Goal: Task Accomplishment & Management: Manage account settings

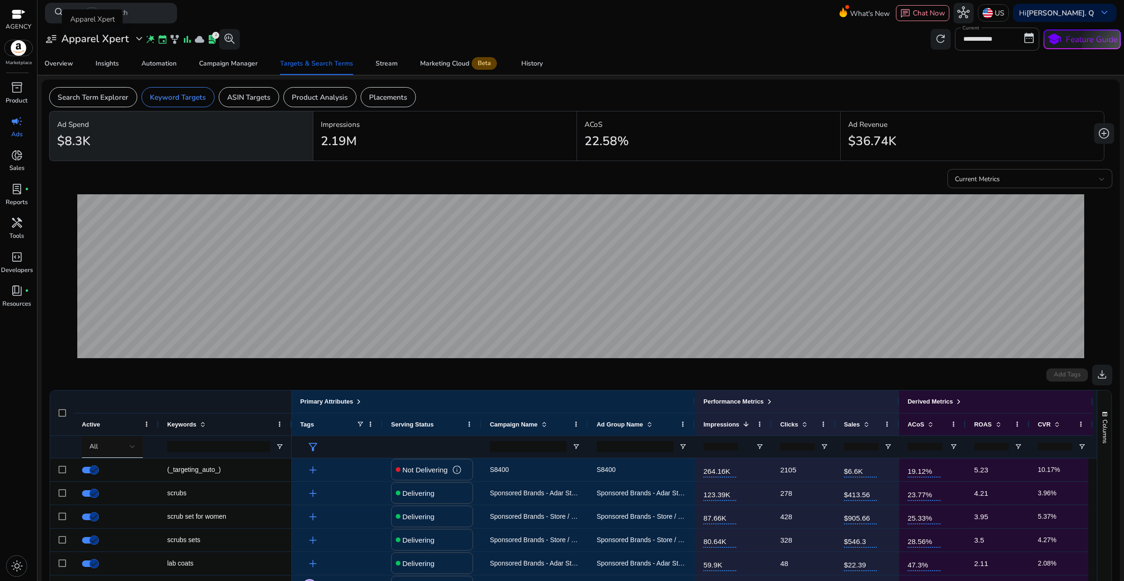
click at [134, 40] on span "expand_more" at bounding box center [139, 39] width 12 height 12
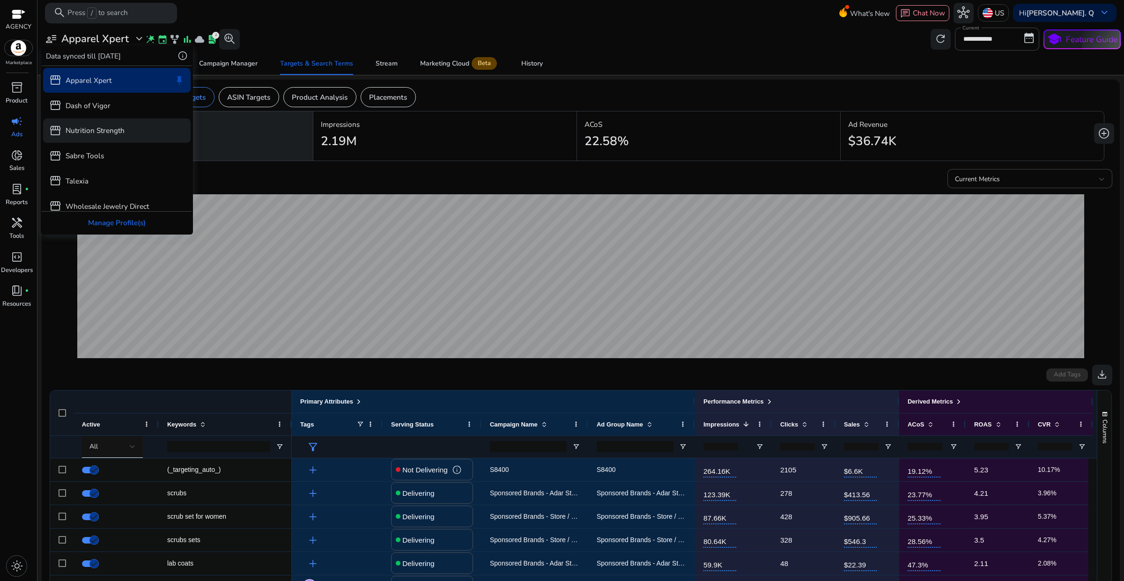
click at [123, 136] on p "Nutrition Strength" at bounding box center [95, 130] width 59 height 11
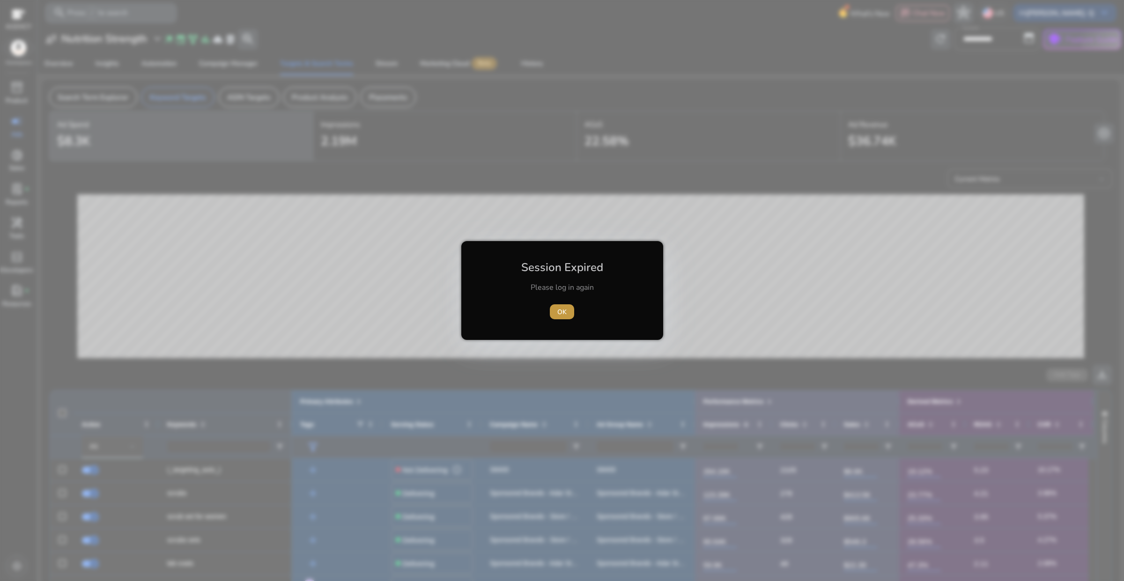
click at [563, 315] on span "OK" at bounding box center [561, 312] width 9 height 10
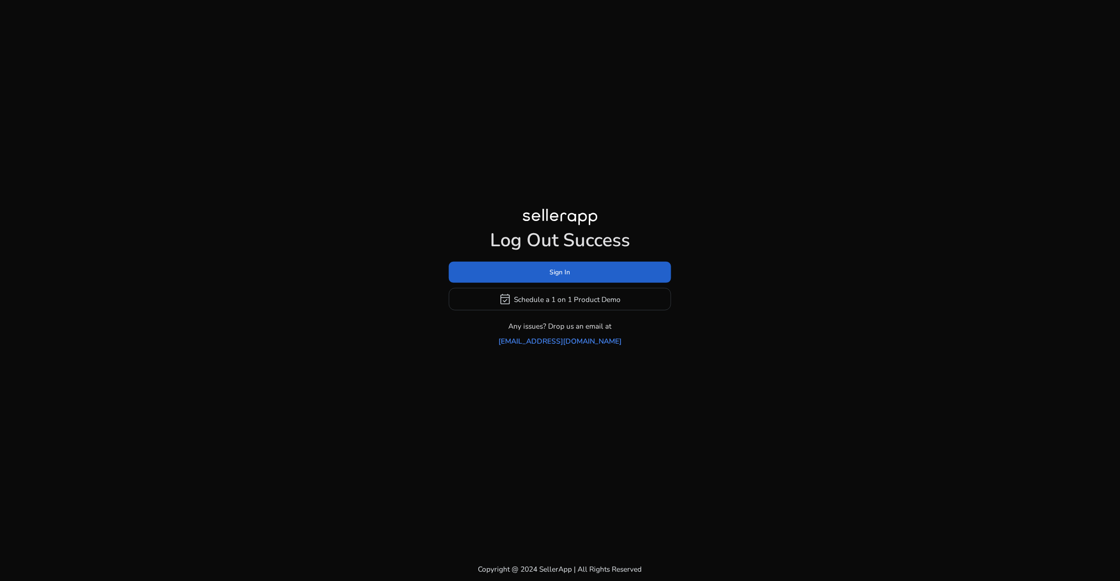
click at [572, 284] on span at bounding box center [560, 272] width 222 height 22
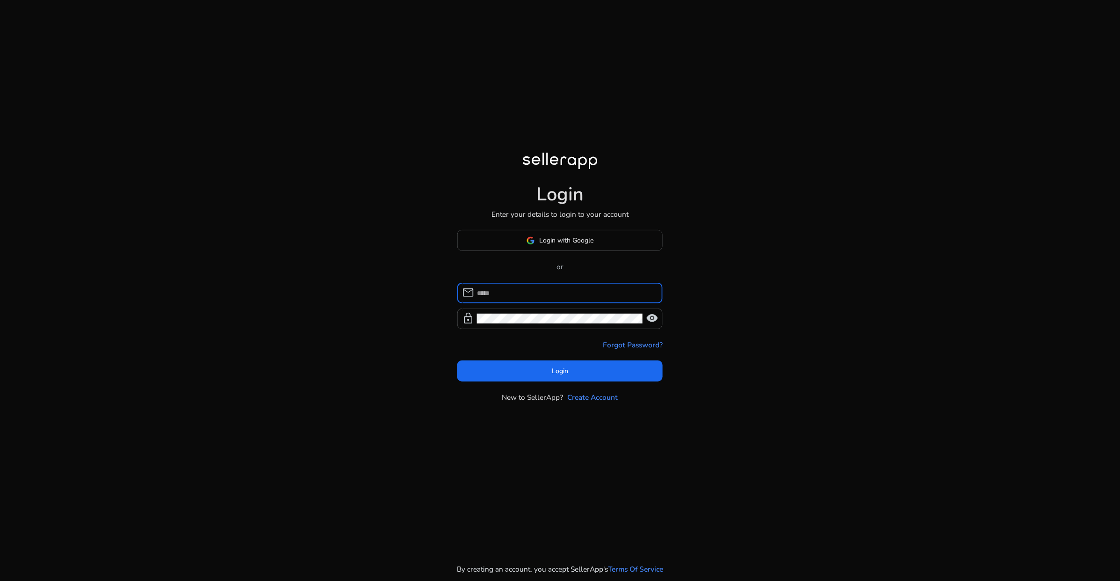
type input "**********"
click at [567, 372] on span "Login" at bounding box center [560, 371] width 16 height 10
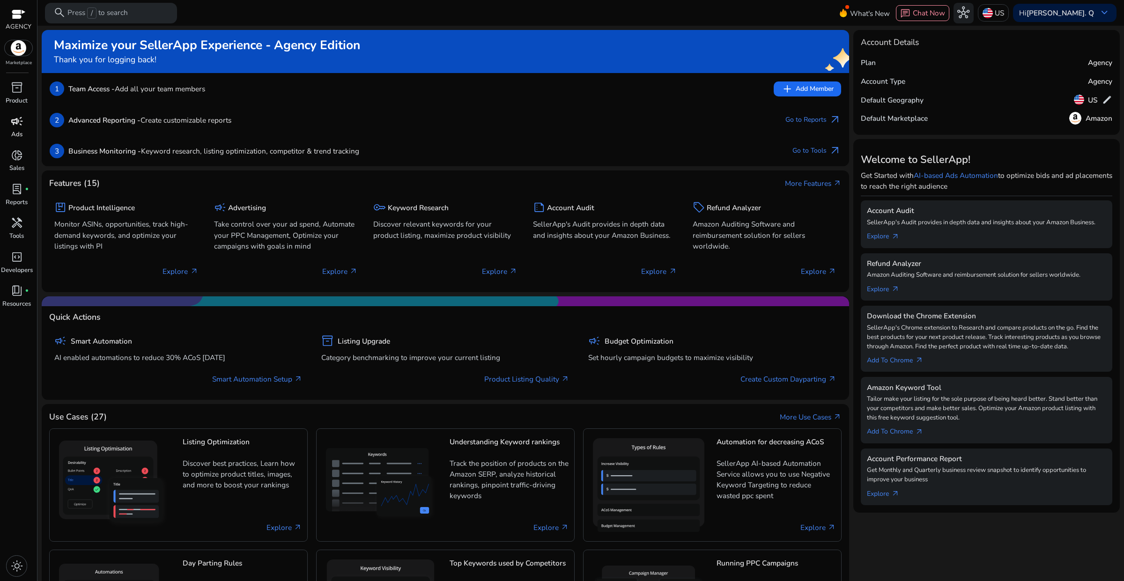
click at [14, 132] on p "Ads" at bounding box center [16, 134] width 11 height 9
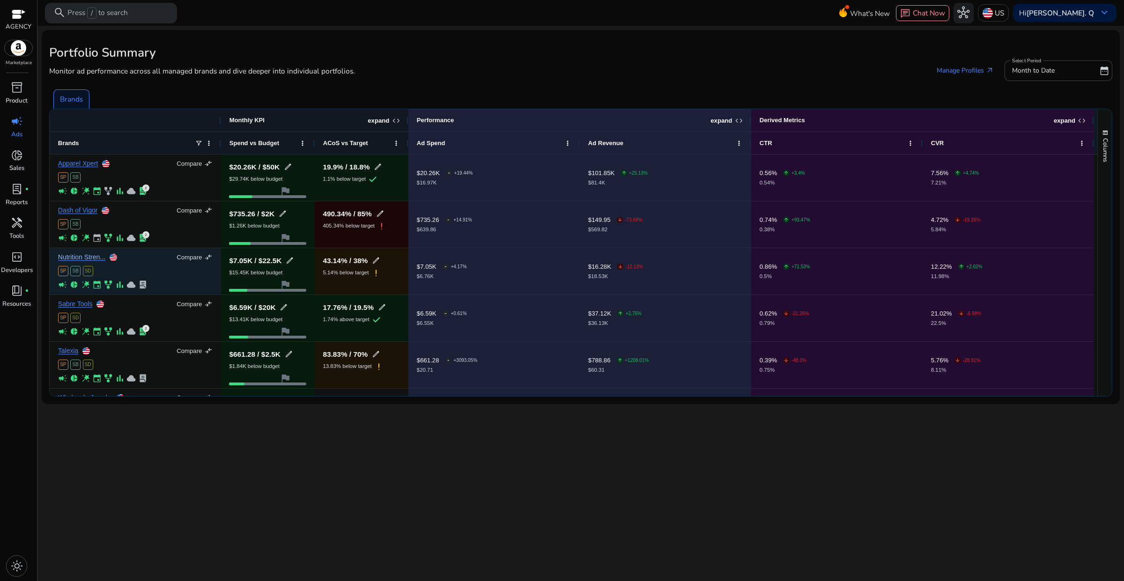
click at [76, 260] on link "Nutrition Stren..." at bounding box center [81, 257] width 47 height 7
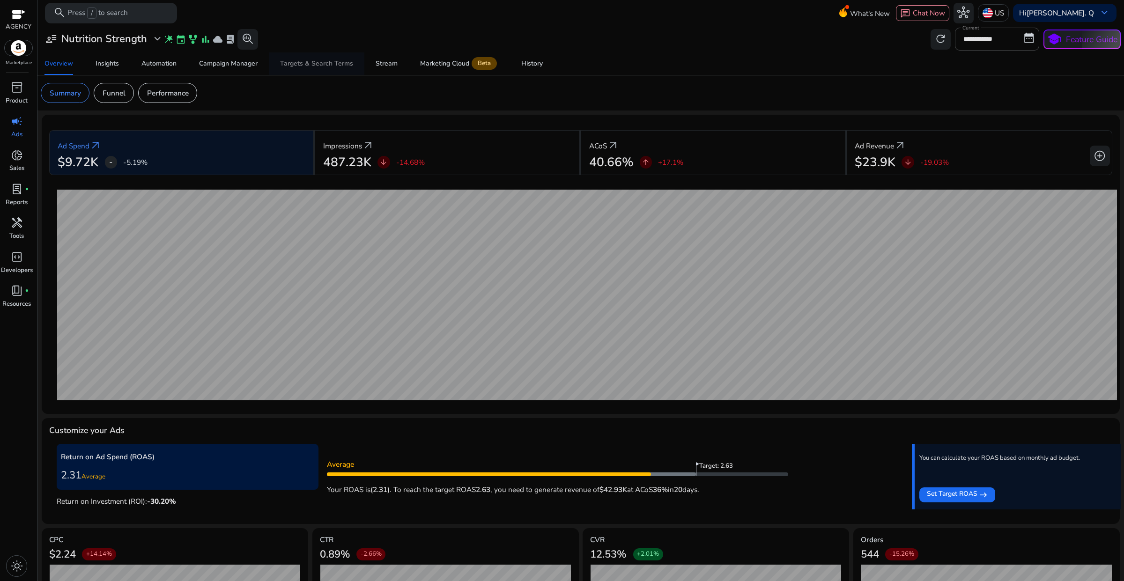
click at [299, 63] on div "Targets & Search Terms" at bounding box center [316, 63] width 73 height 7
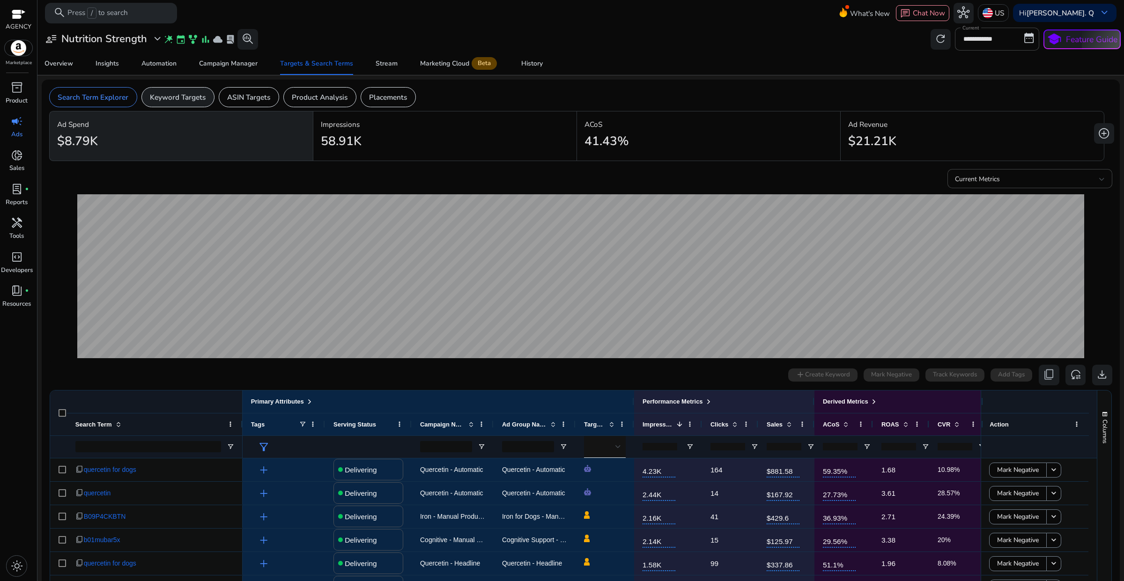
click at [177, 97] on p "Keyword Targets" at bounding box center [178, 97] width 56 height 11
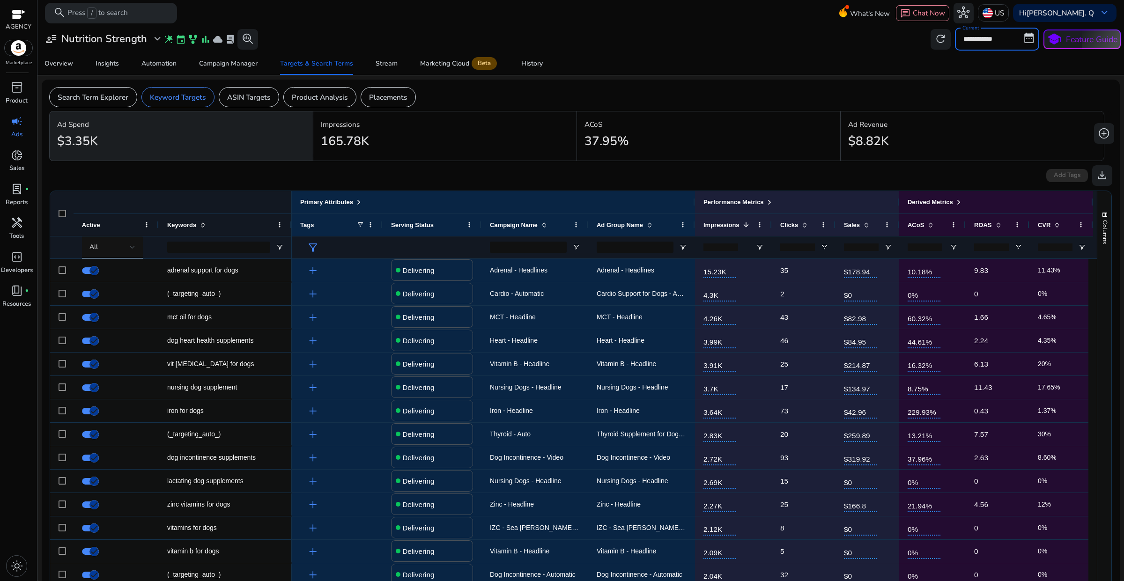
click at [974, 41] on input "**********" at bounding box center [997, 39] width 84 height 22
select select "*"
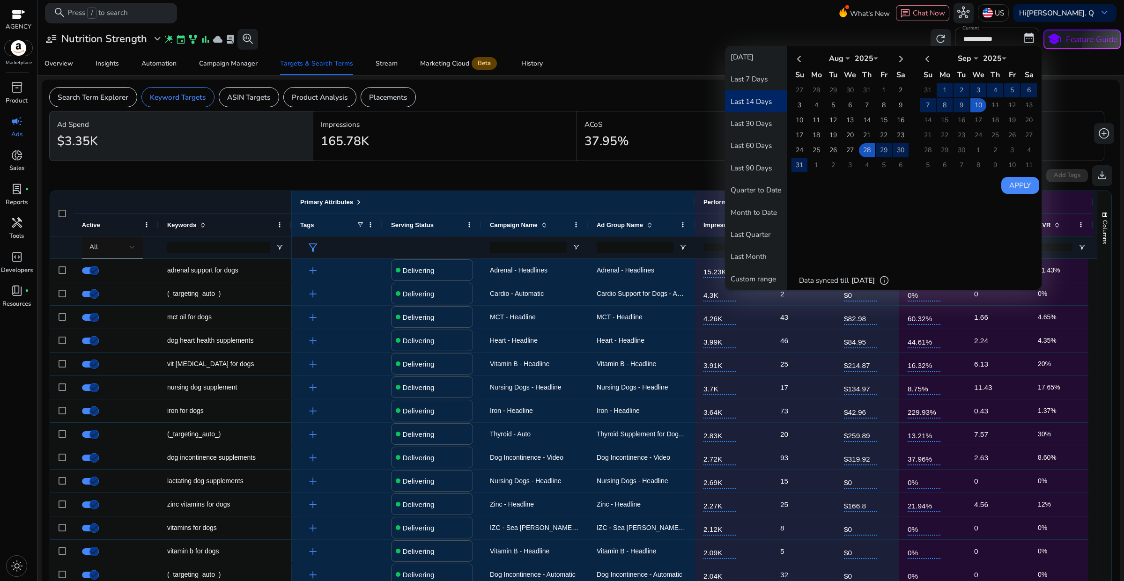
click at [769, 105] on button "Last 14 Days" at bounding box center [756, 101] width 62 height 22
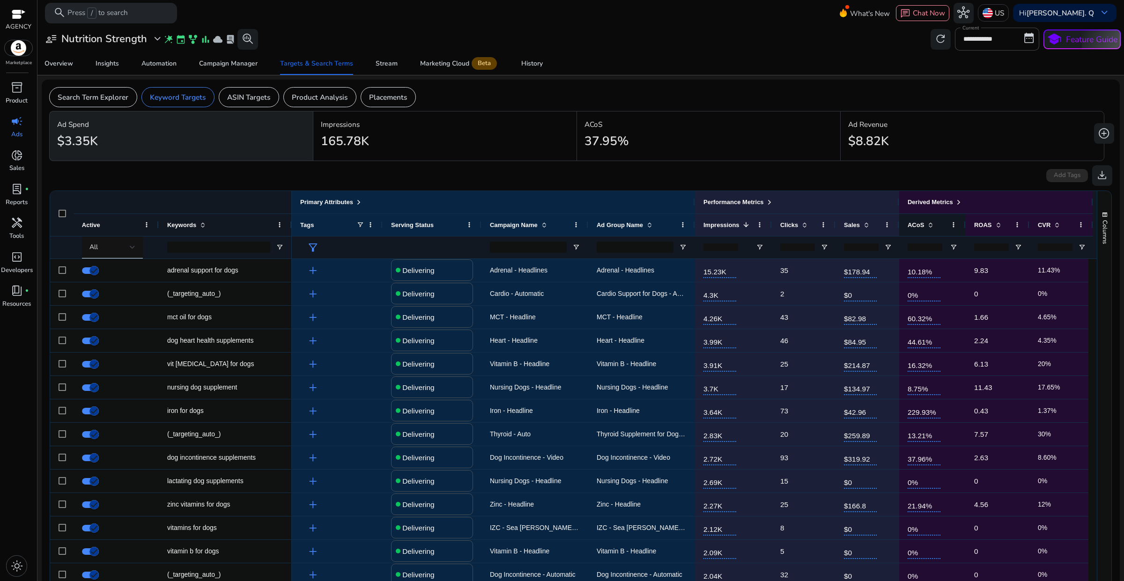
click at [920, 227] on span "ACoS" at bounding box center [915, 224] width 16 height 7
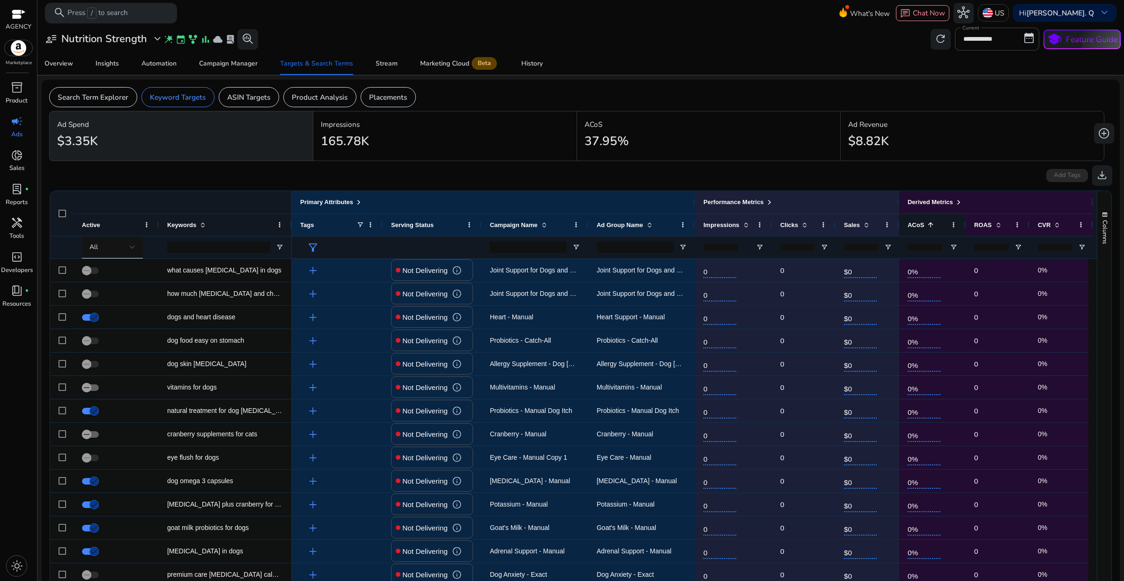
click at [924, 221] on span at bounding box center [929, 224] width 10 height 7
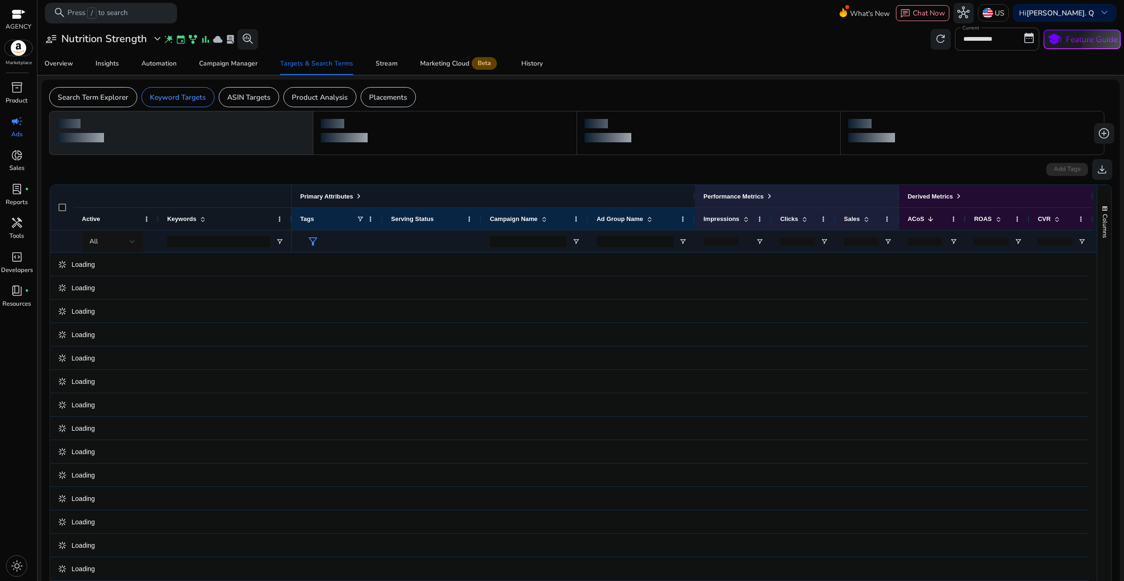
click at [361, 197] on span at bounding box center [358, 195] width 7 height 7
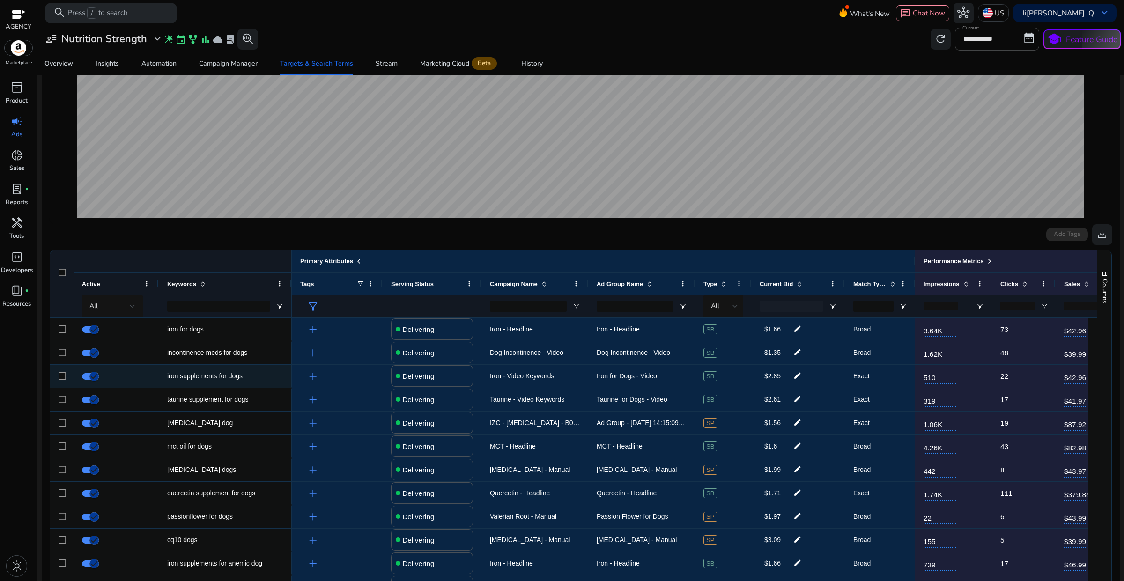
scroll to position [176, 0]
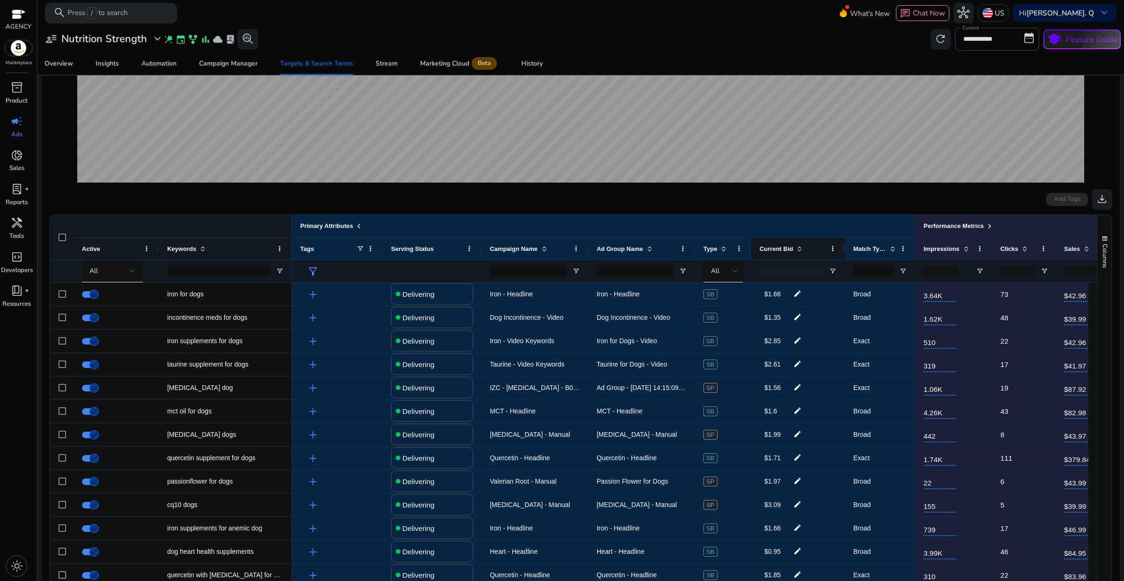
click at [784, 246] on span "Current Bid" at bounding box center [776, 248] width 34 height 7
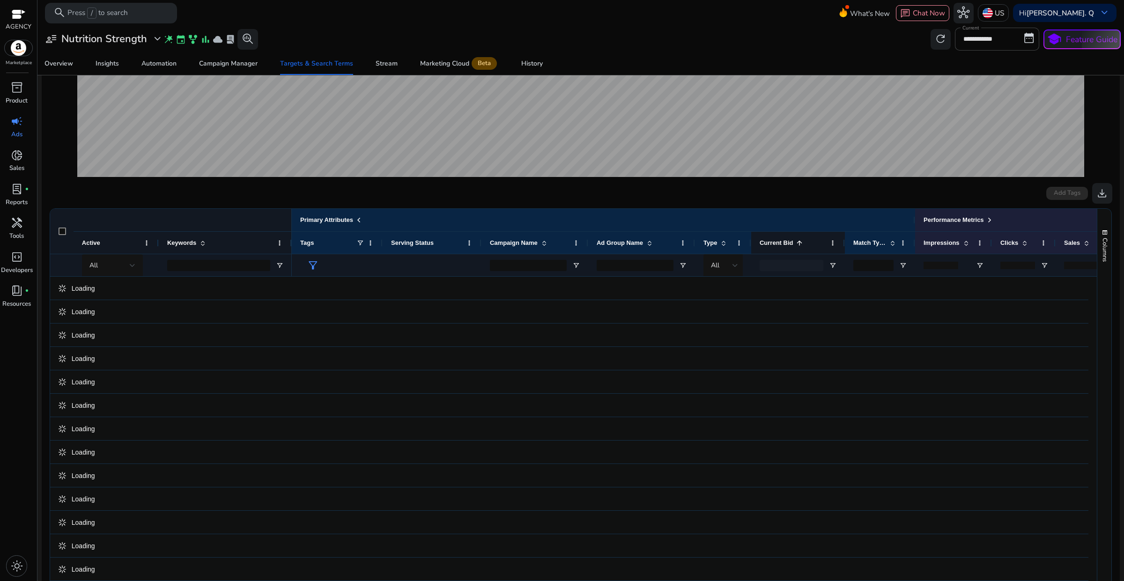
scroll to position [169, 0]
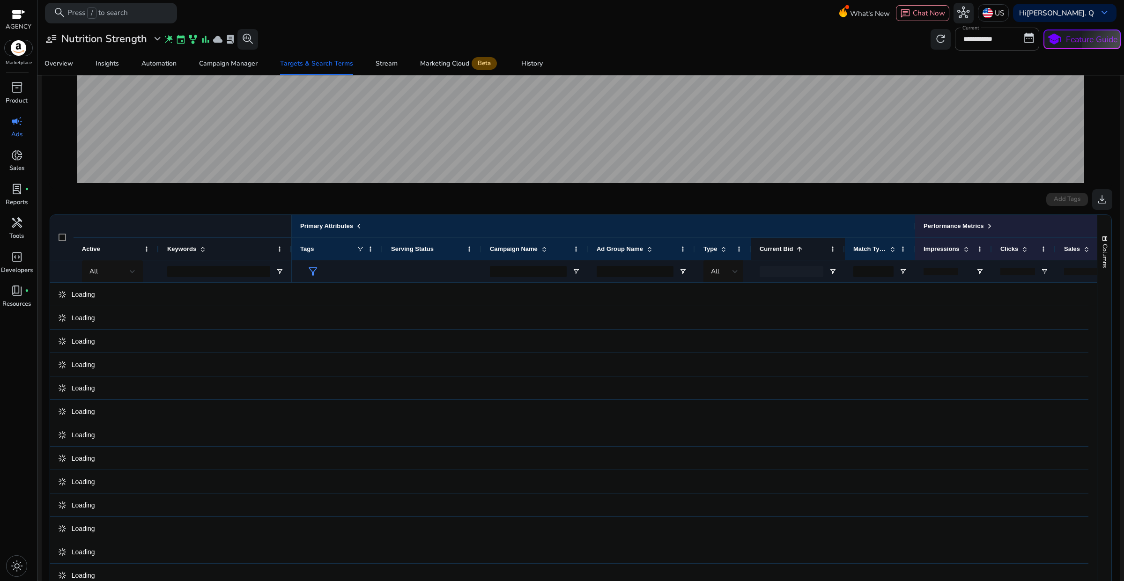
click at [784, 246] on span "Current Bid" at bounding box center [776, 248] width 34 height 7
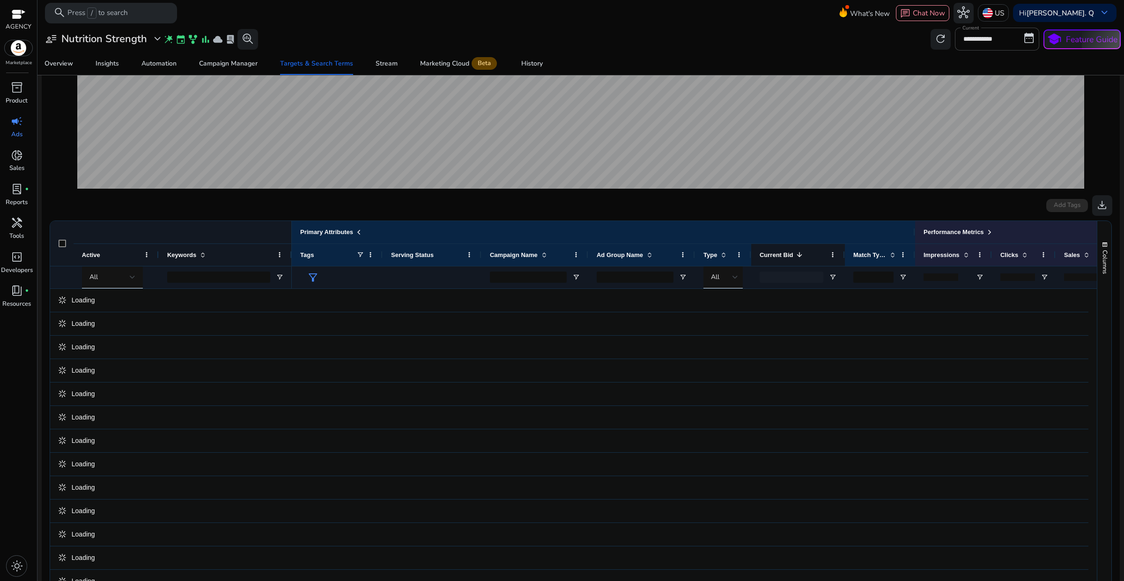
scroll to position [176, 0]
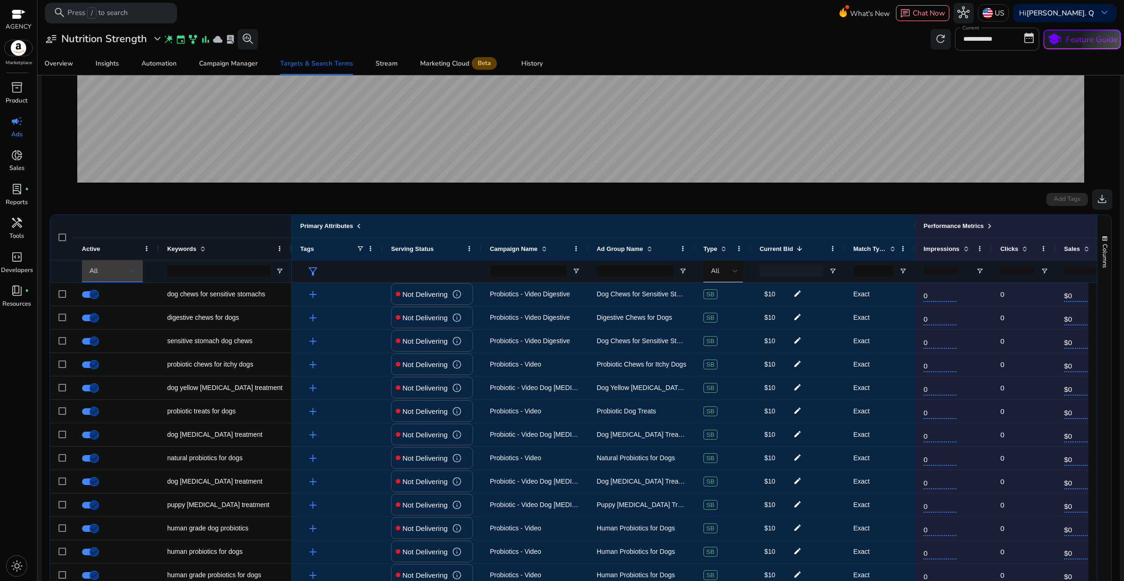
click at [120, 272] on div "All" at bounding box center [109, 271] width 40 height 10
click at [111, 316] on span "Delivering" at bounding box center [111, 321] width 34 height 10
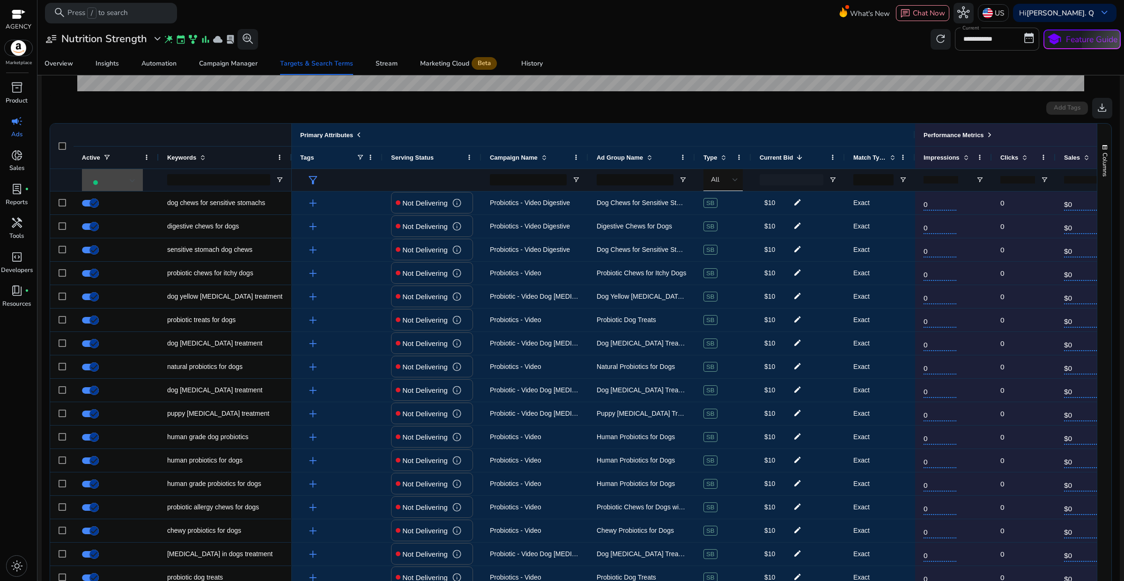
scroll to position [273, 0]
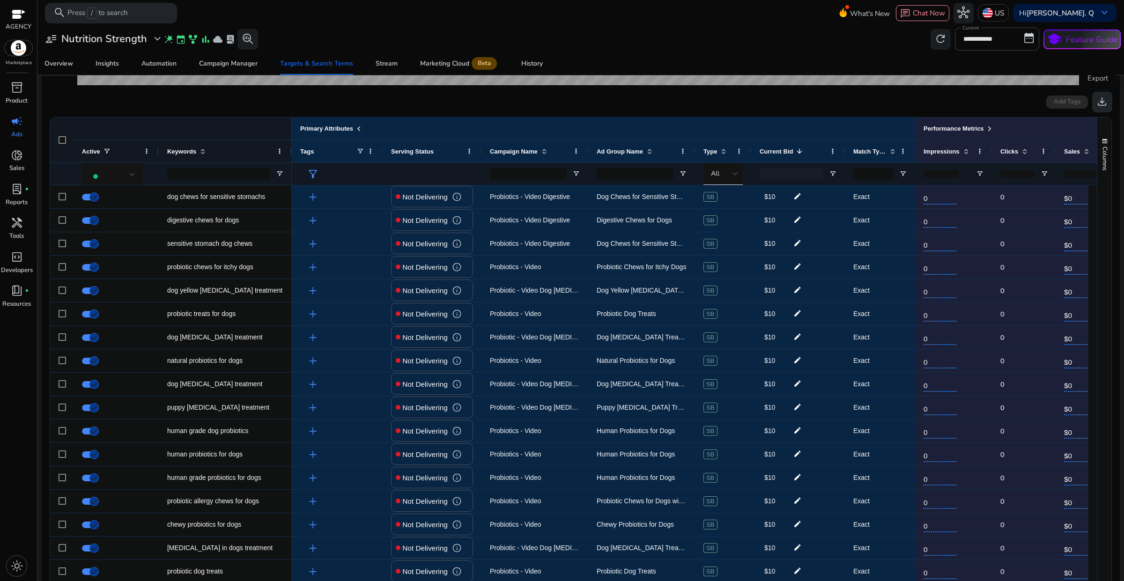
click at [1096, 105] on span "download" at bounding box center [1102, 102] width 12 height 12
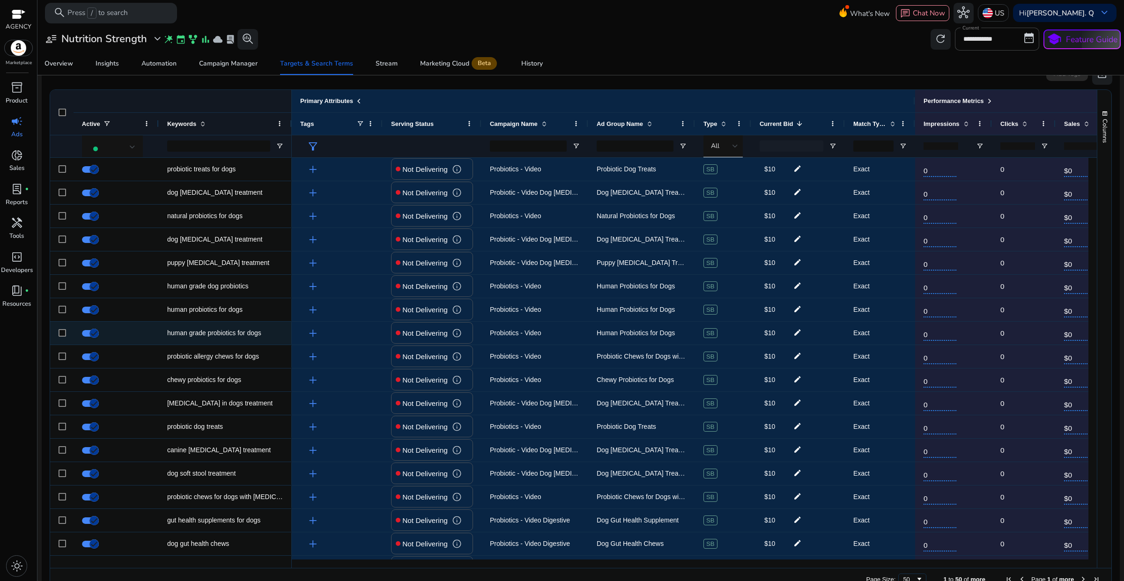
scroll to position [323, 0]
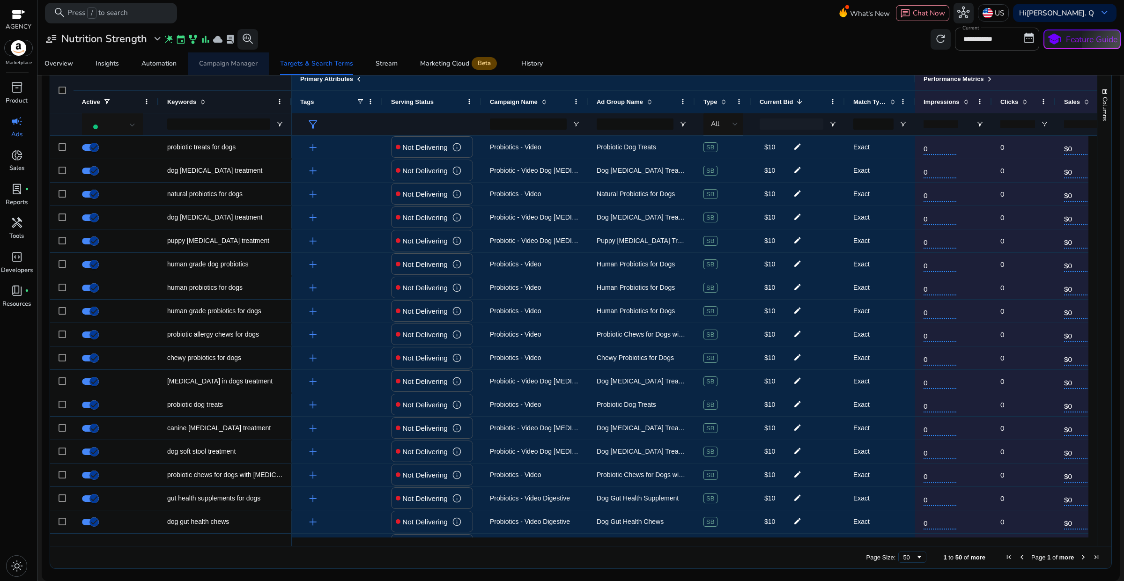
click at [225, 62] on div "Campaign Manager" at bounding box center [228, 63] width 59 height 7
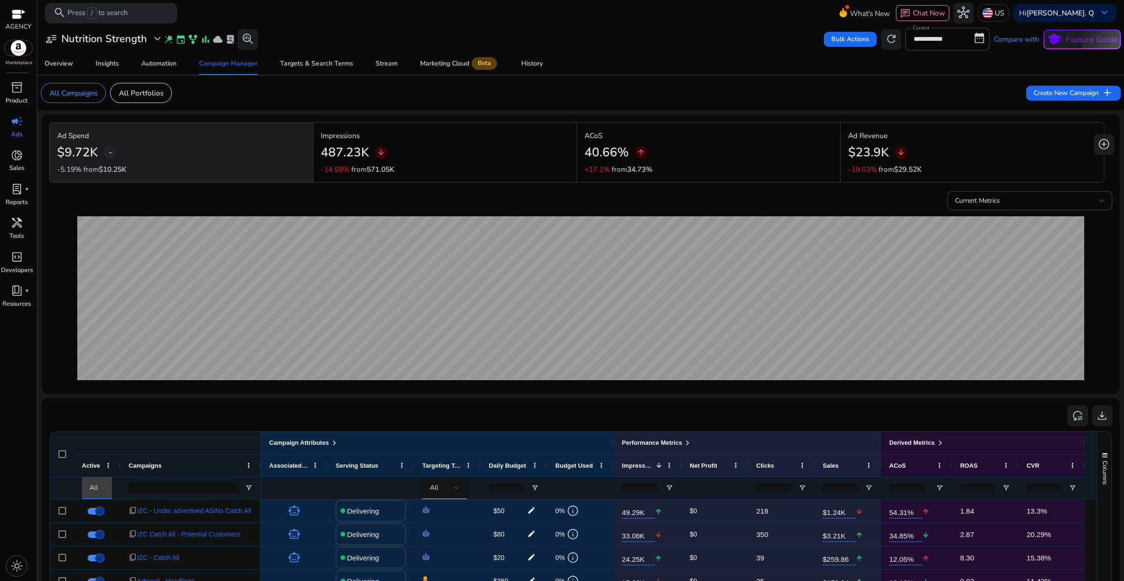
click at [106, 486] on div at bounding box center [105, 488] width 6 height 4
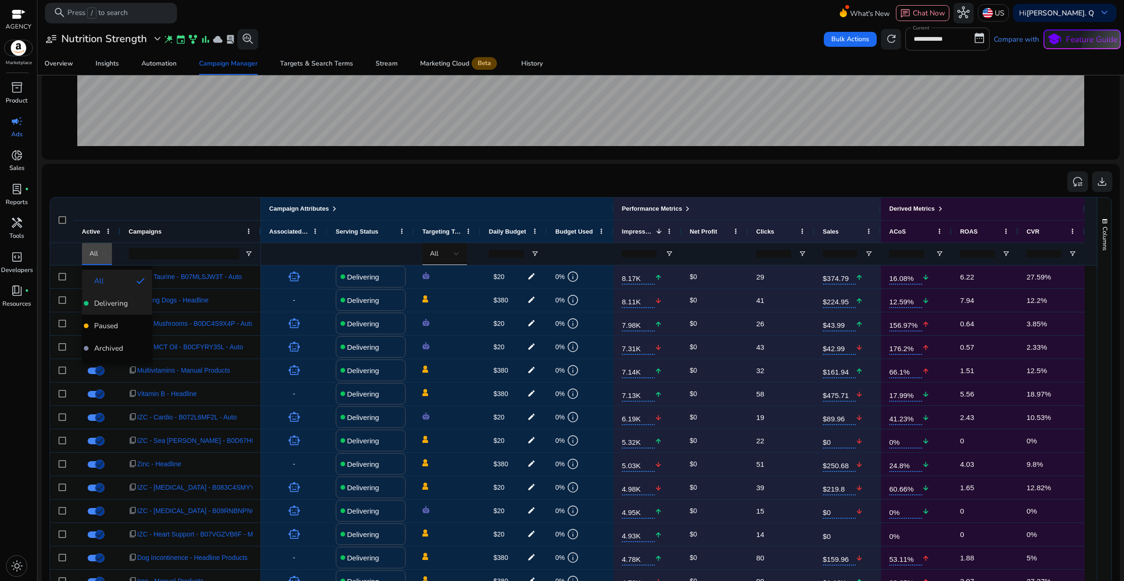
click at [102, 301] on span "Delivering" at bounding box center [111, 303] width 34 height 10
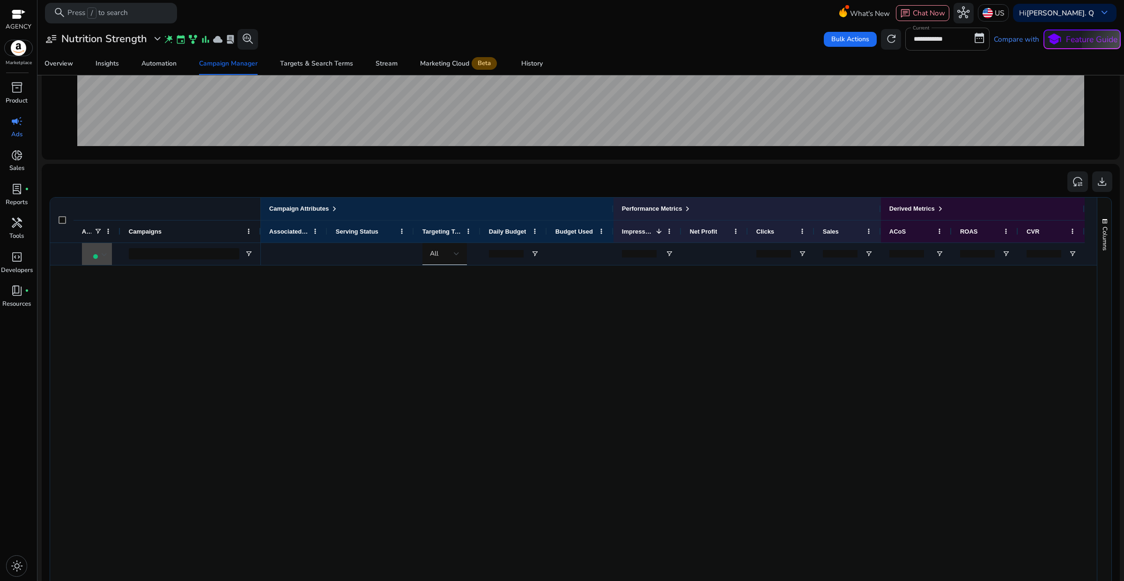
scroll to position [0, 0]
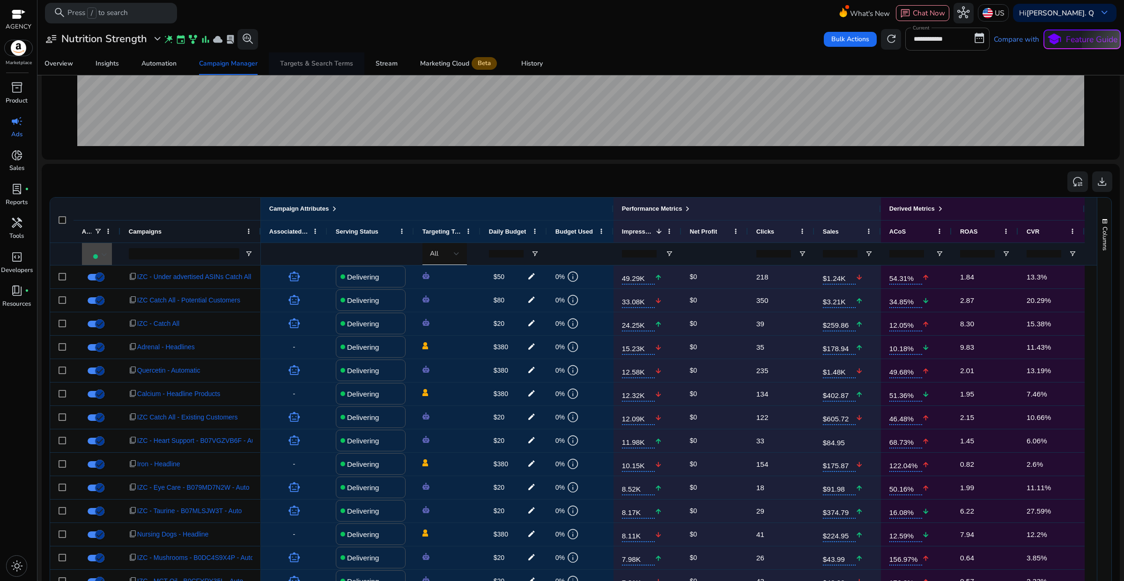
click at [334, 67] on div "Targets & Search Terms" at bounding box center [316, 63] width 73 height 7
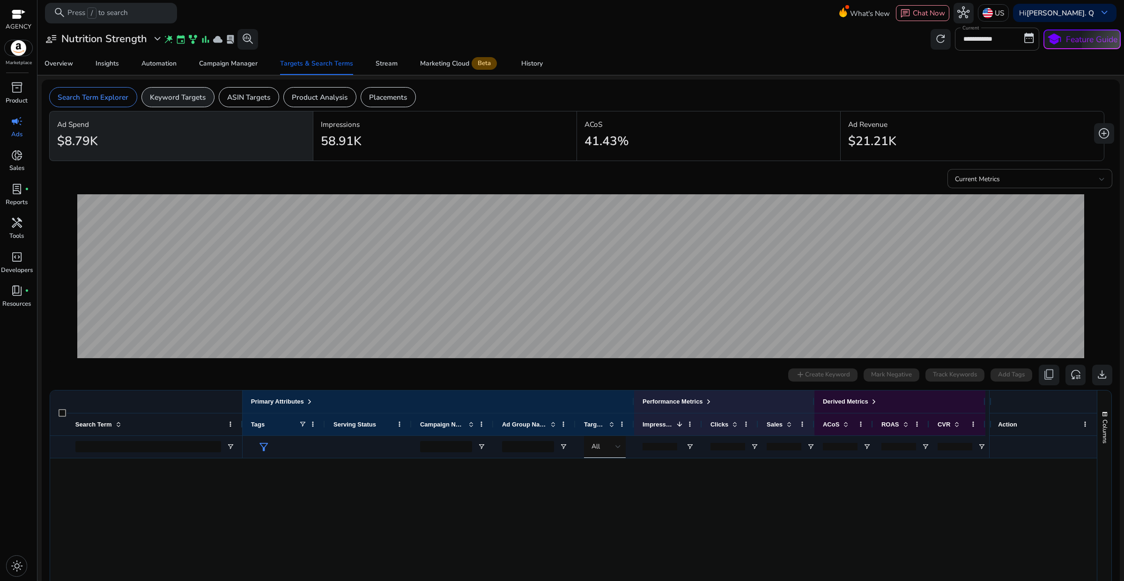
click at [178, 100] on p "Keyword Targets" at bounding box center [178, 97] width 56 height 11
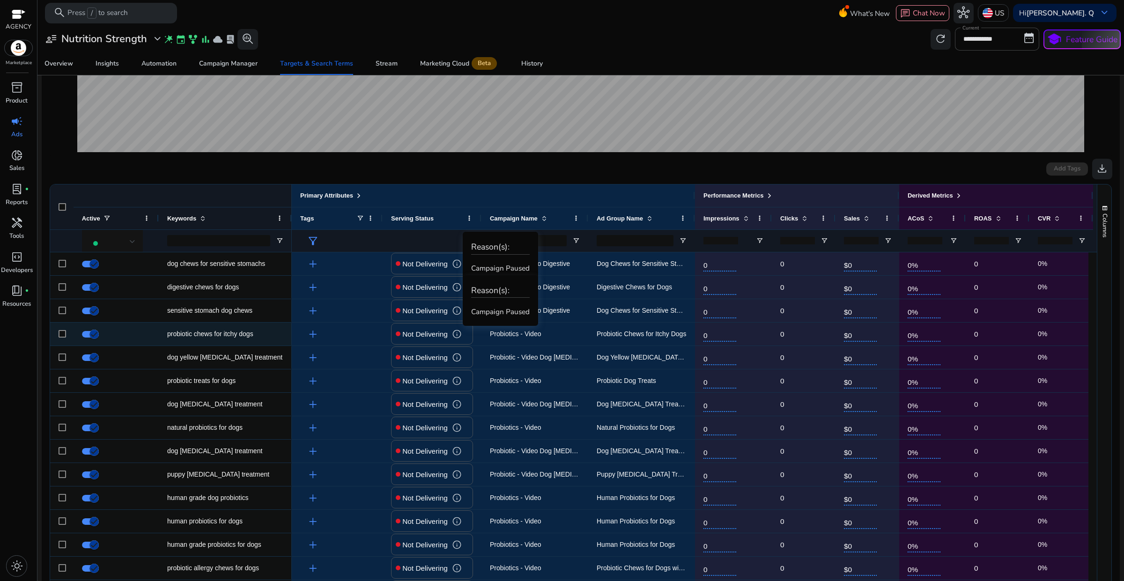
scroll to position [323, 0]
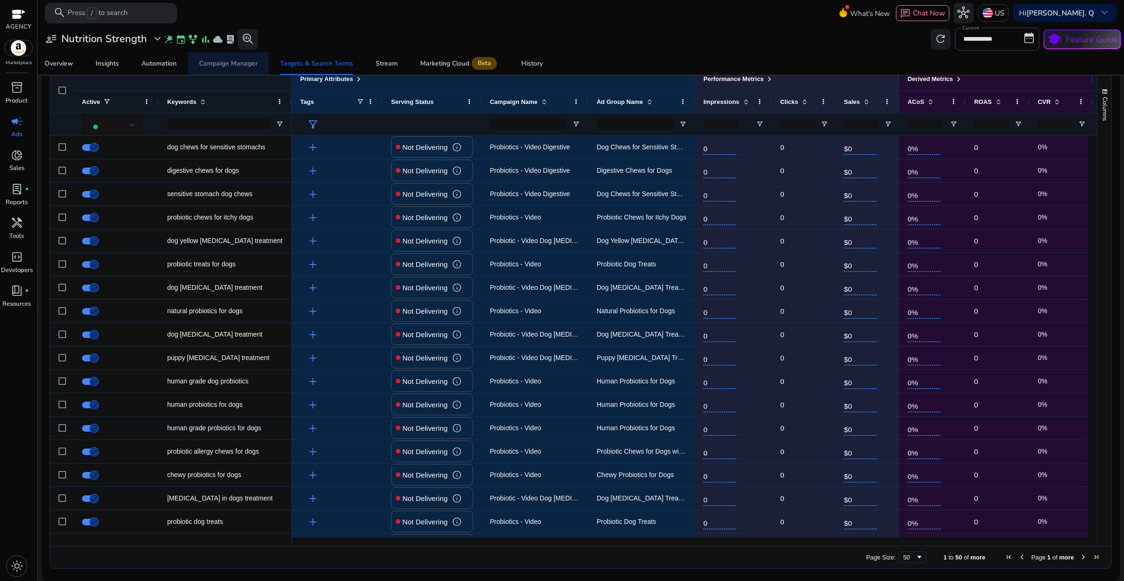
click at [240, 68] on span "Campaign Manager" at bounding box center [228, 63] width 59 height 22
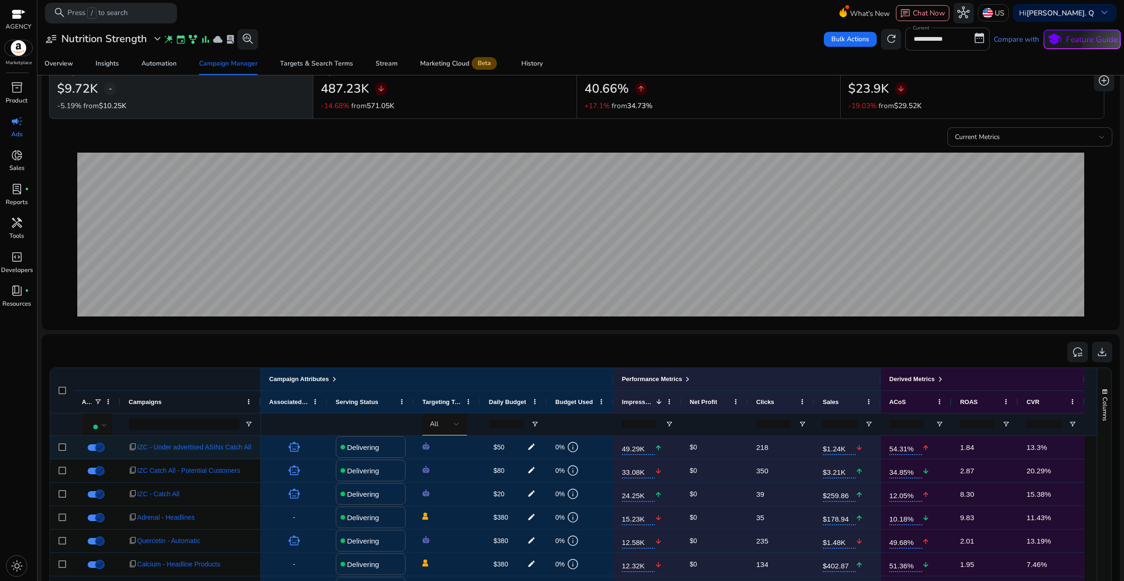
scroll to position [176, 0]
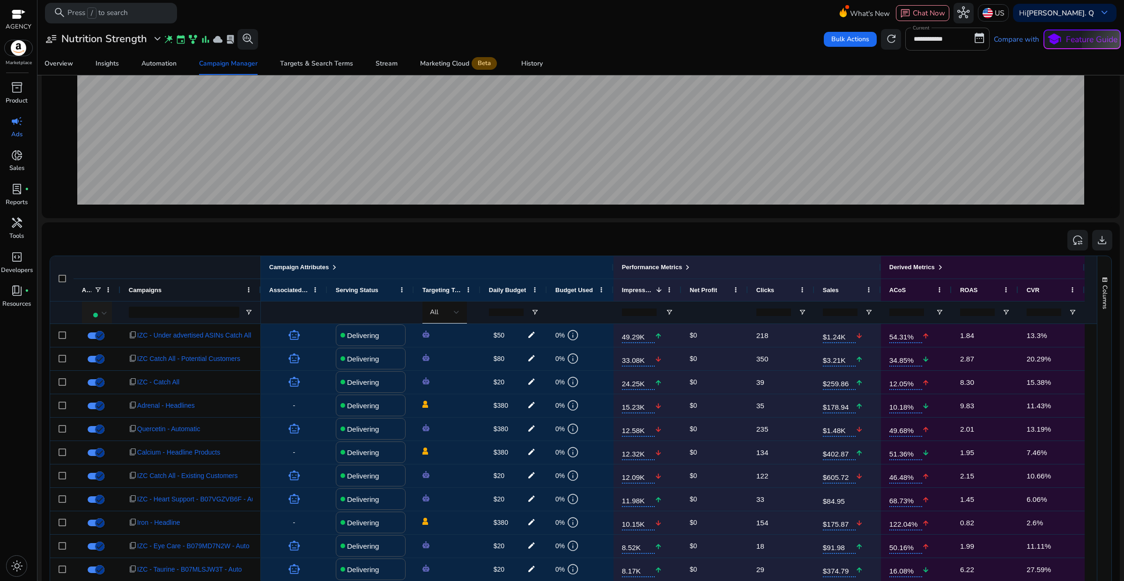
click at [106, 312] on div at bounding box center [105, 313] width 6 height 4
click at [325, 246] on div at bounding box center [562, 290] width 1124 height 581
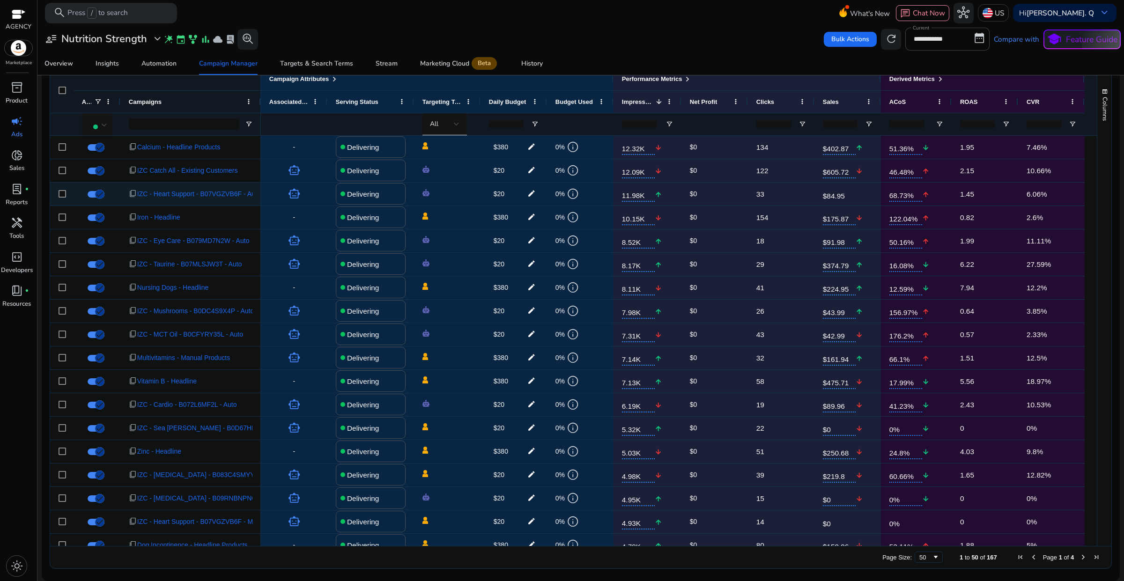
scroll to position [0, 0]
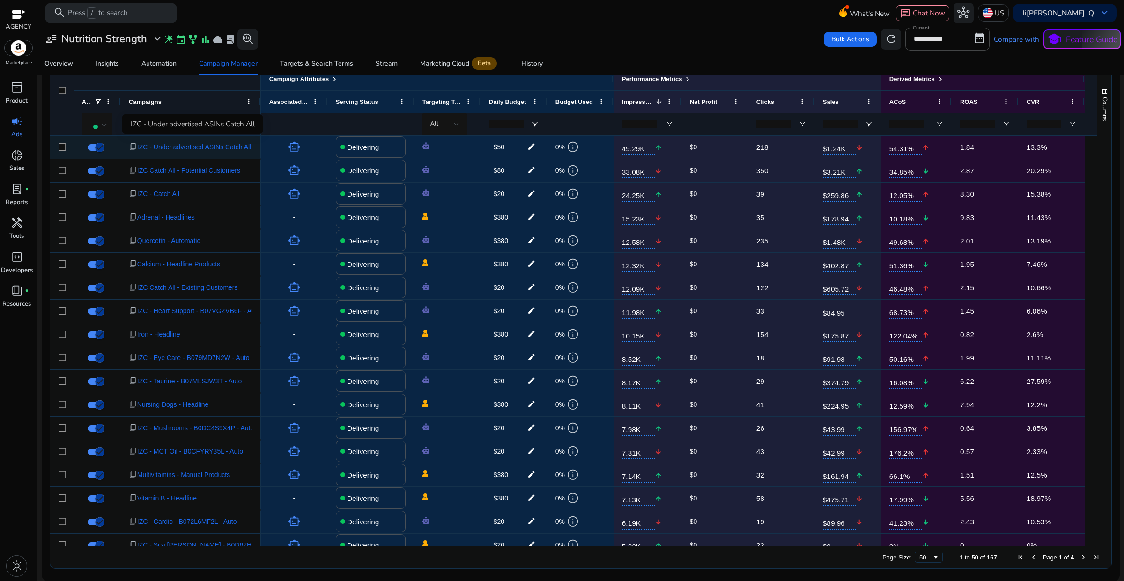
click at [219, 146] on span "IZC - Under advertised ASINs Catch All" at bounding box center [194, 147] width 114 height 19
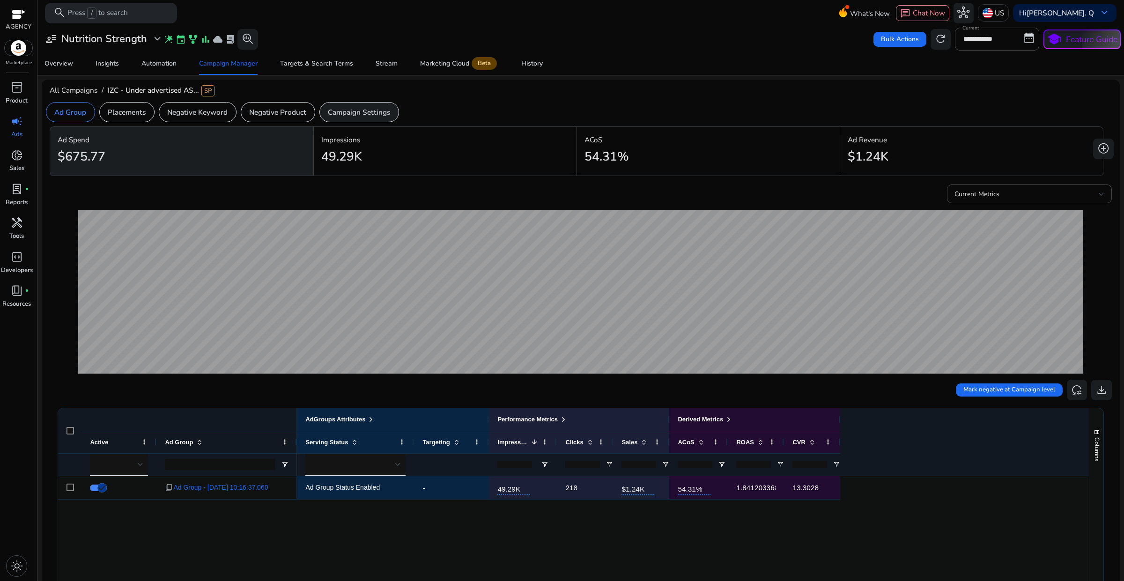
click at [333, 114] on p "Campaign Settings" at bounding box center [359, 112] width 62 height 11
click at [134, 113] on p "Placements" at bounding box center [127, 112] width 38 height 11
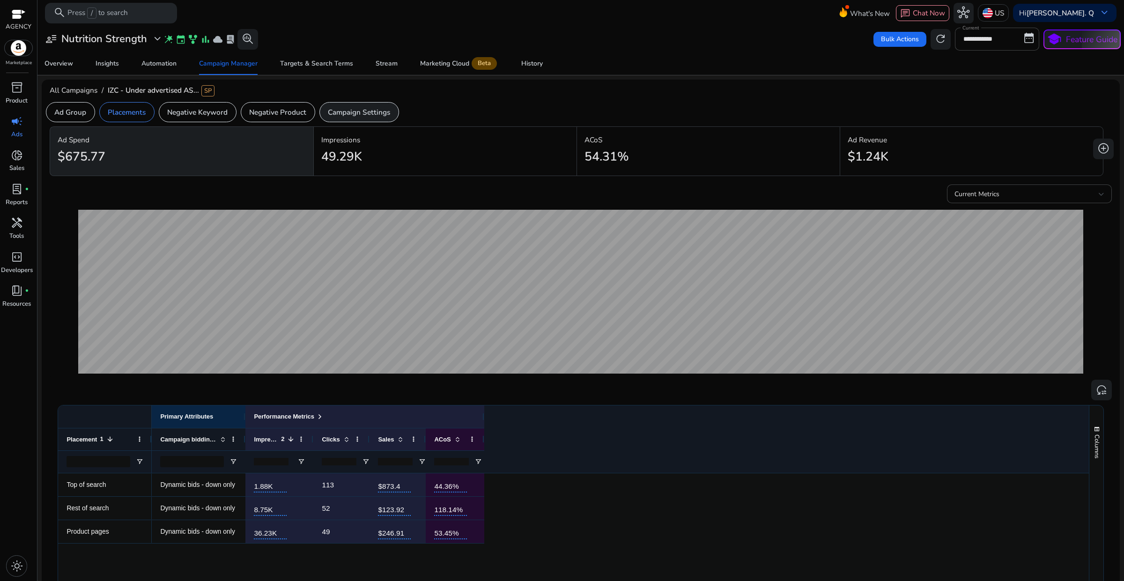
click at [375, 114] on p "Campaign Settings" at bounding box center [359, 112] width 62 height 11
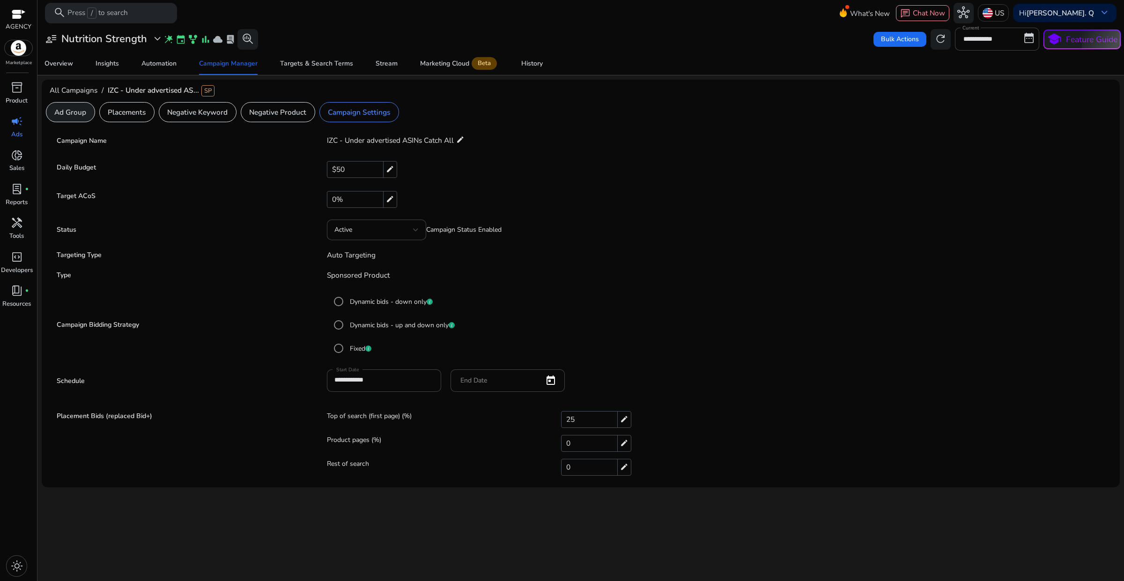
click at [77, 111] on p "Ad Group" at bounding box center [70, 112] width 32 height 11
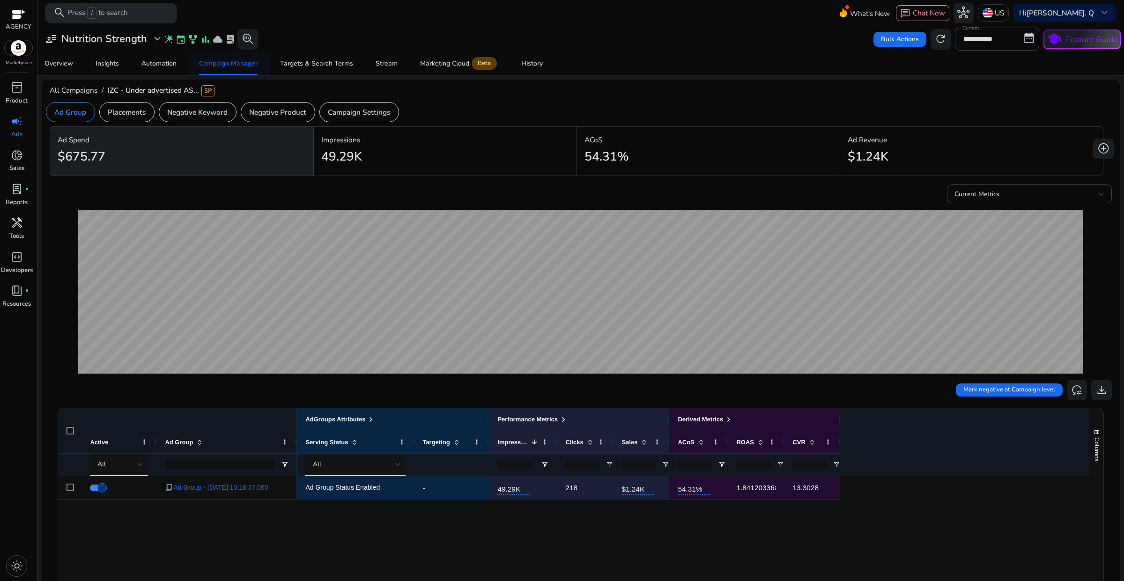
click at [231, 66] on div "Campaign Manager" at bounding box center [228, 63] width 59 height 7
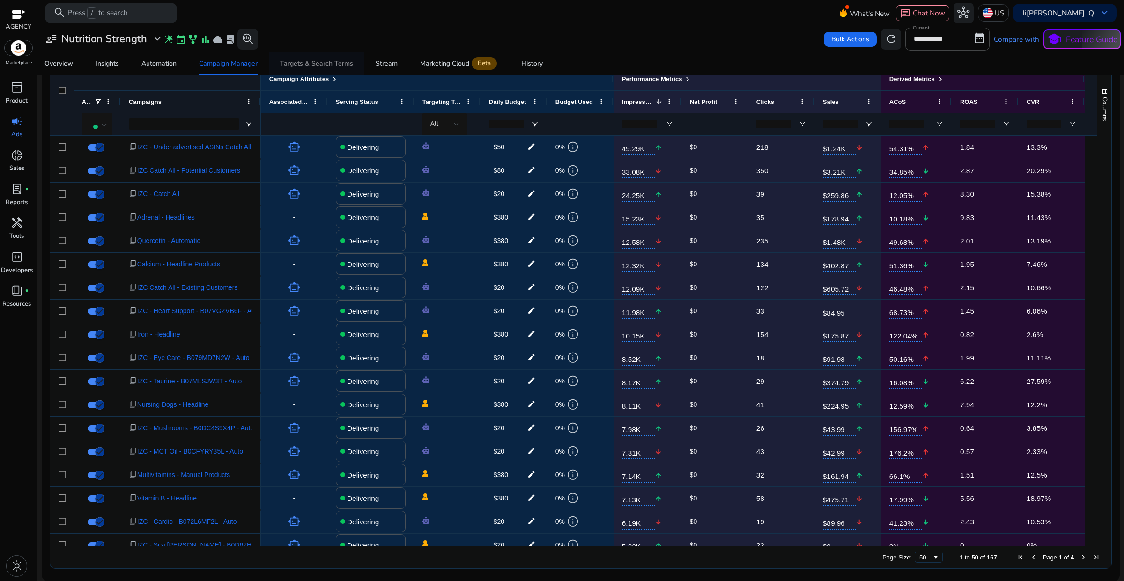
click at [335, 66] on div "Targets & Search Terms" at bounding box center [316, 63] width 73 height 7
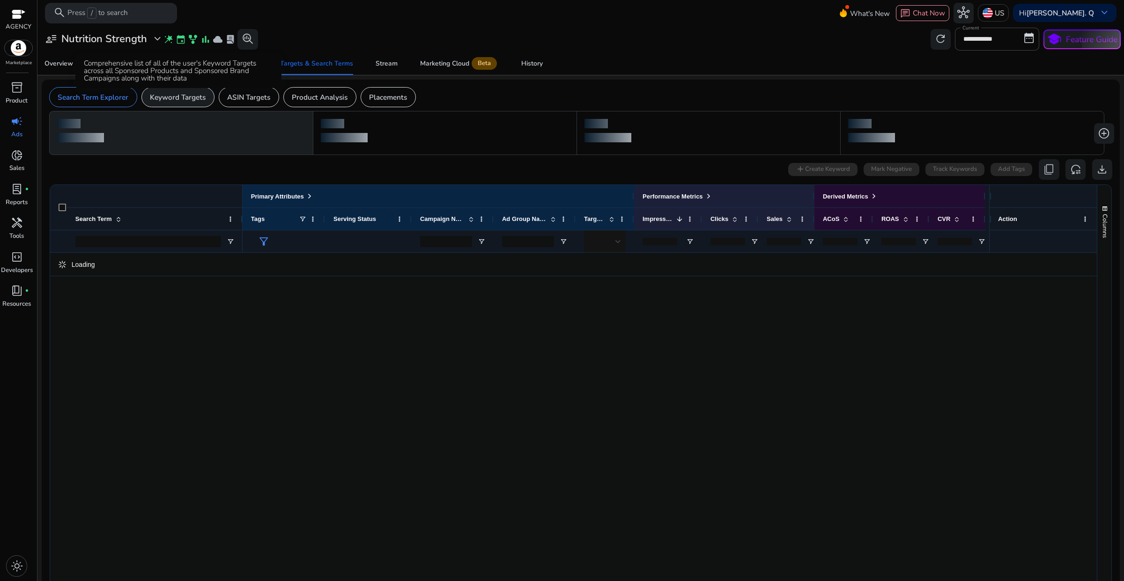
click at [184, 98] on p "Keyword Targets" at bounding box center [178, 97] width 56 height 11
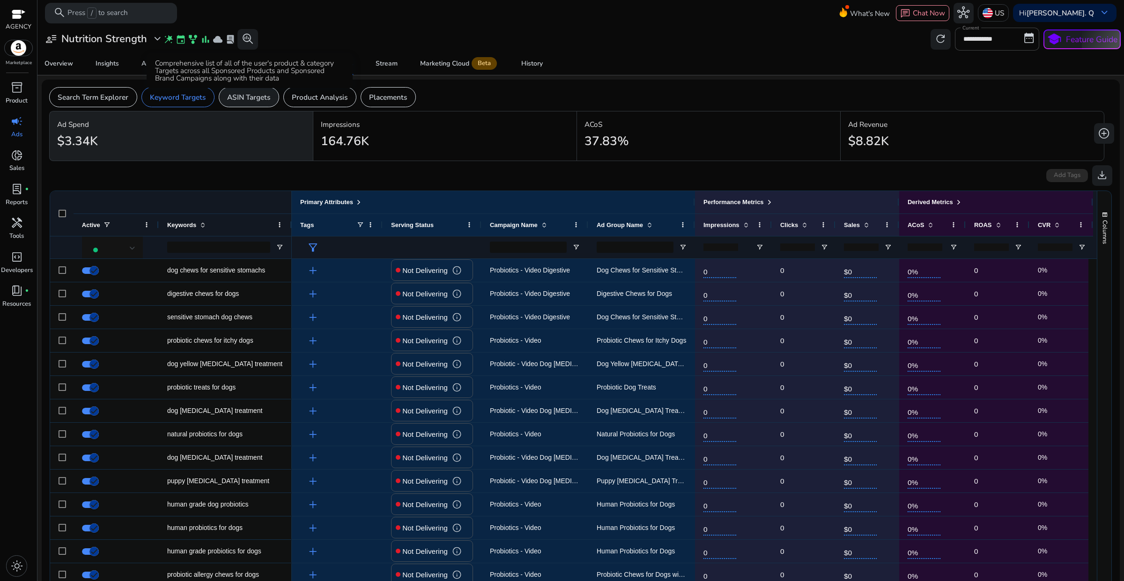
click at [240, 98] on p "ASIN Targets" at bounding box center [248, 97] width 43 height 11
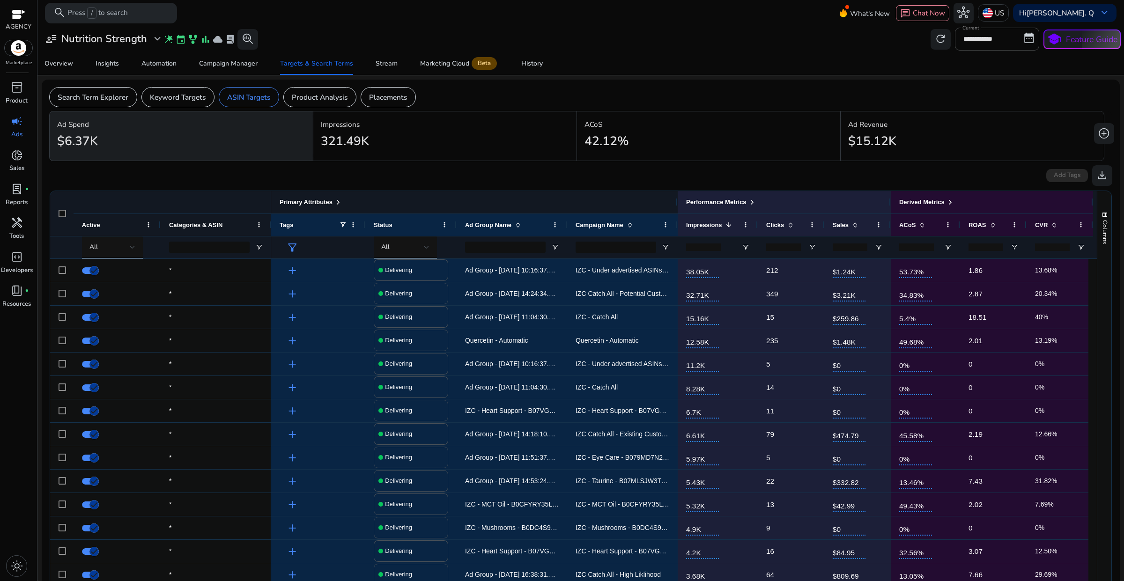
click at [334, 205] on span at bounding box center [337, 202] width 7 height 7
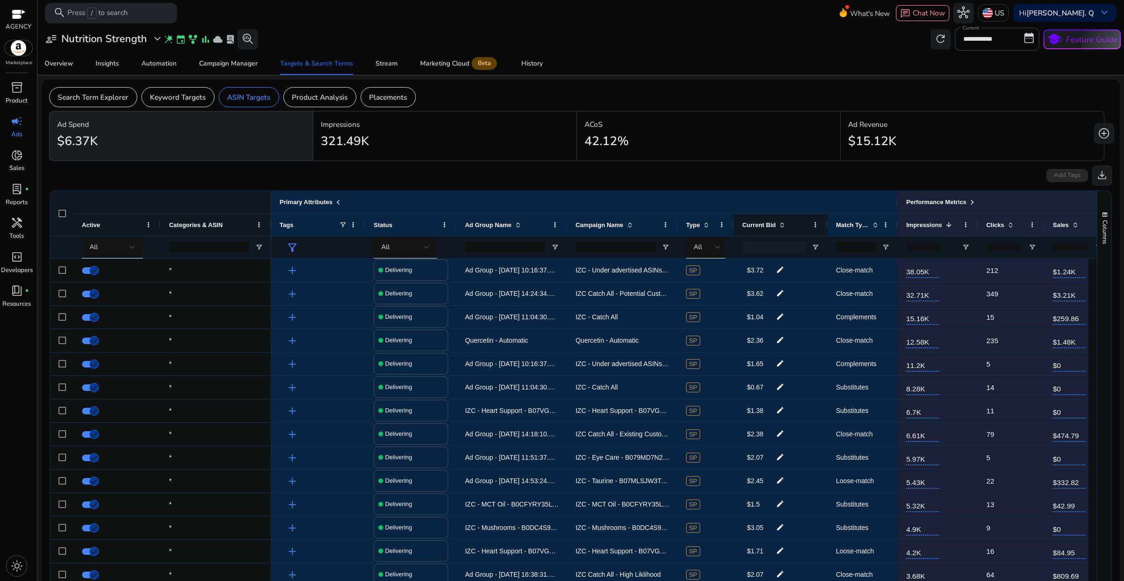
click at [786, 228] on div "Current Bid" at bounding box center [775, 224] width 66 height 17
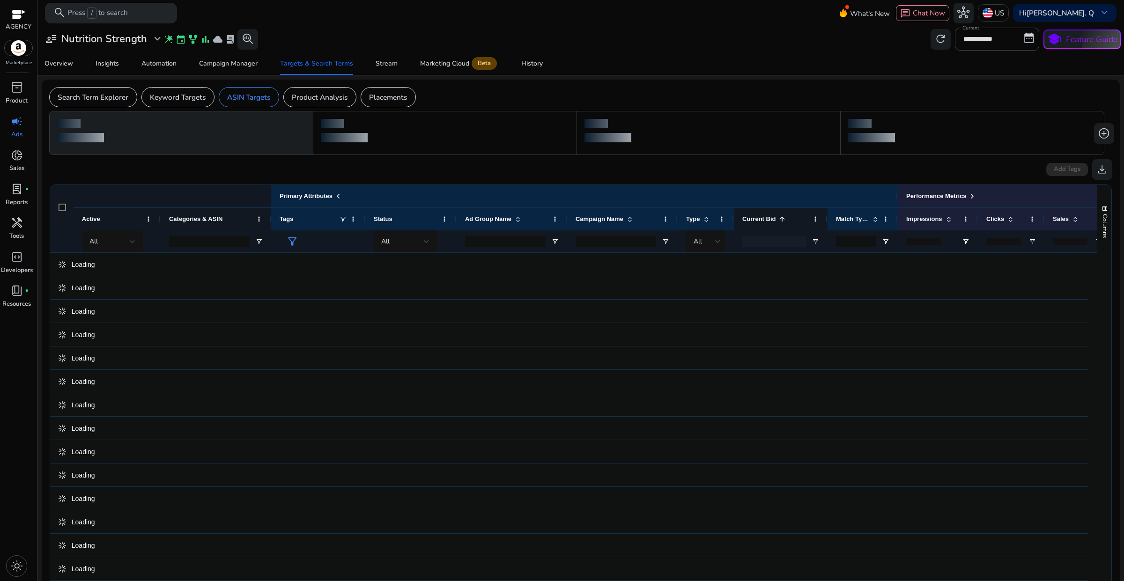
click at [778, 221] on span at bounding box center [781, 218] width 7 height 7
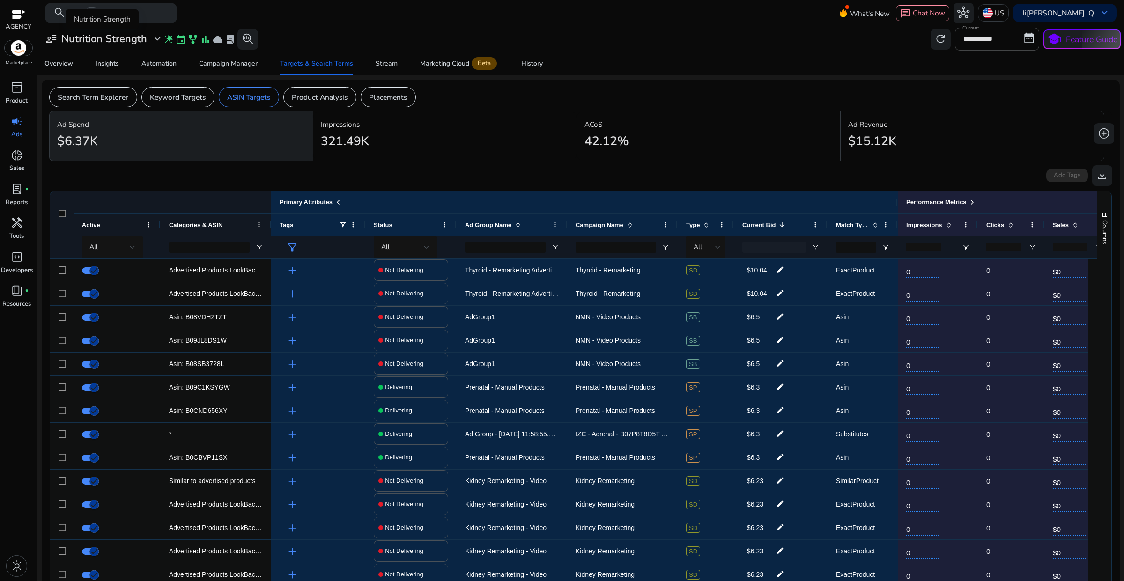
click at [155, 42] on span "expand_more" at bounding box center [157, 39] width 12 height 12
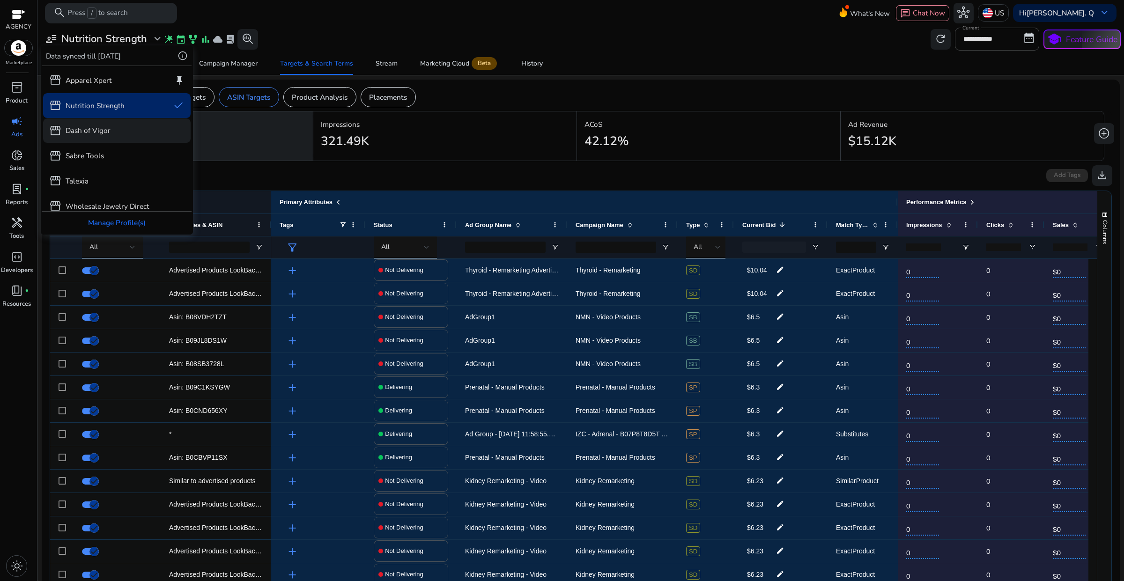
click at [99, 130] on p "Dash of Vigor" at bounding box center [88, 130] width 45 height 11
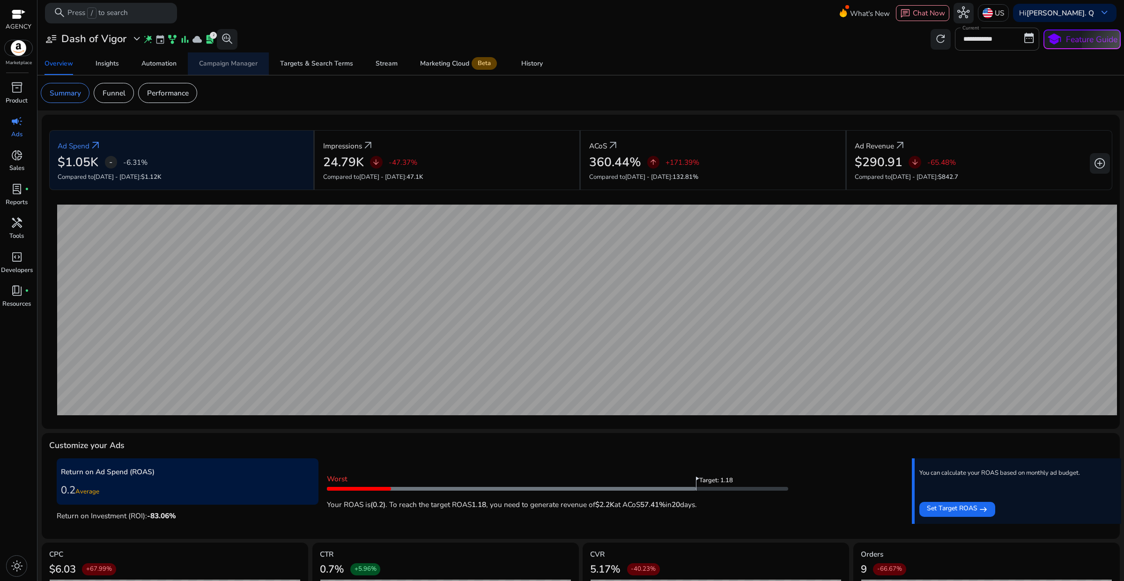
click at [243, 62] on div "Campaign Manager" at bounding box center [228, 63] width 59 height 7
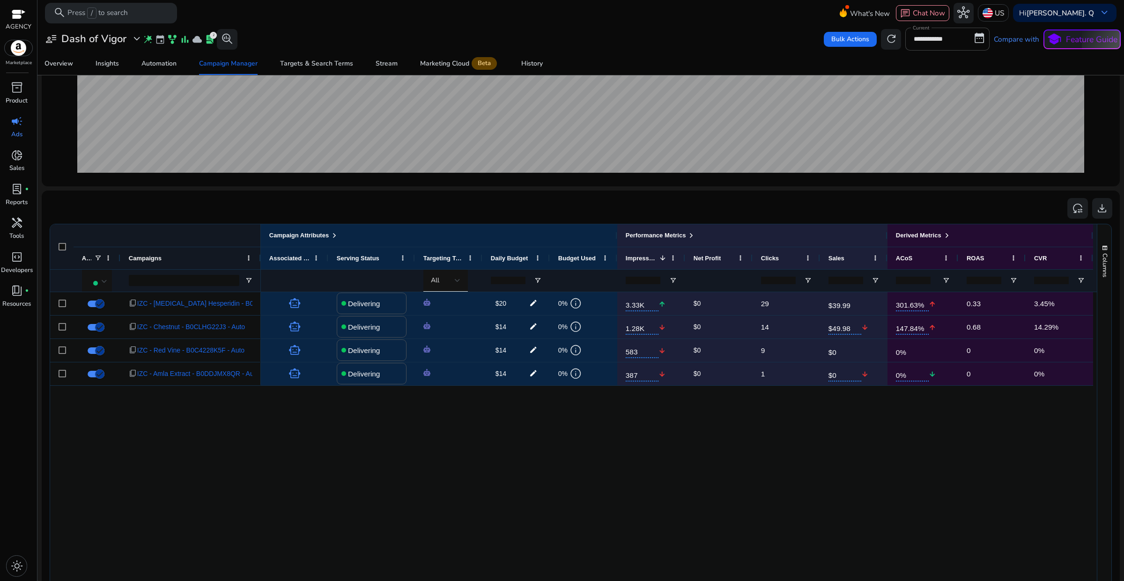
scroll to position [234, 0]
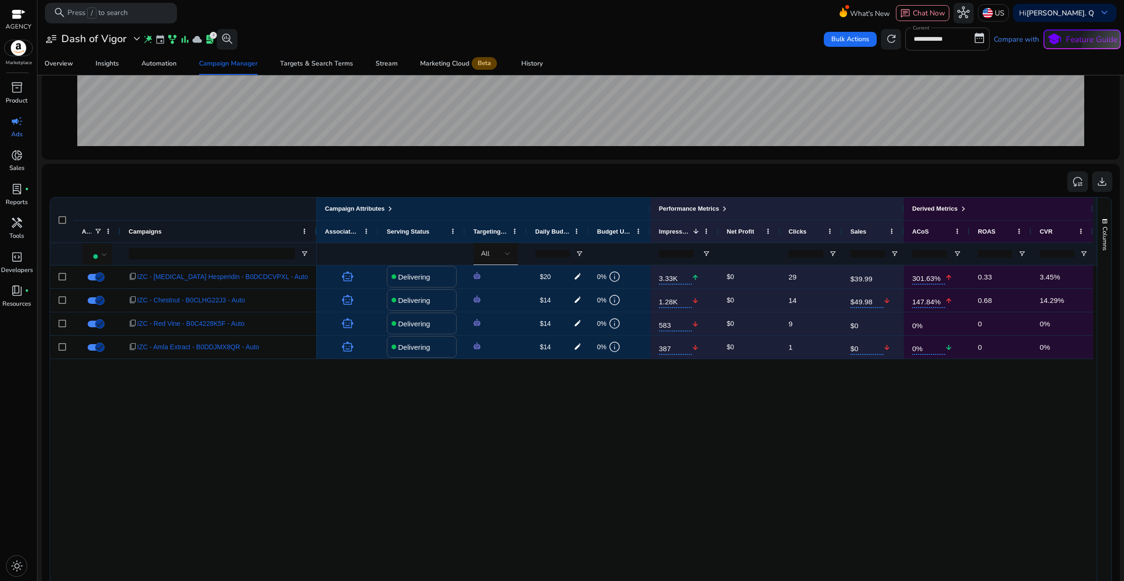
drag, startPoint x: 258, startPoint y: 235, endPoint x: 315, endPoint y: 235, distance: 56.7
click at [315, 235] on div at bounding box center [316, 232] width 4 height 22
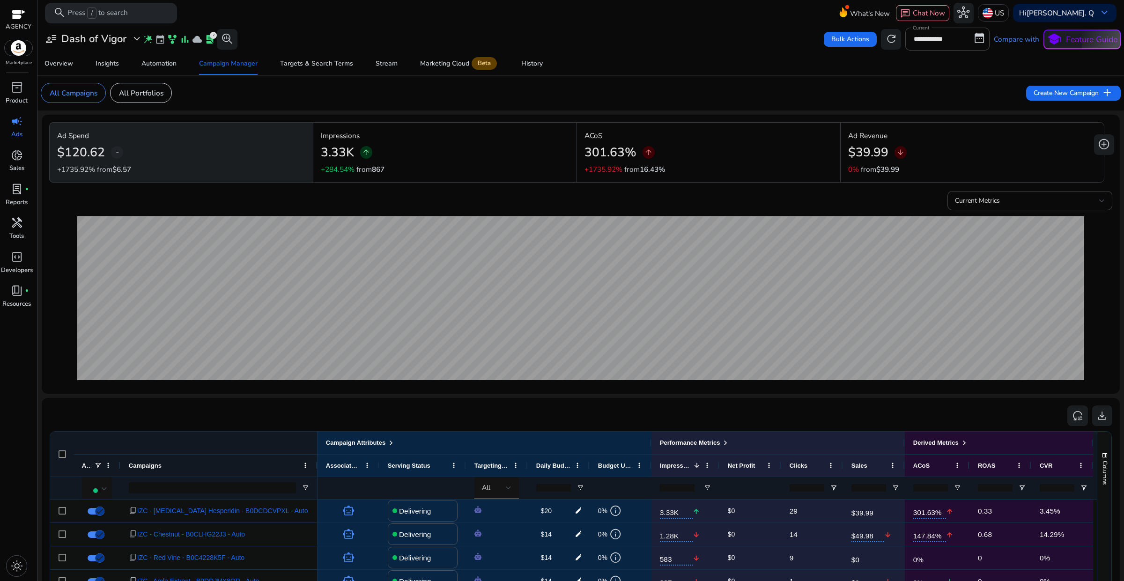
scroll to position [234, 0]
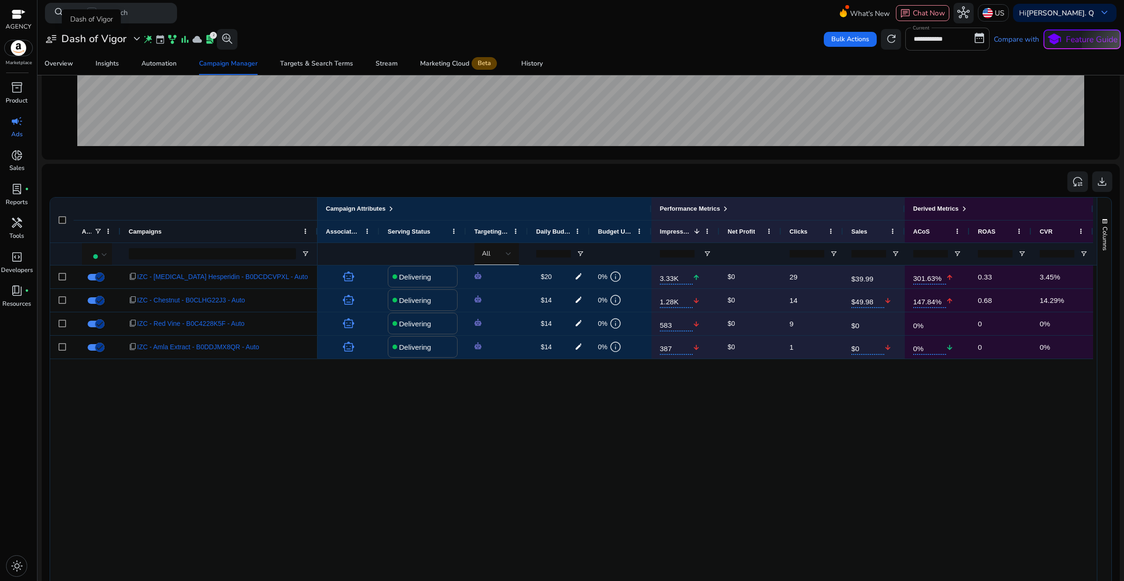
click at [139, 43] on span "expand_more" at bounding box center [137, 39] width 12 height 12
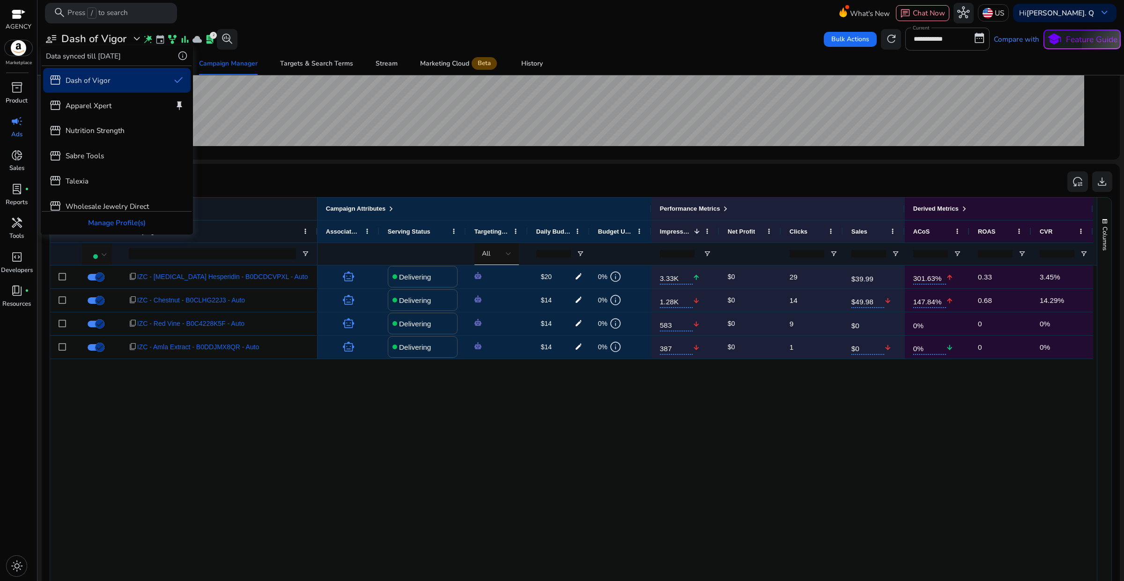
click at [323, 506] on div at bounding box center [562, 290] width 1124 height 581
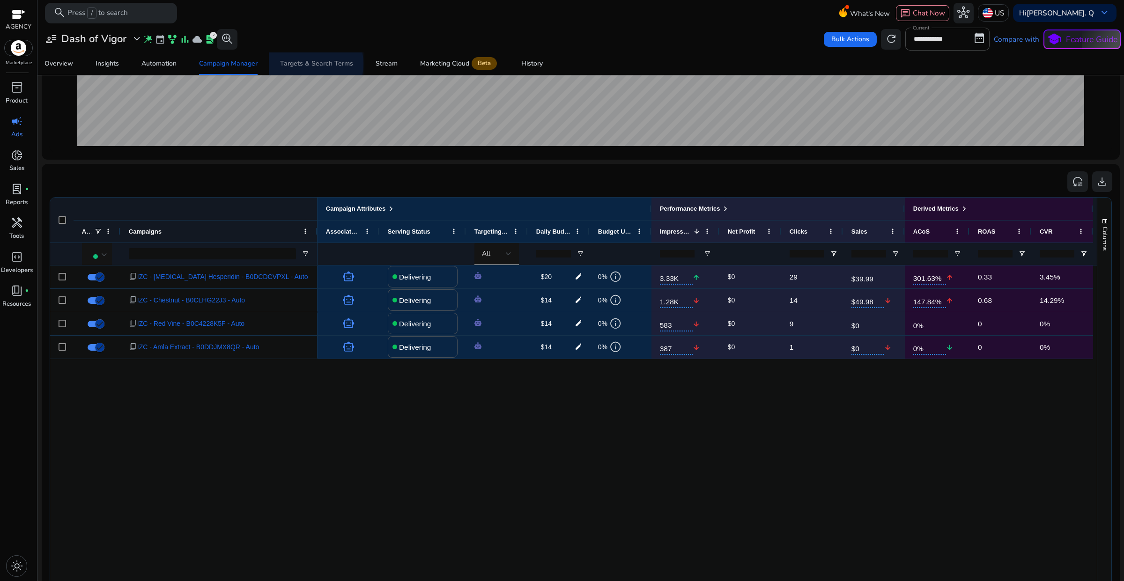
click at [300, 64] on div "Targets & Search Terms" at bounding box center [316, 63] width 73 height 7
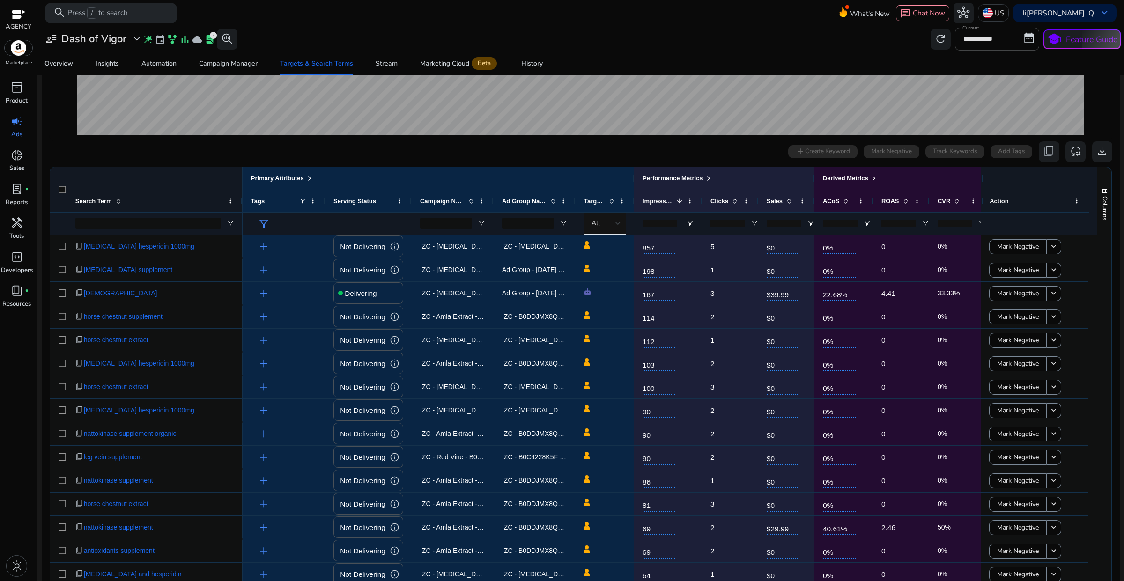
scroll to position [323, 0]
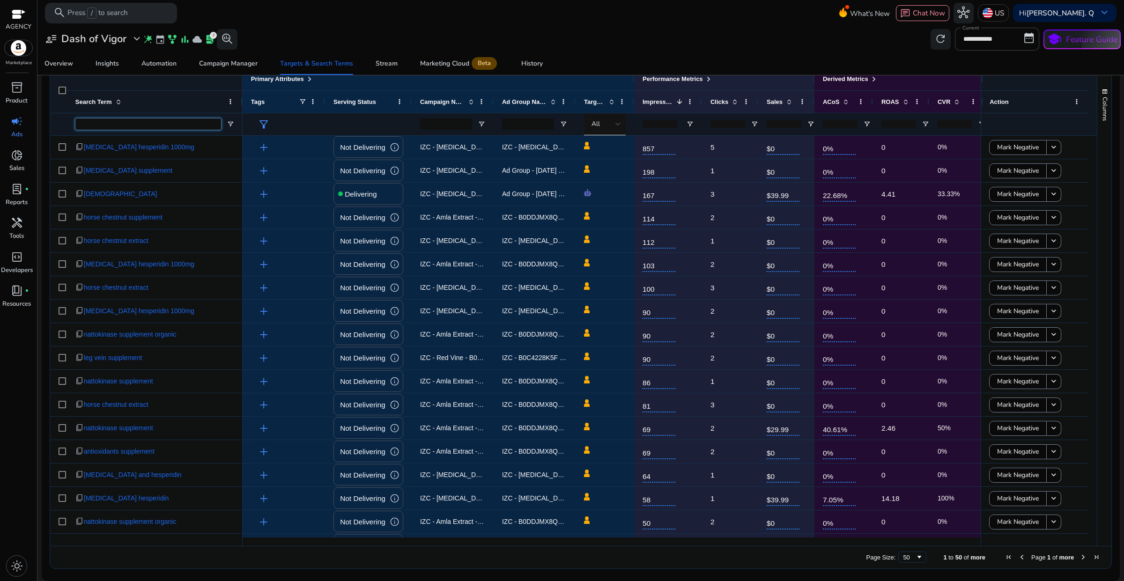
click at [139, 126] on input "Search Term Filter Input" at bounding box center [148, 123] width 146 height 11
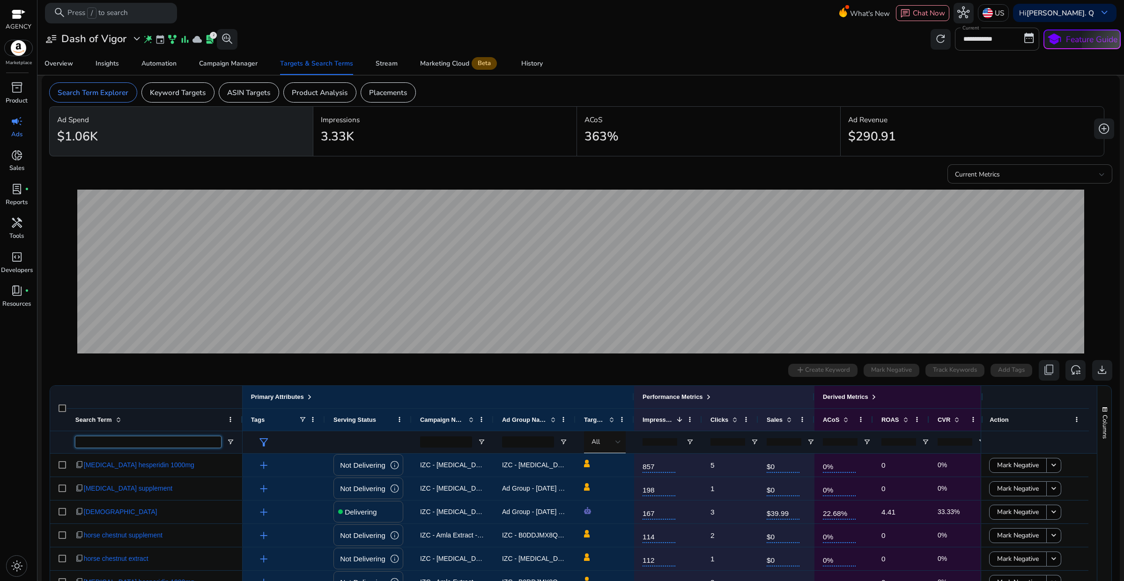
scroll to position [0, 0]
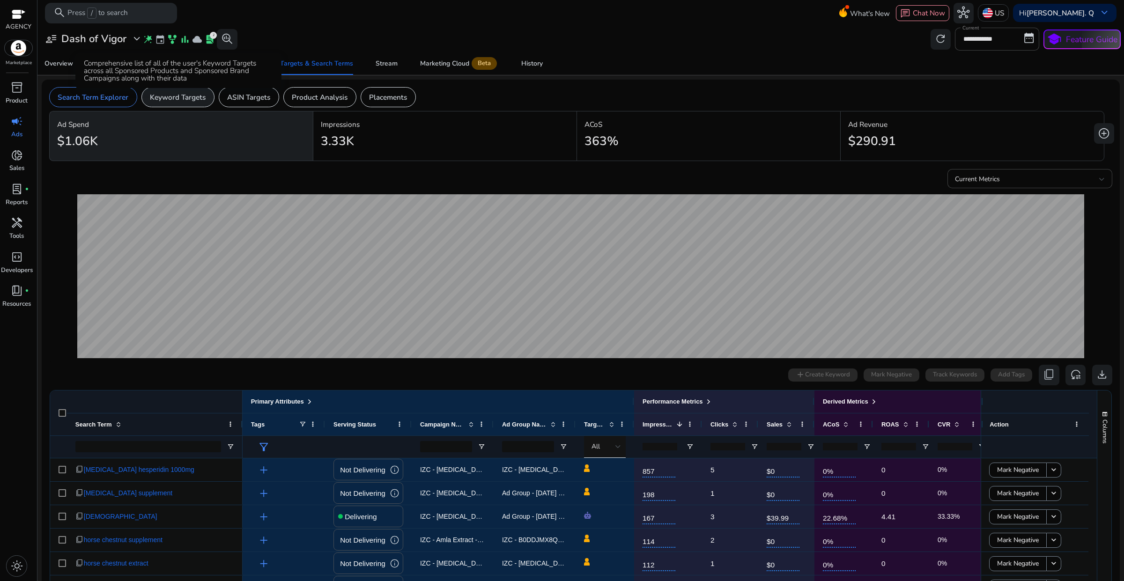
click at [178, 101] on p "Keyword Targets" at bounding box center [178, 97] width 56 height 11
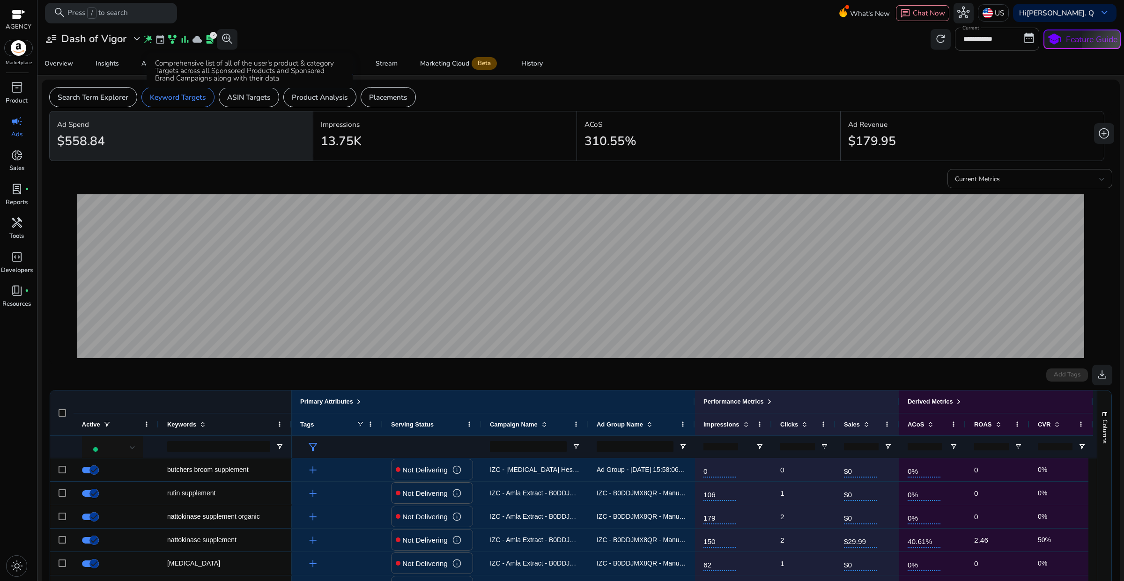
click at [261, 88] on div "Comprehensive list of all of the user's product & category Targets across all S…" at bounding box center [250, 70] width 206 height 35
click at [258, 98] on p "ASIN Targets" at bounding box center [248, 97] width 43 height 11
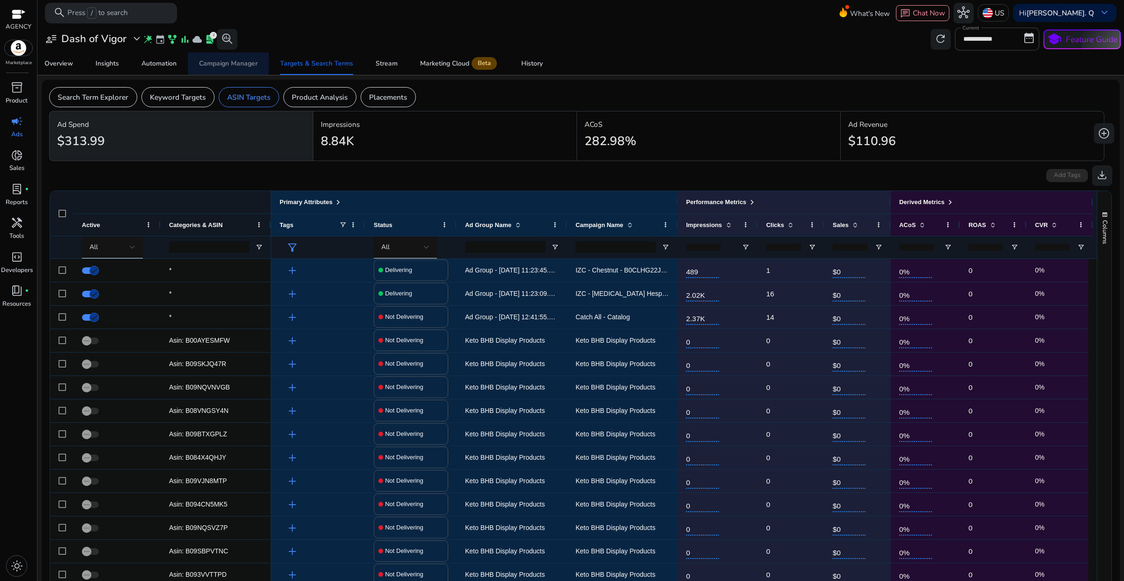
click at [200, 61] on div "Campaign Manager" at bounding box center [228, 63] width 59 height 7
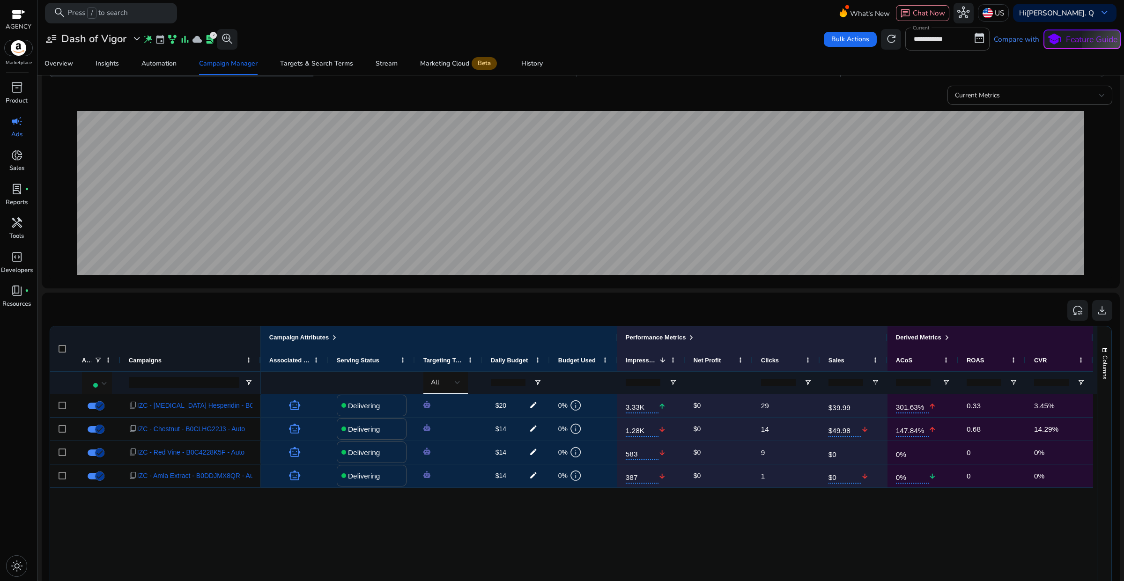
scroll to position [59, 0]
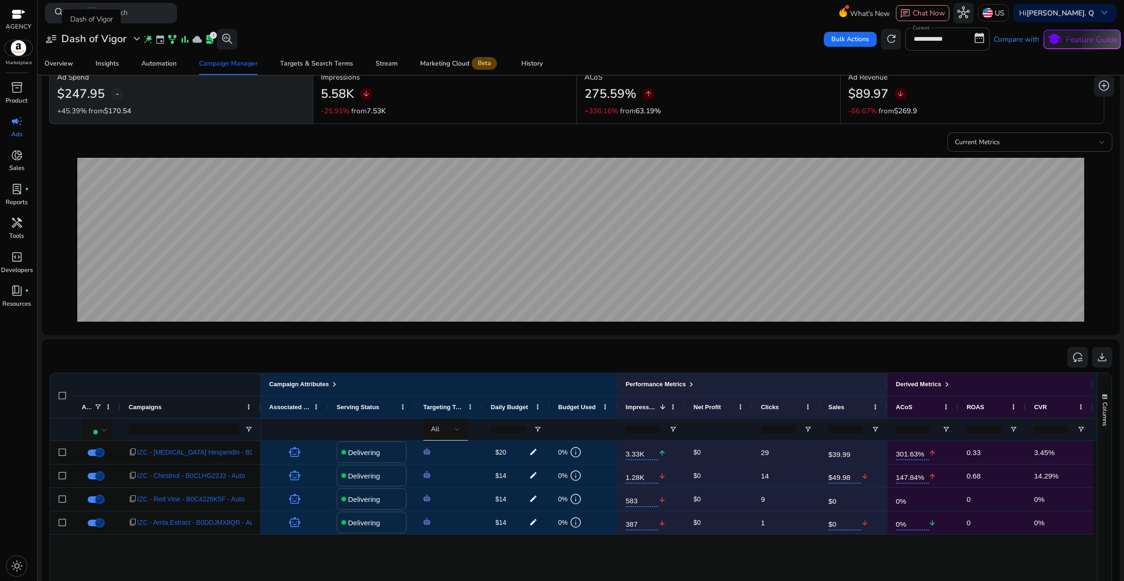
click at [136, 41] on span "expand_more" at bounding box center [137, 39] width 12 height 12
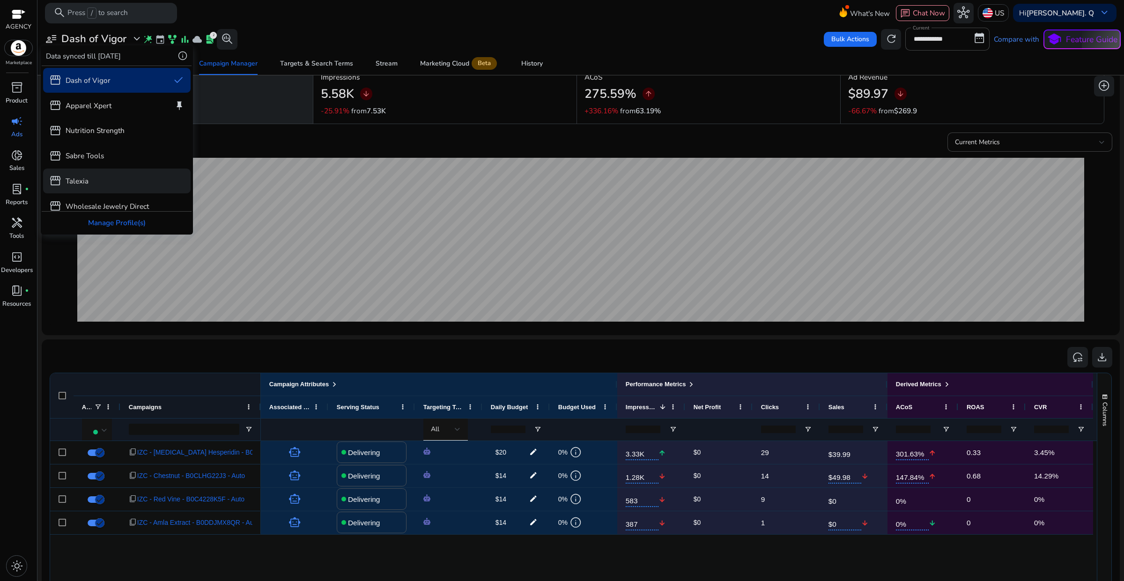
click at [92, 179] on div "storefront Talexia" at bounding box center [117, 181] width 148 height 25
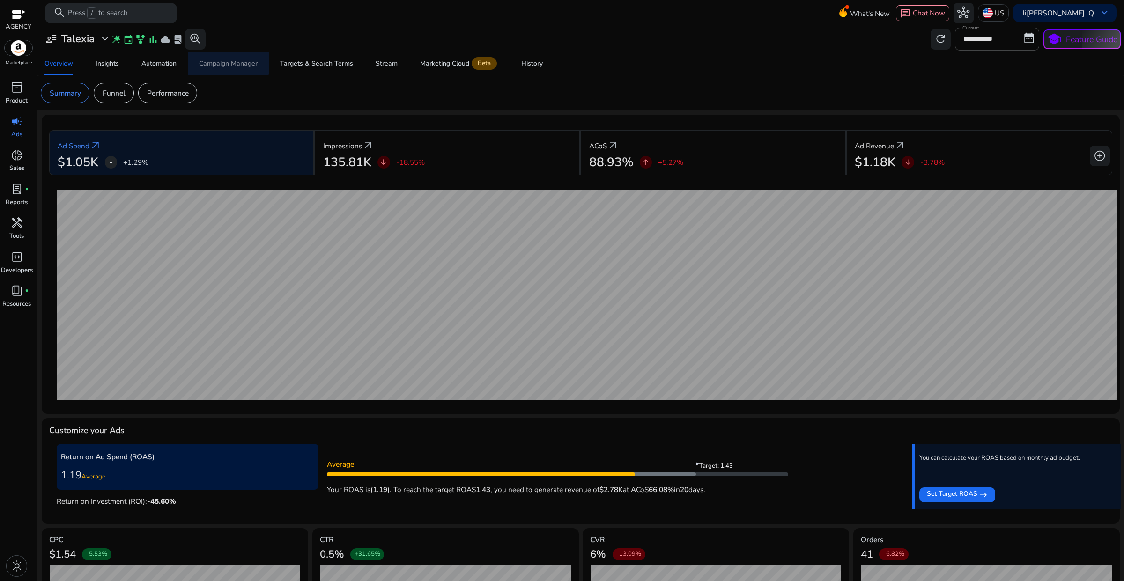
click at [228, 61] on div "Campaign Manager" at bounding box center [228, 63] width 59 height 7
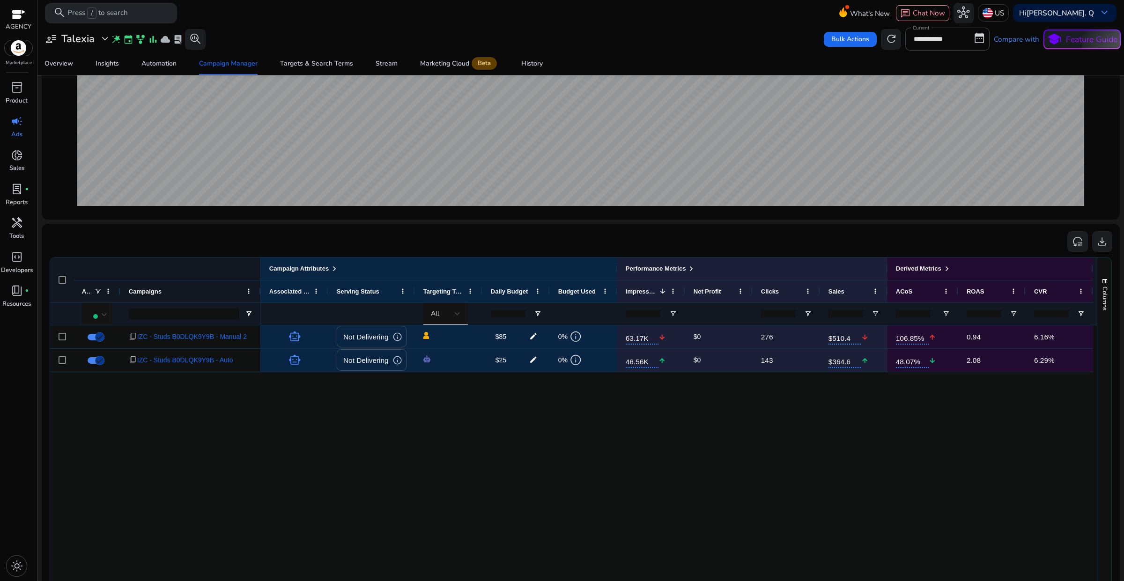
scroll to position [176, 0]
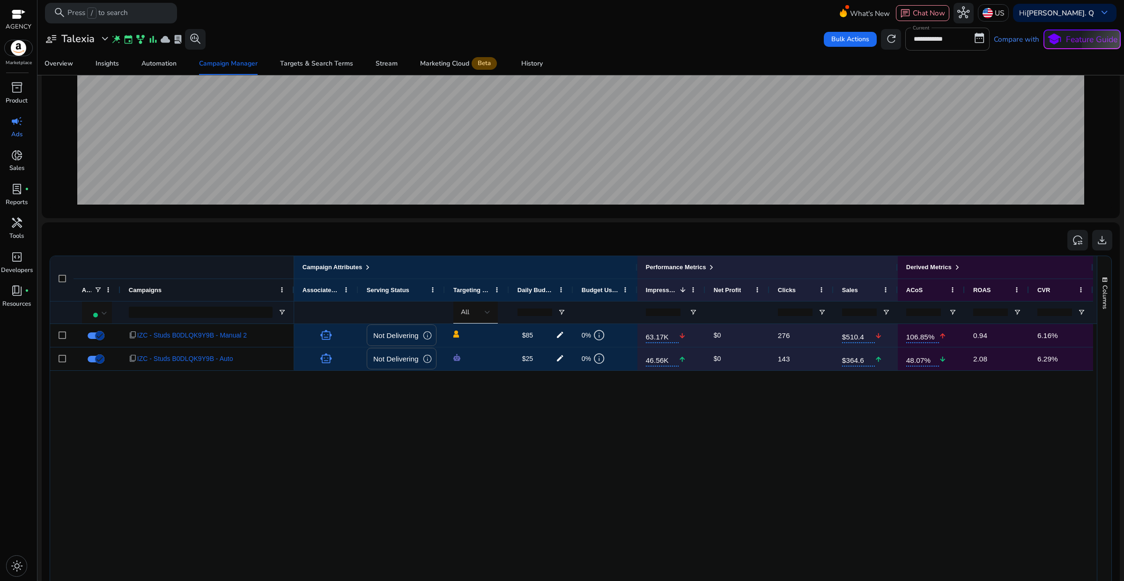
drag, startPoint x: 258, startPoint y: 287, endPoint x: 298, endPoint y: 288, distance: 39.4
click at [295, 288] on div at bounding box center [294, 290] width 4 height 22
click at [212, 337] on span "IZC - Studs B0DLQK9Y9B - Manual 2" at bounding box center [192, 335] width 110 height 19
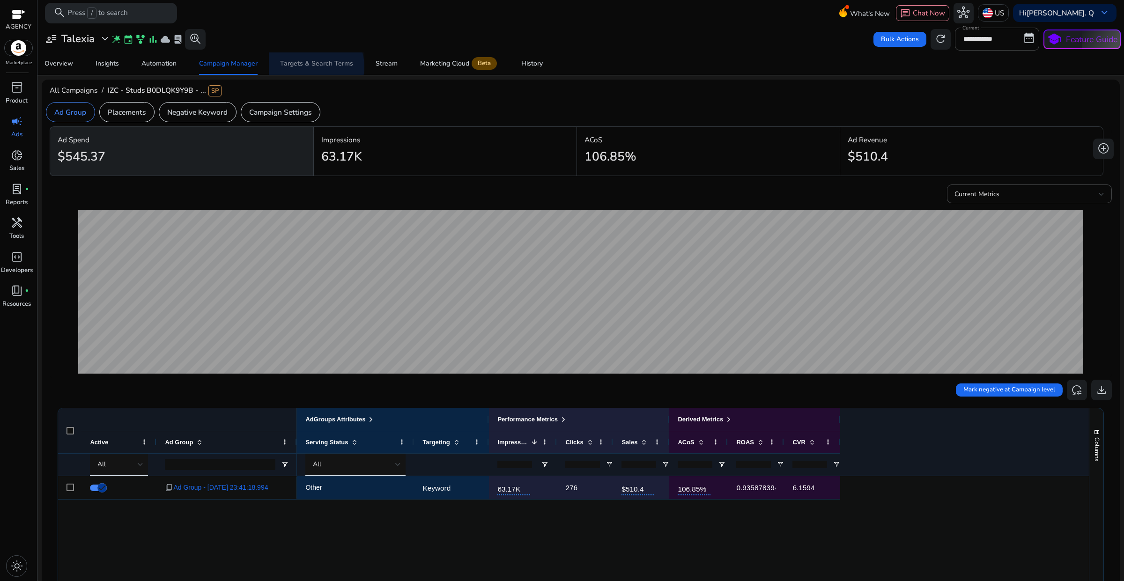
click at [313, 66] on div "Targets & Search Terms" at bounding box center [316, 63] width 73 height 7
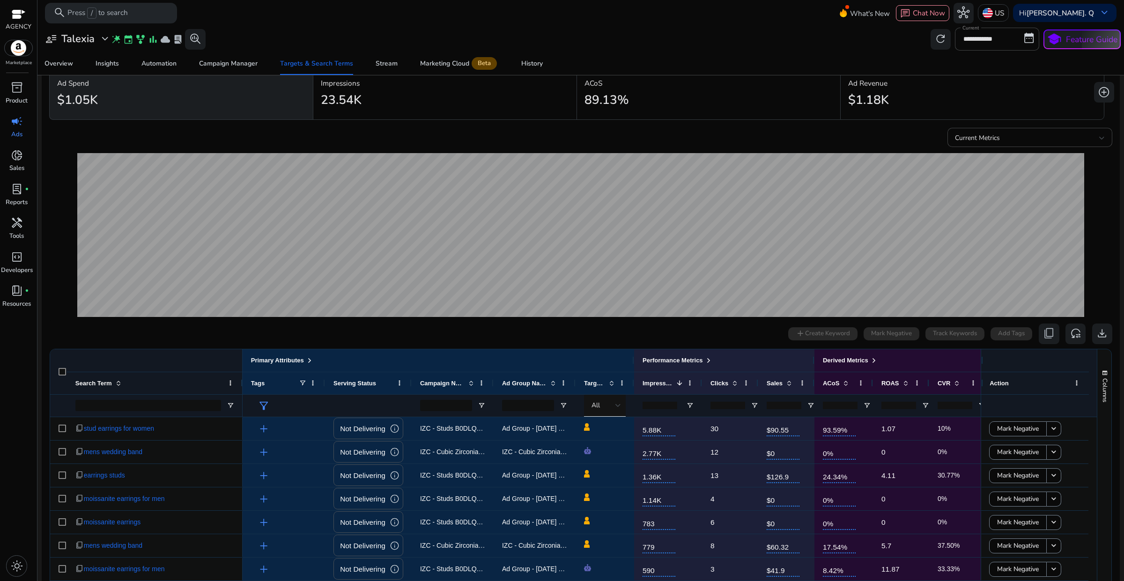
scroll to position [117, 0]
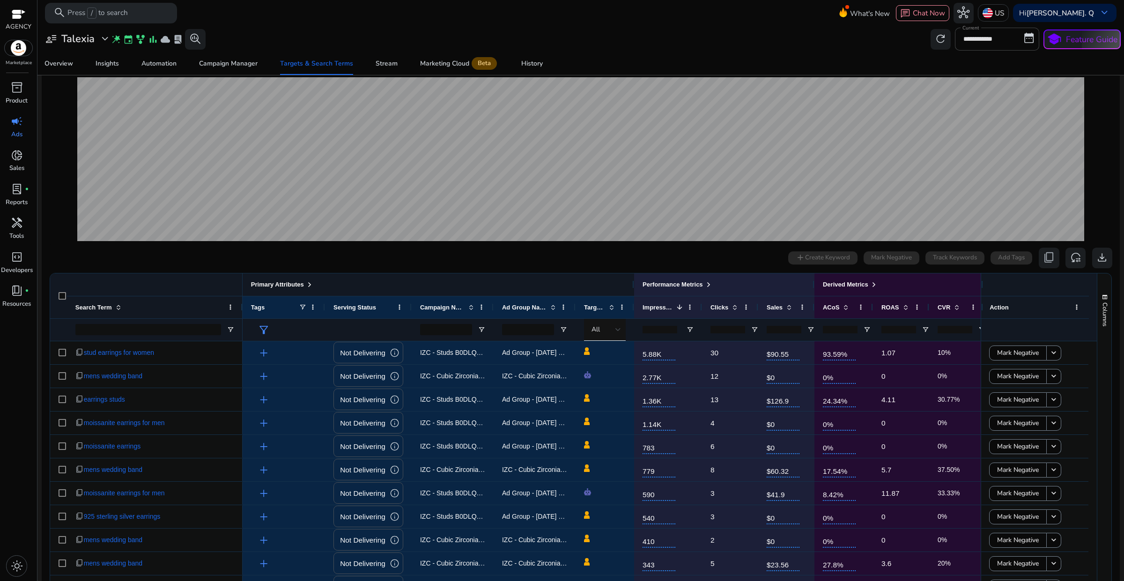
click at [308, 282] on span at bounding box center [309, 284] width 7 height 7
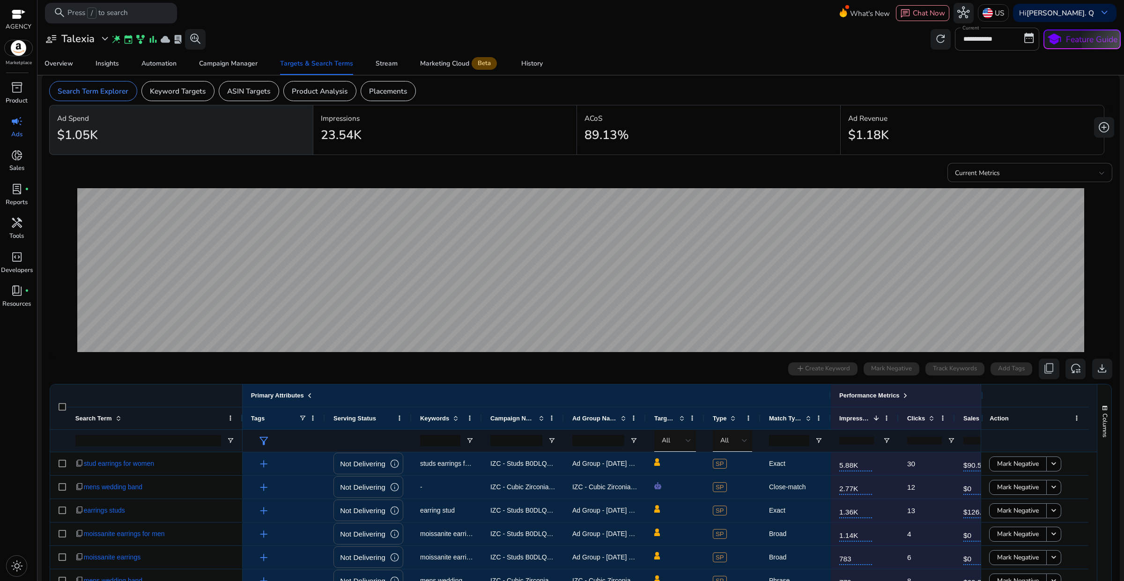
scroll to position [0, 0]
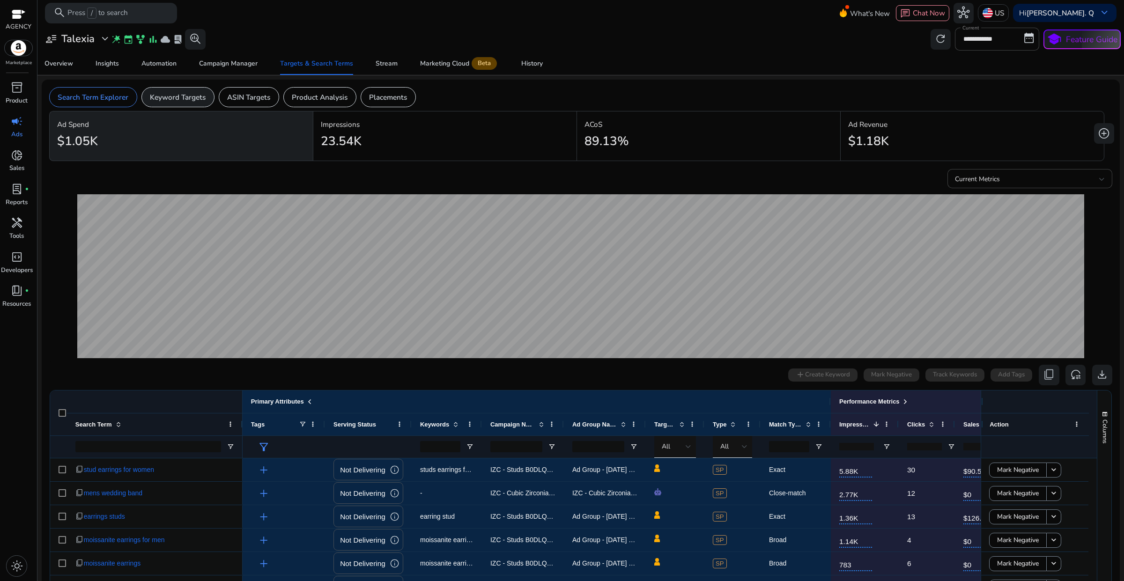
click at [204, 102] on p "Keyword Targets" at bounding box center [178, 97] width 56 height 11
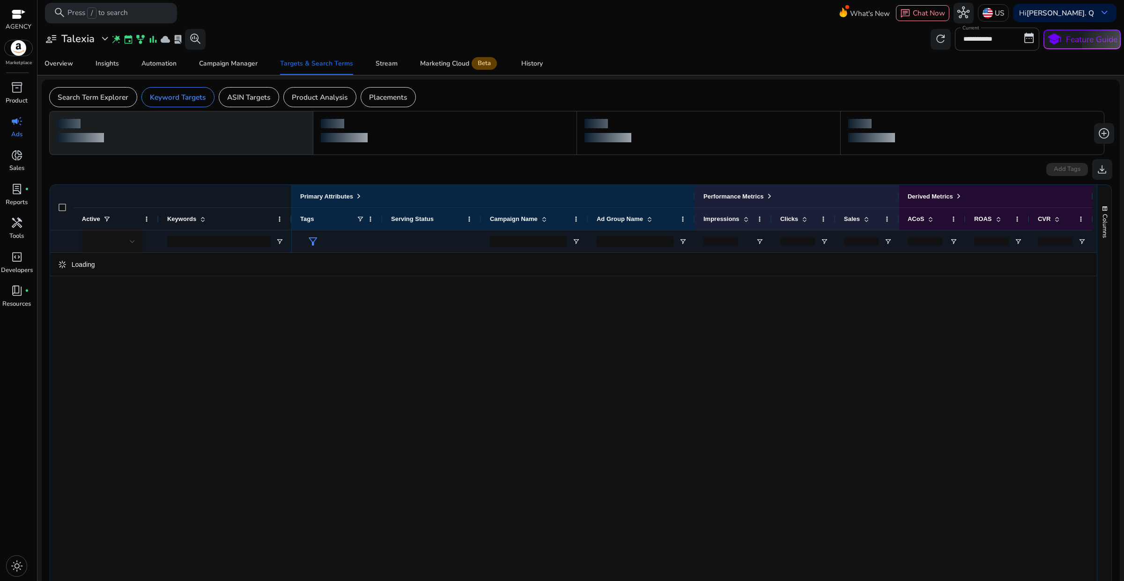
scroll to position [117, 0]
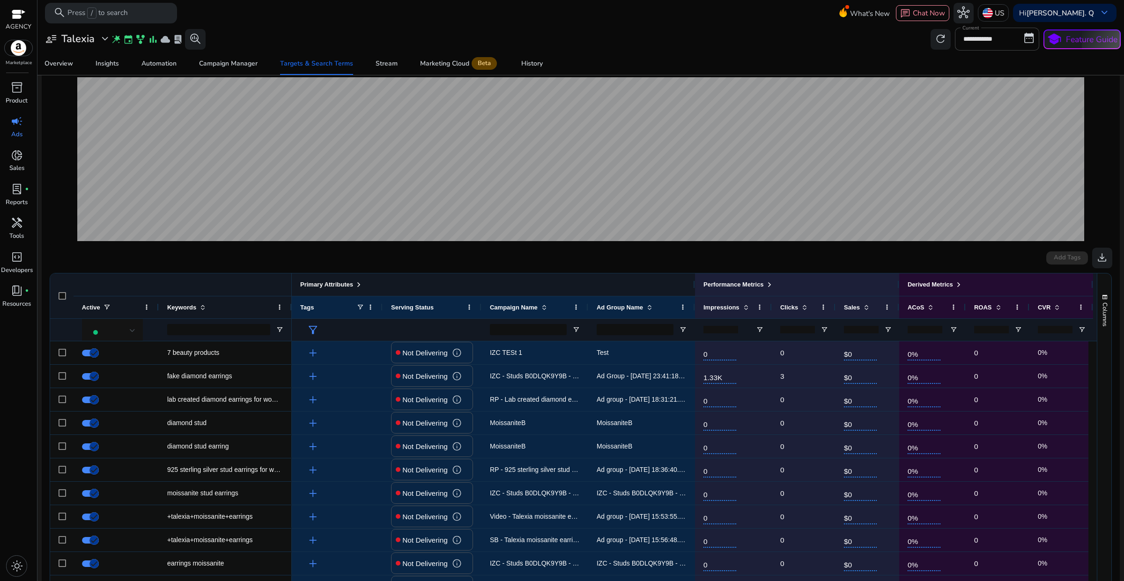
click at [359, 284] on span at bounding box center [358, 284] width 7 height 7
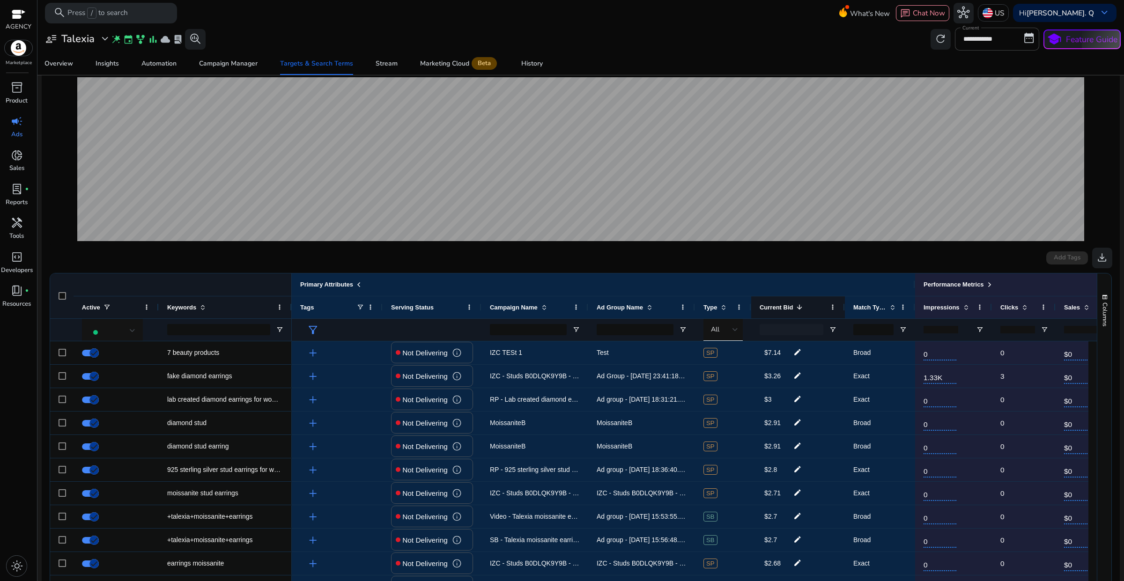
click at [775, 310] on span "Current Bid" at bounding box center [776, 307] width 34 height 7
click at [778, 307] on span "Current Bid" at bounding box center [776, 307] width 34 height 7
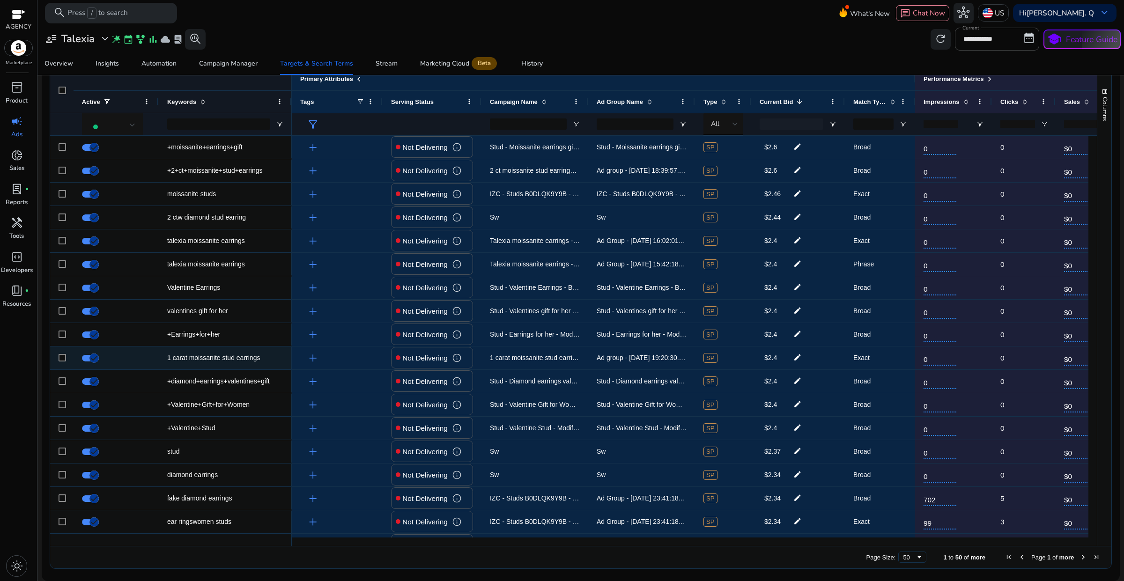
scroll to position [0, 0]
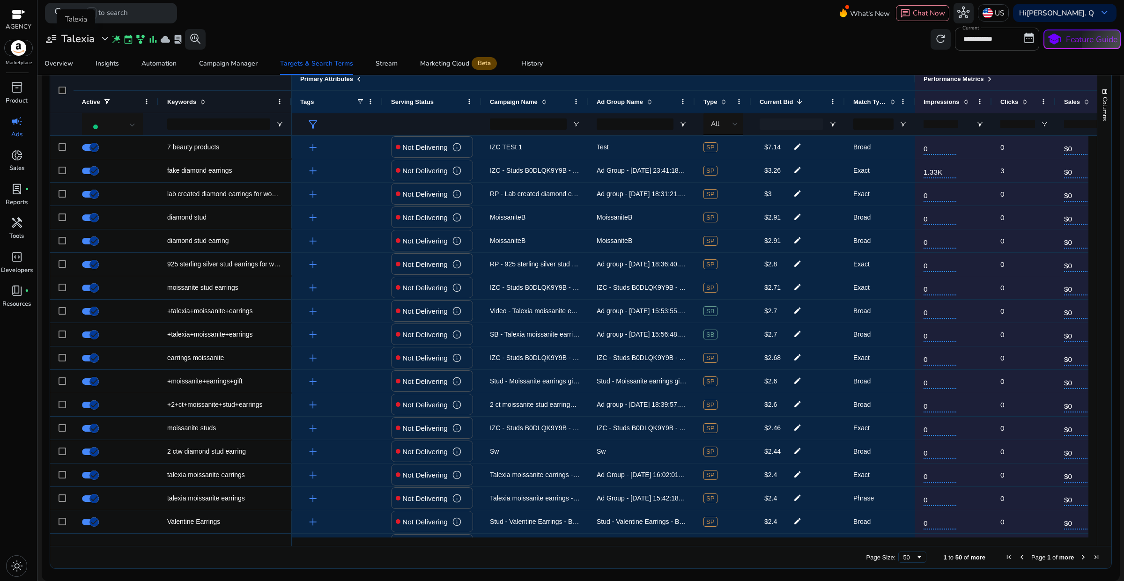
click at [103, 41] on span "expand_more" at bounding box center [105, 39] width 12 height 12
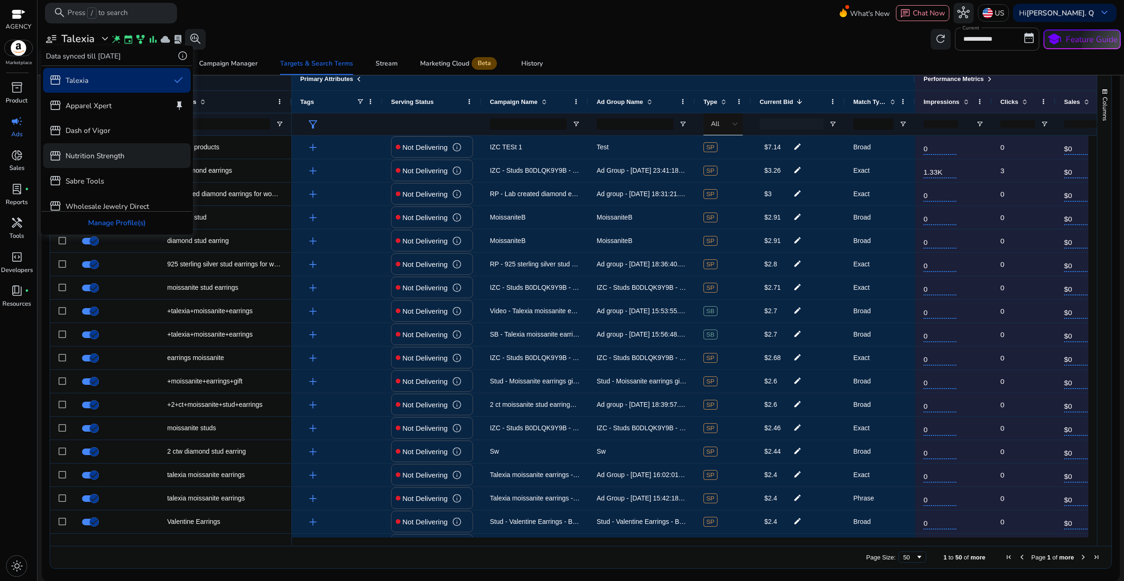
click at [104, 163] on div "storefront Nutrition Strength" at bounding box center [117, 155] width 148 height 25
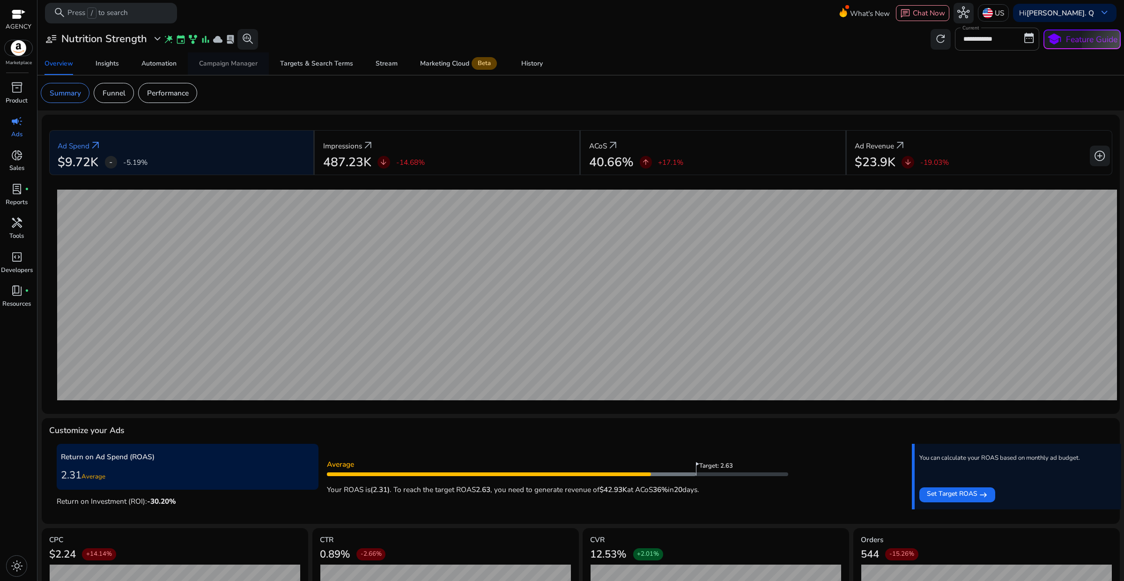
click at [237, 69] on span "Campaign Manager" at bounding box center [228, 63] width 59 height 22
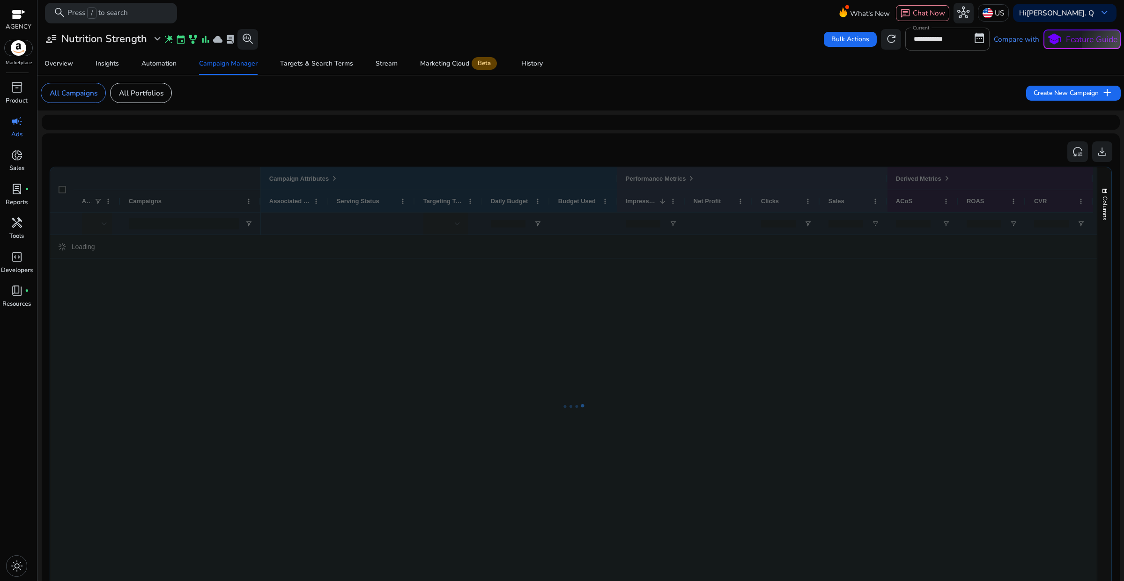
scroll to position [59, 0]
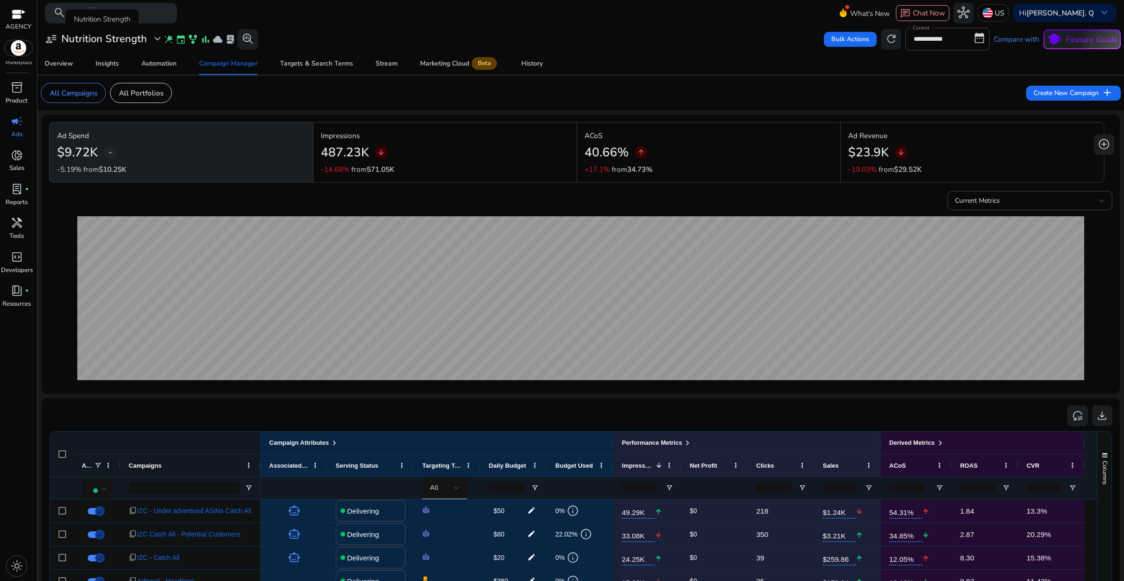
click at [153, 43] on span "expand_more" at bounding box center [157, 39] width 12 height 12
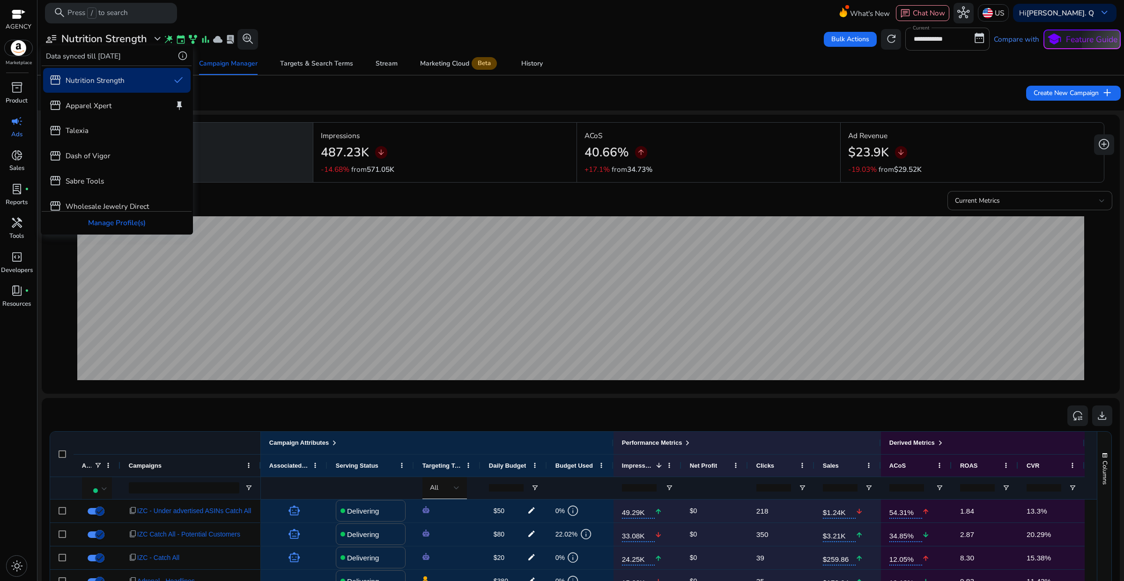
click at [395, 406] on div at bounding box center [562, 290] width 1124 height 581
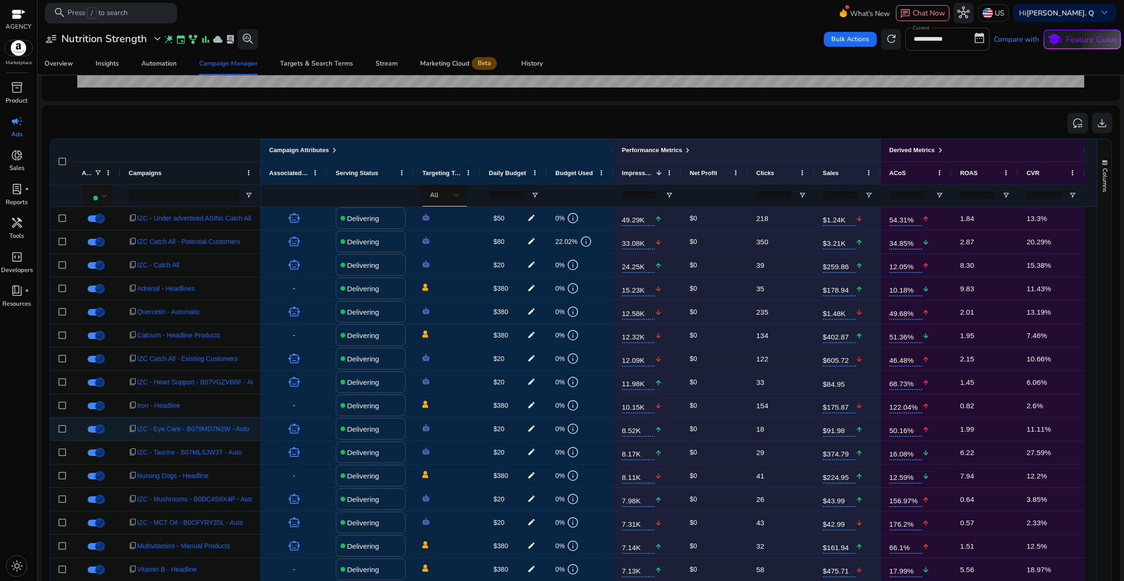
scroll to position [364, 0]
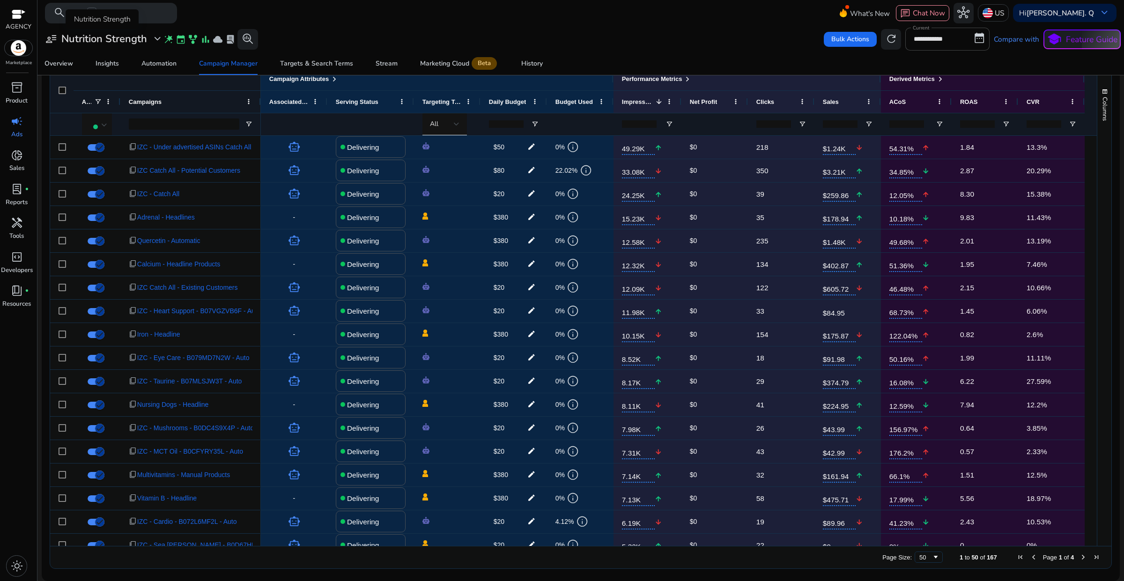
click at [153, 43] on span "expand_more" at bounding box center [157, 39] width 12 height 12
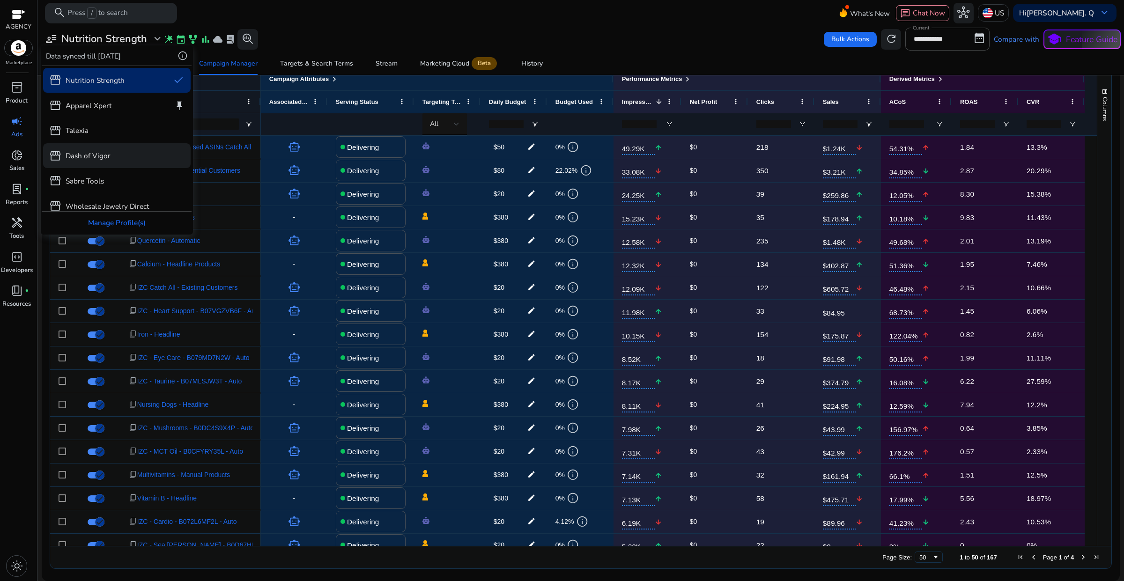
click at [96, 161] on p "Dash of Vigor" at bounding box center [88, 155] width 45 height 11
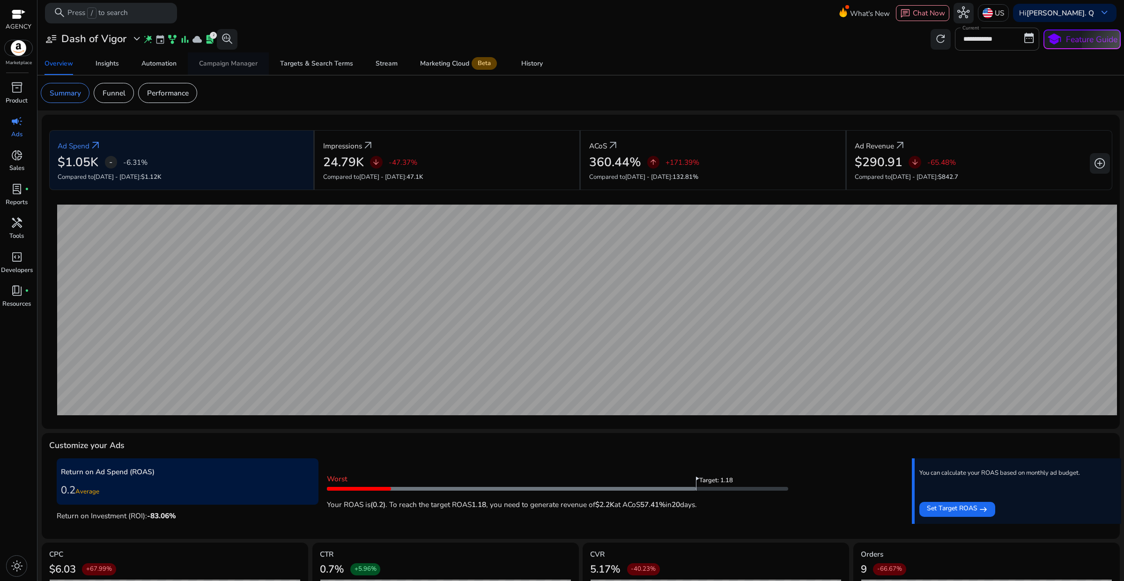
click at [228, 57] on span "Campaign Manager" at bounding box center [228, 63] width 59 height 22
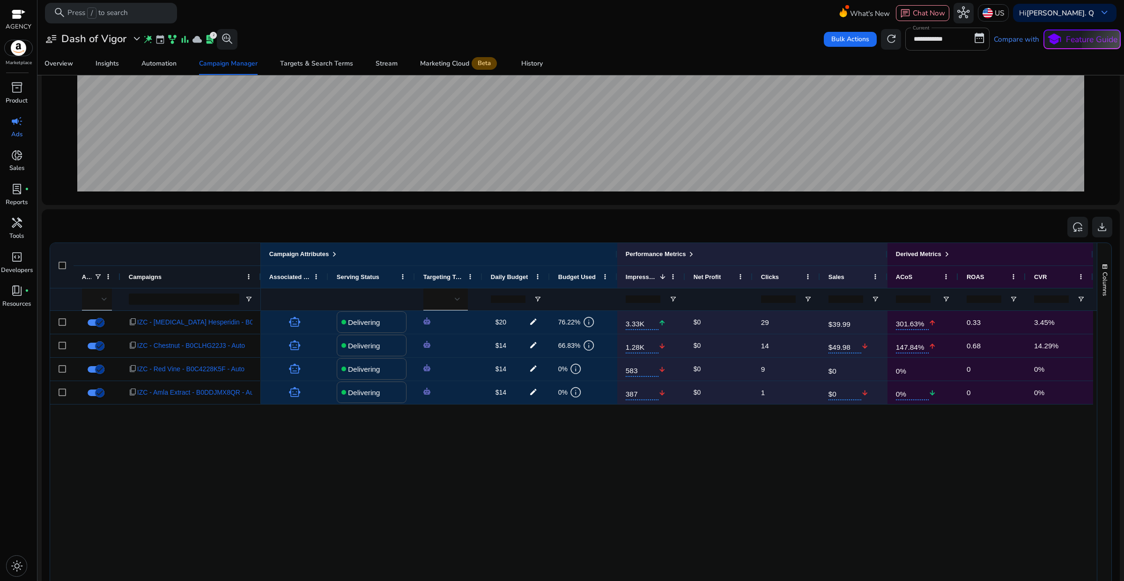
scroll to position [234, 0]
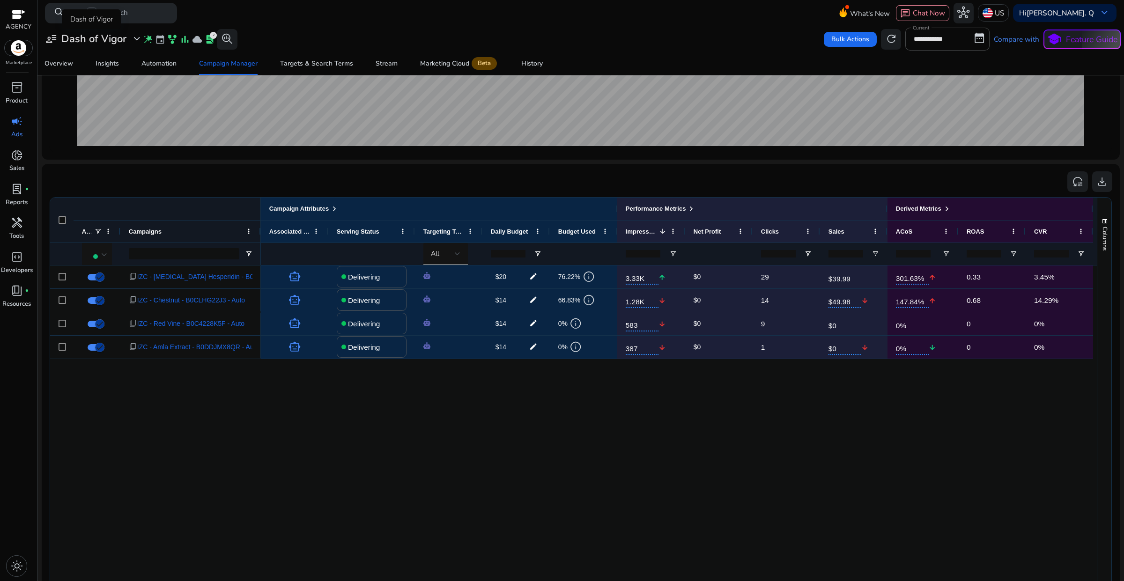
click at [134, 40] on span "expand_more" at bounding box center [137, 39] width 12 height 12
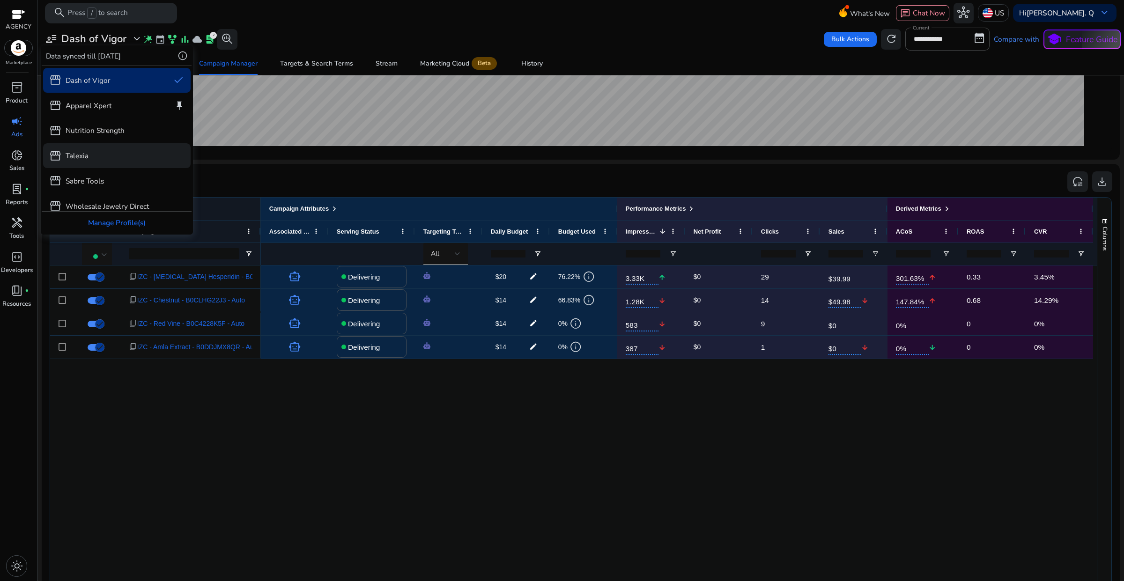
click at [84, 150] on p "Talexia" at bounding box center [77, 155] width 23 height 11
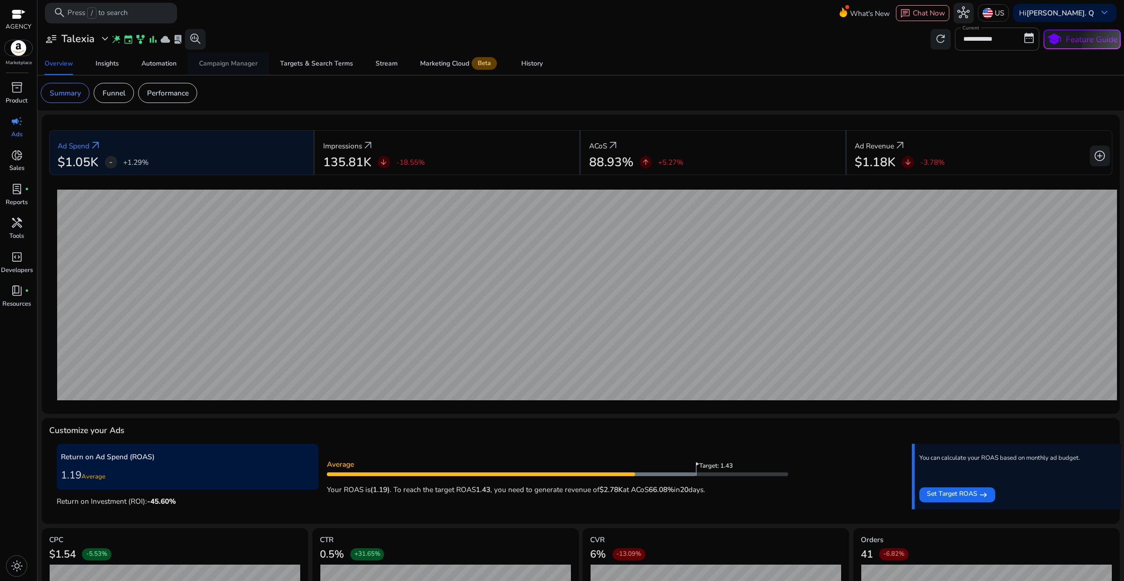
click at [243, 60] on div "Campaign Manager" at bounding box center [228, 63] width 59 height 7
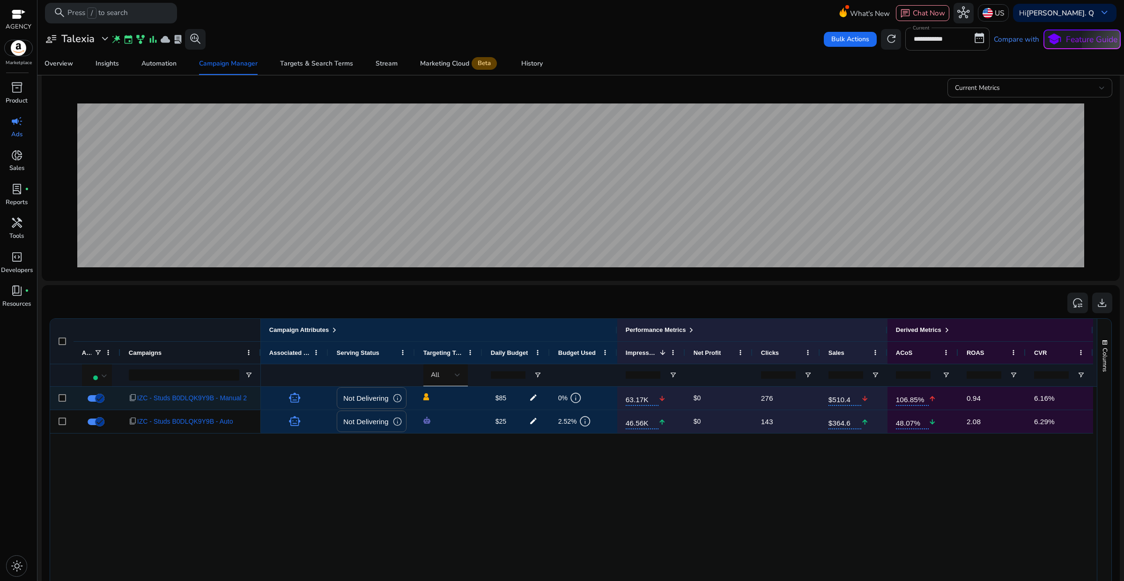
scroll to position [117, 0]
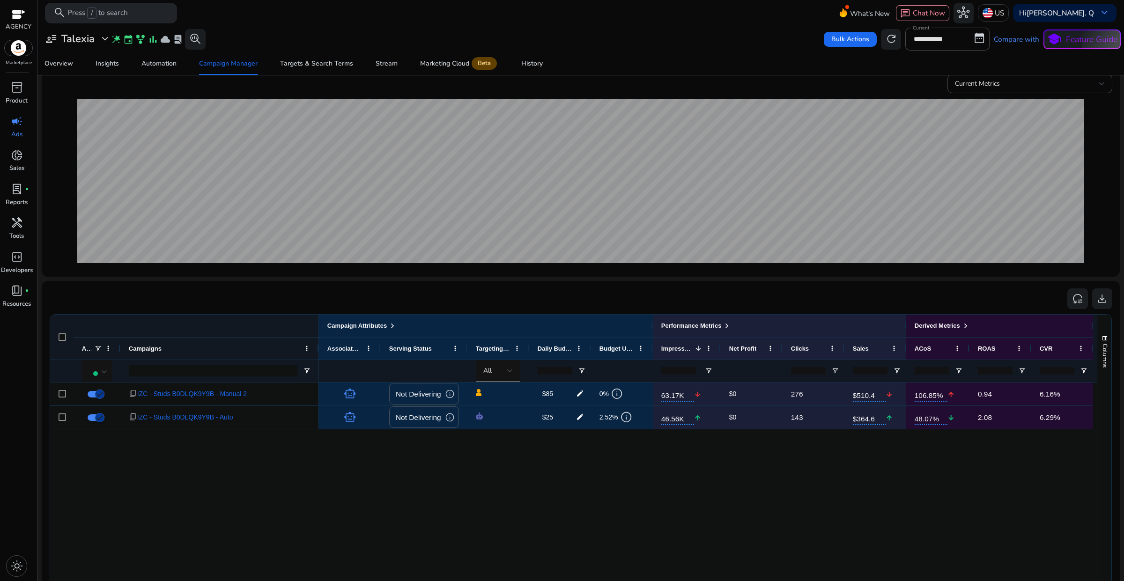
drag, startPoint x: 259, startPoint y: 348, endPoint x: 319, endPoint y: 345, distance: 60.5
click at [319, 345] on div at bounding box center [319, 349] width 4 height 22
click at [335, 63] on div "Targets & Search Terms" at bounding box center [316, 63] width 73 height 7
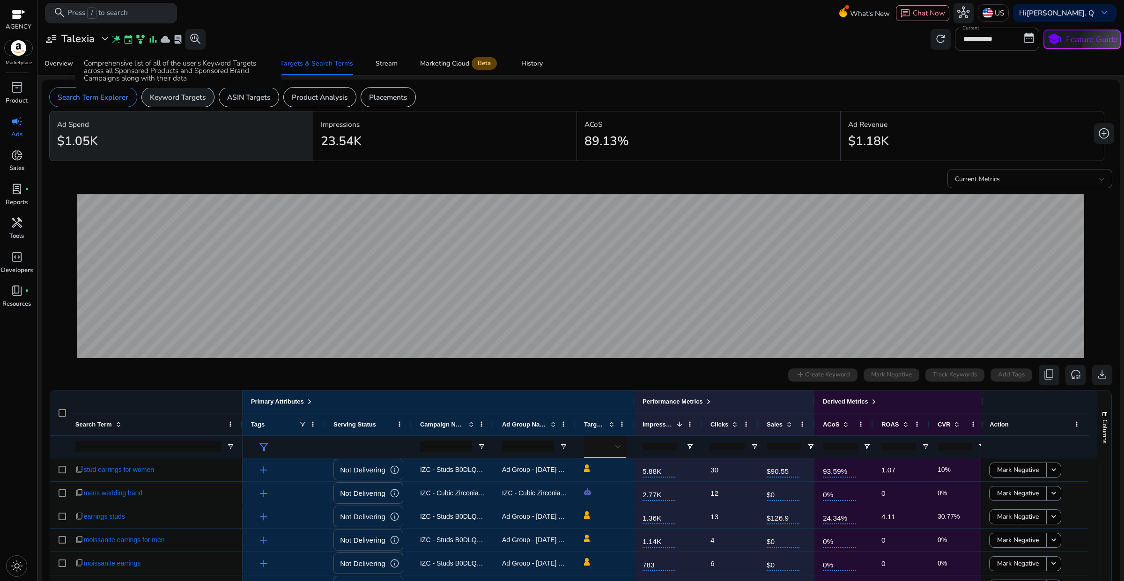
click at [190, 96] on p "Keyword Targets" at bounding box center [178, 97] width 56 height 11
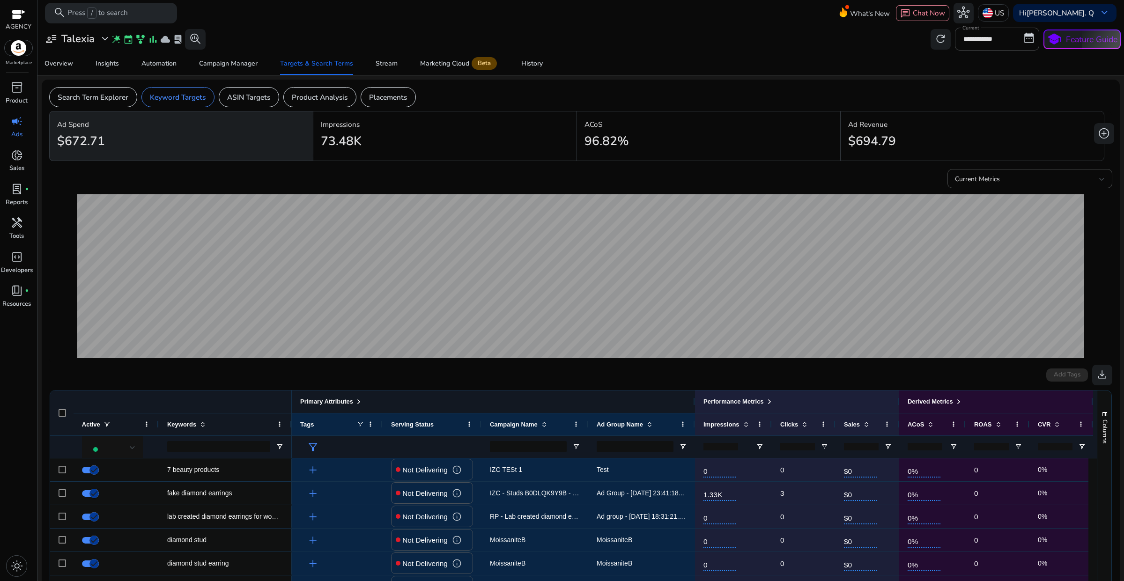
click at [359, 402] on span at bounding box center [358, 401] width 7 height 7
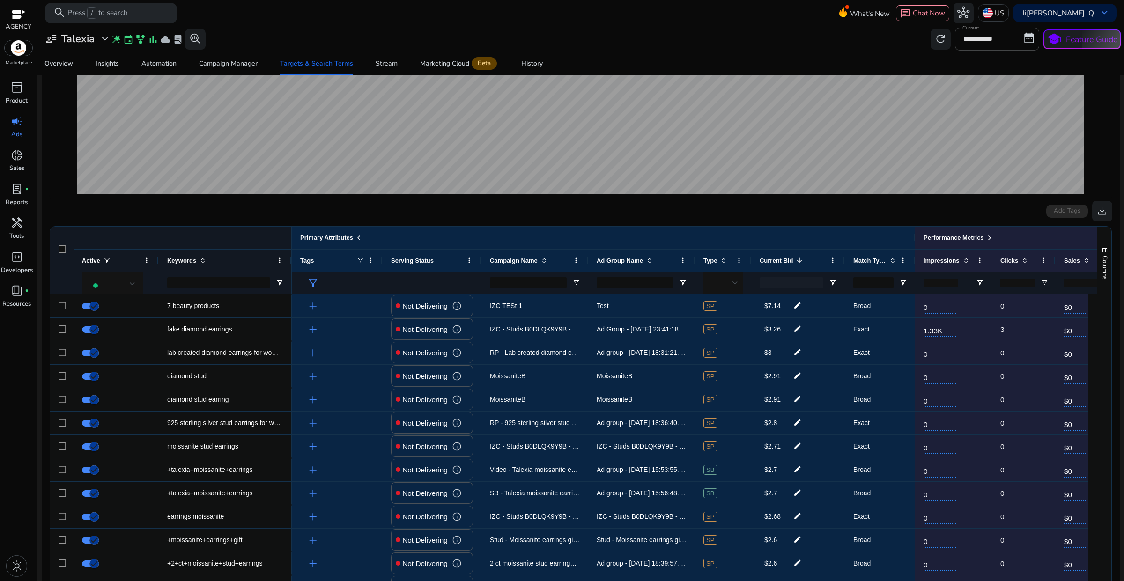
scroll to position [176, 0]
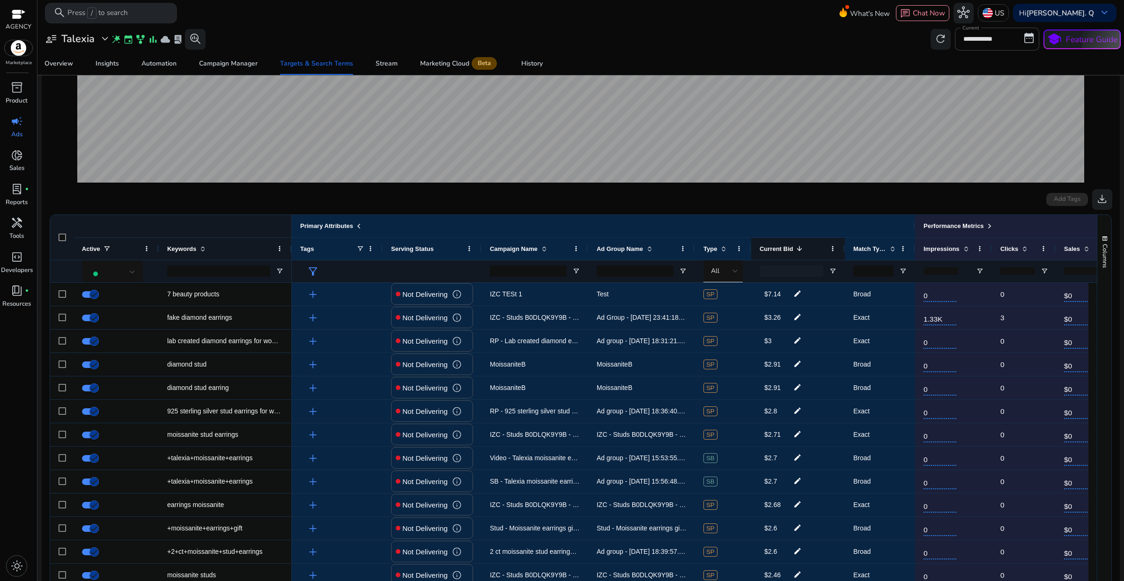
click at [791, 249] on span "Current Bid" at bounding box center [776, 248] width 34 height 7
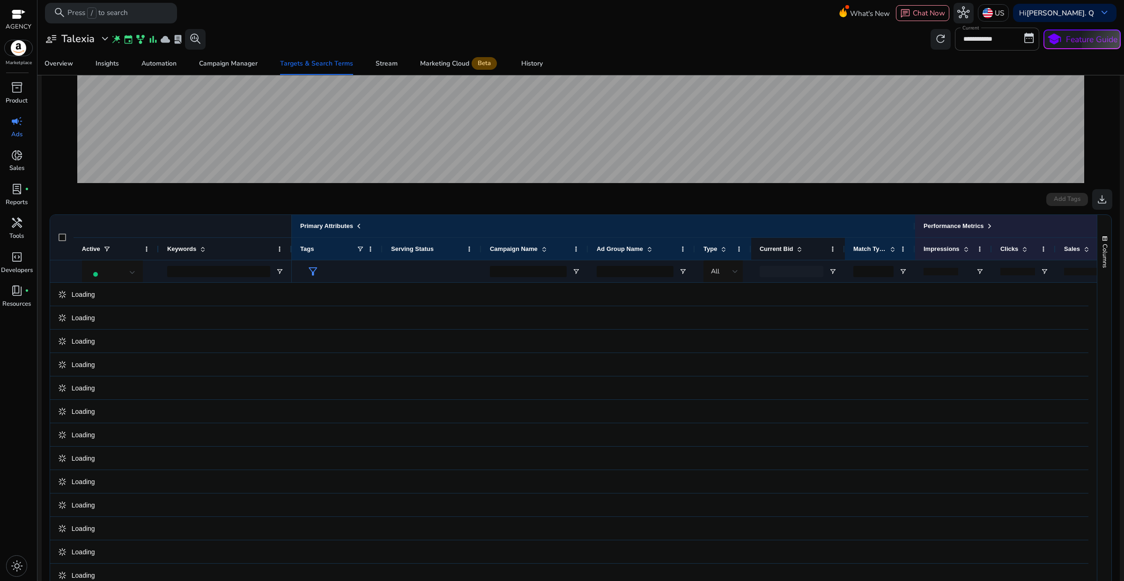
click at [791, 249] on span "Current Bid" at bounding box center [776, 248] width 34 height 7
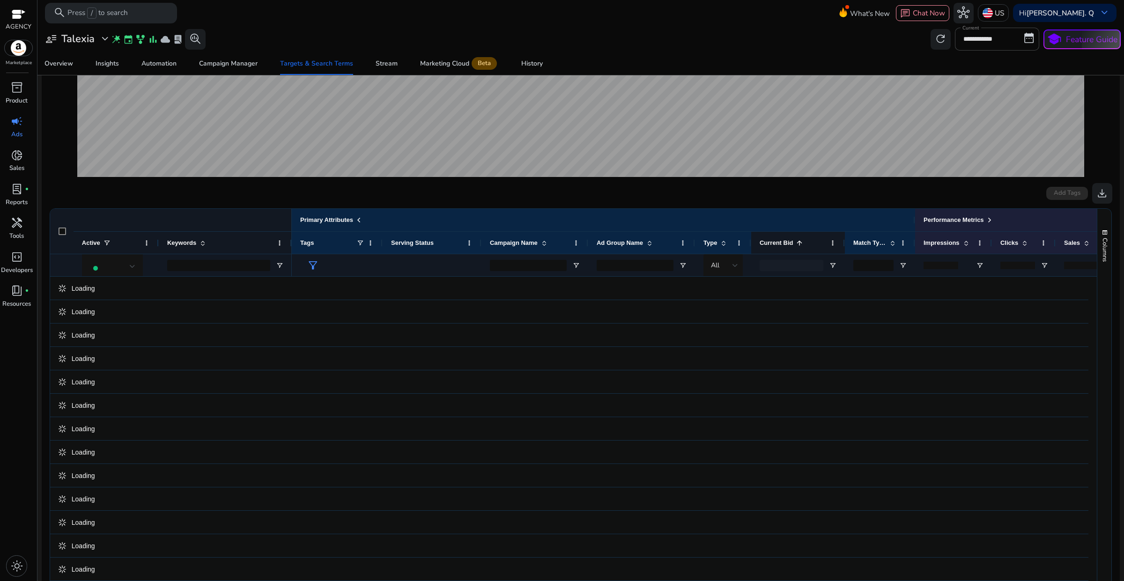
scroll to position [169, 0]
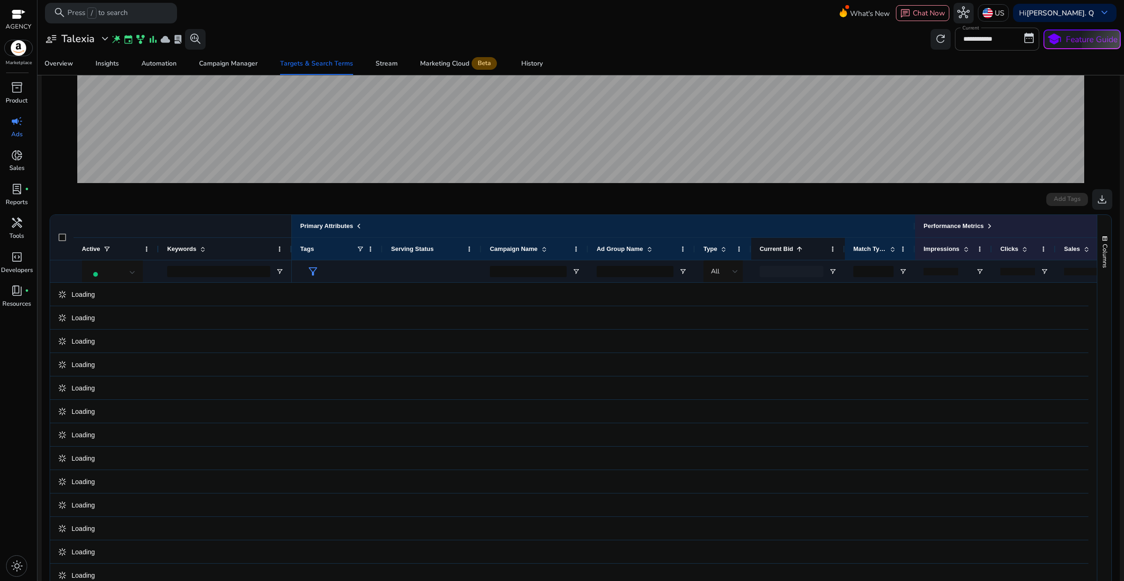
click at [791, 249] on span "Current Bid" at bounding box center [776, 248] width 34 height 7
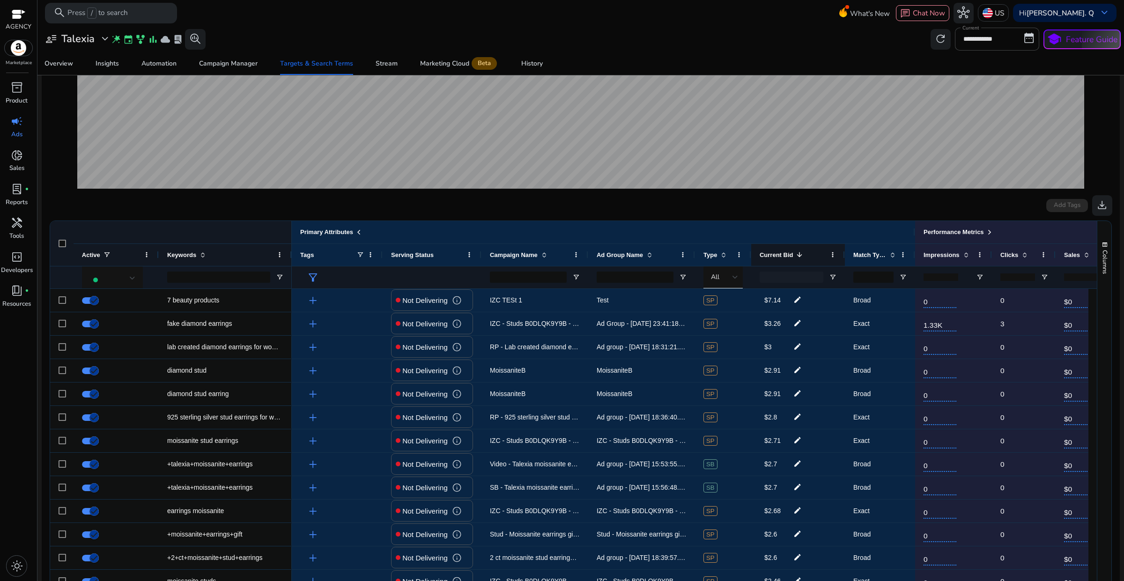
scroll to position [176, 0]
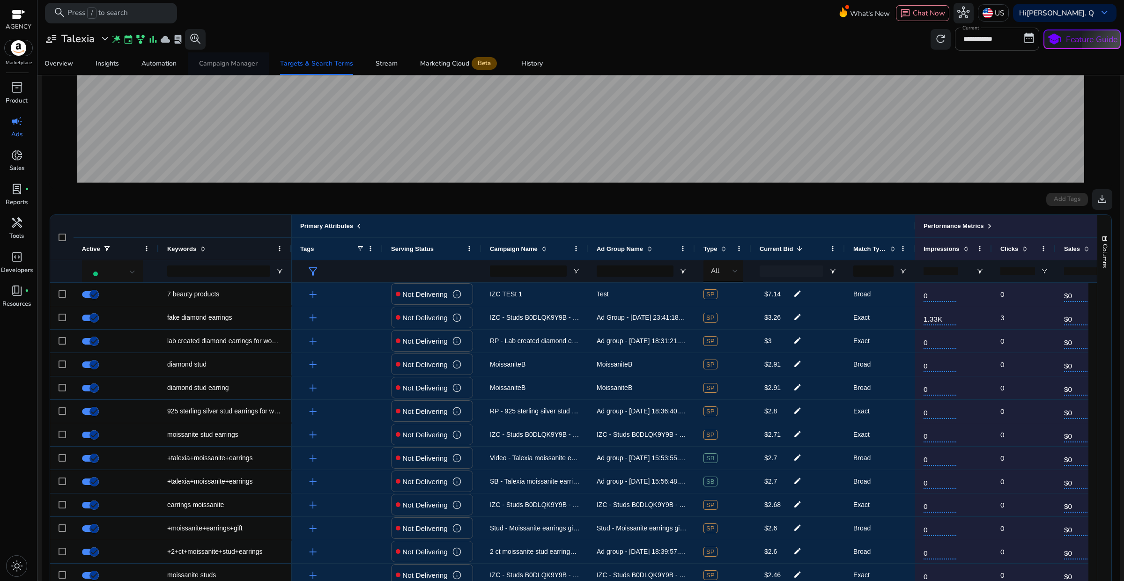
click at [228, 61] on div "Campaign Manager" at bounding box center [228, 63] width 59 height 7
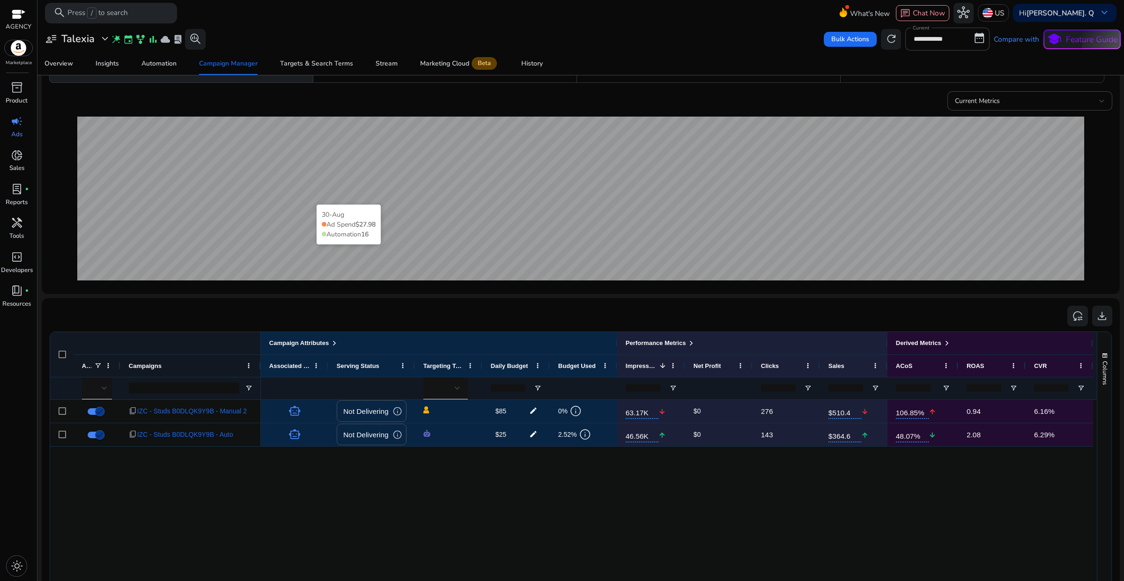
scroll to position [117, 0]
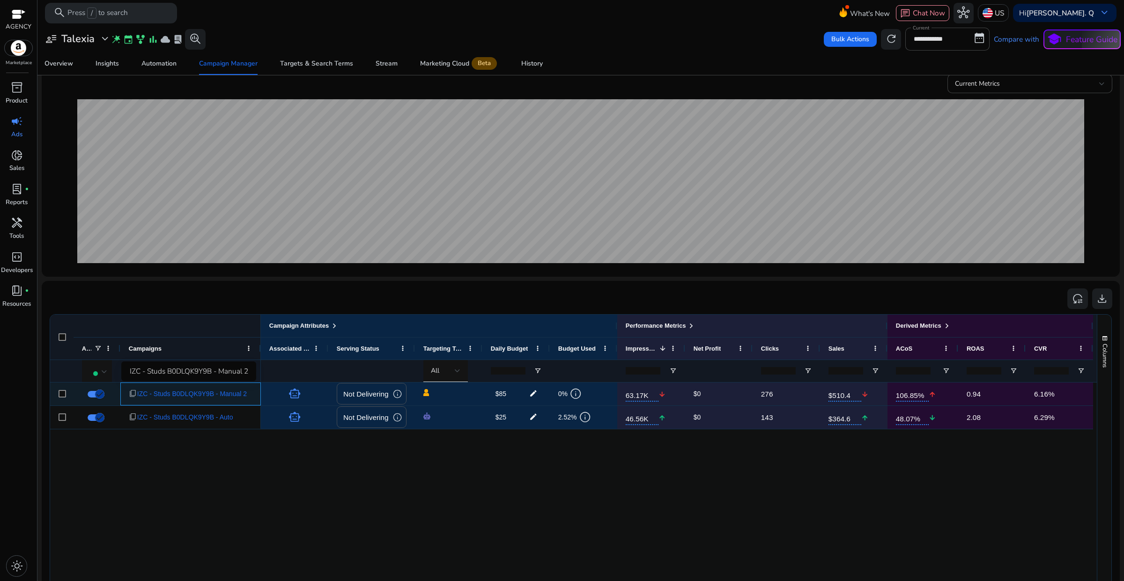
click at [230, 395] on span "IZC - Studs B0DLQK9Y9B - Manual 2" at bounding box center [192, 393] width 110 height 19
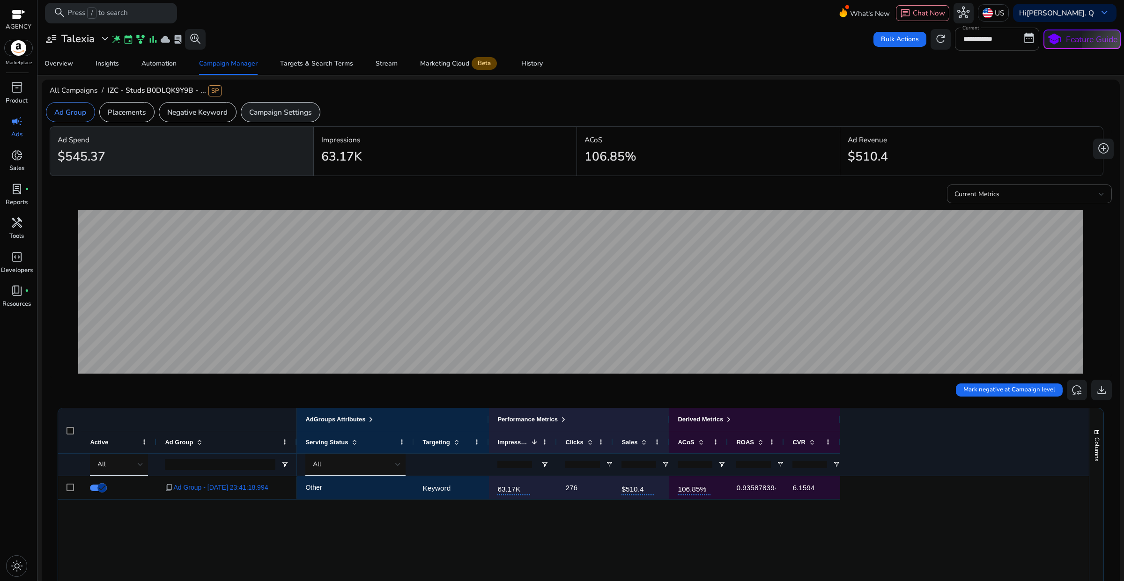
click at [276, 113] on p "Campaign Settings" at bounding box center [280, 112] width 62 height 11
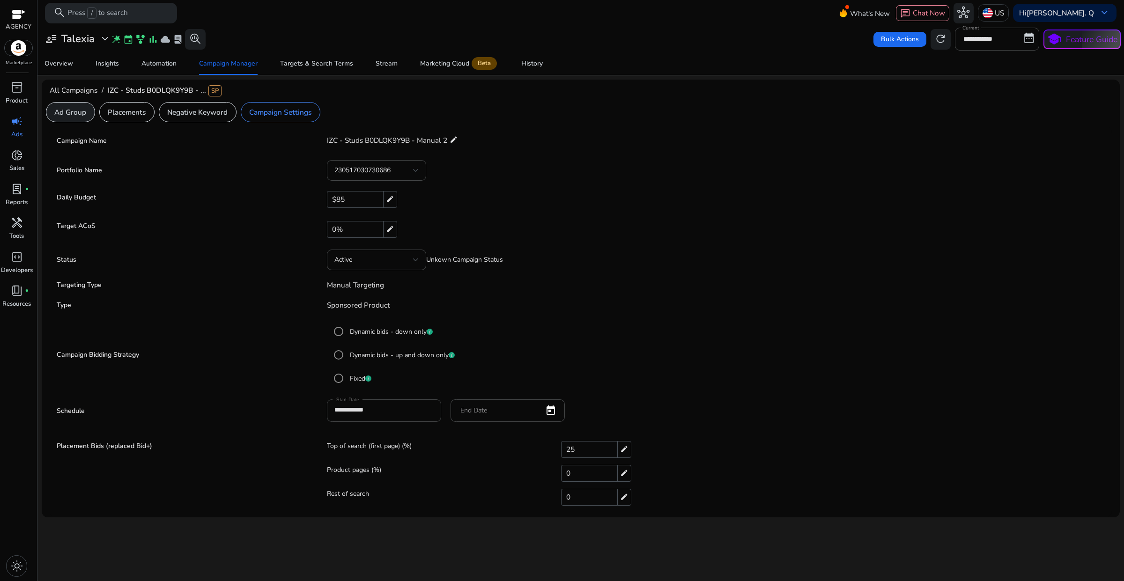
click at [76, 111] on p "Ad Group" at bounding box center [70, 112] width 32 height 11
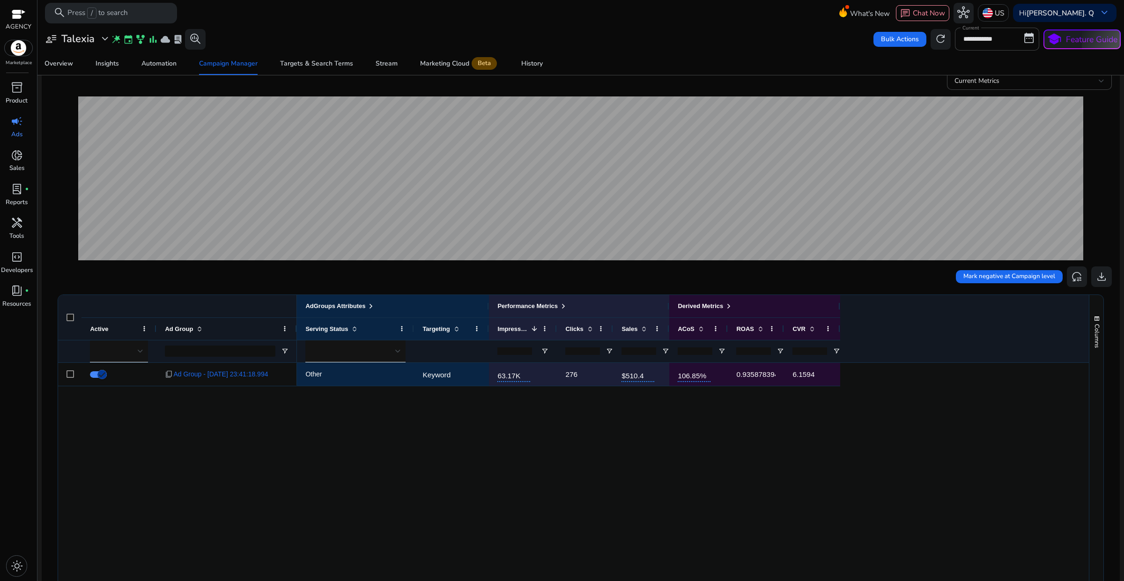
scroll to position [117, 0]
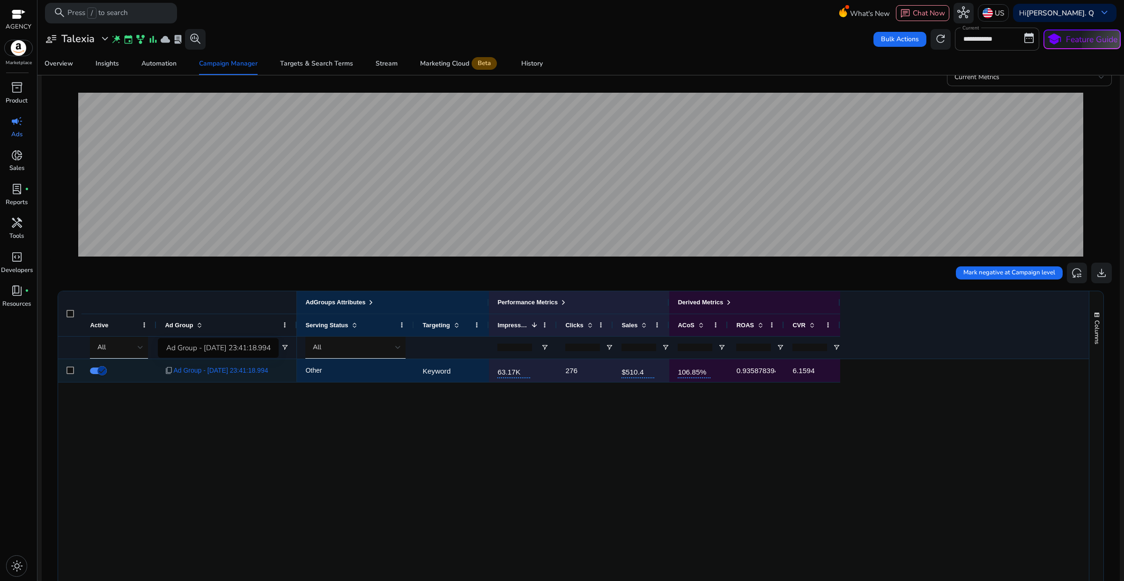
click at [251, 373] on span "Ad Group - [DATE] 23:41:18.994" at bounding box center [220, 370] width 95 height 19
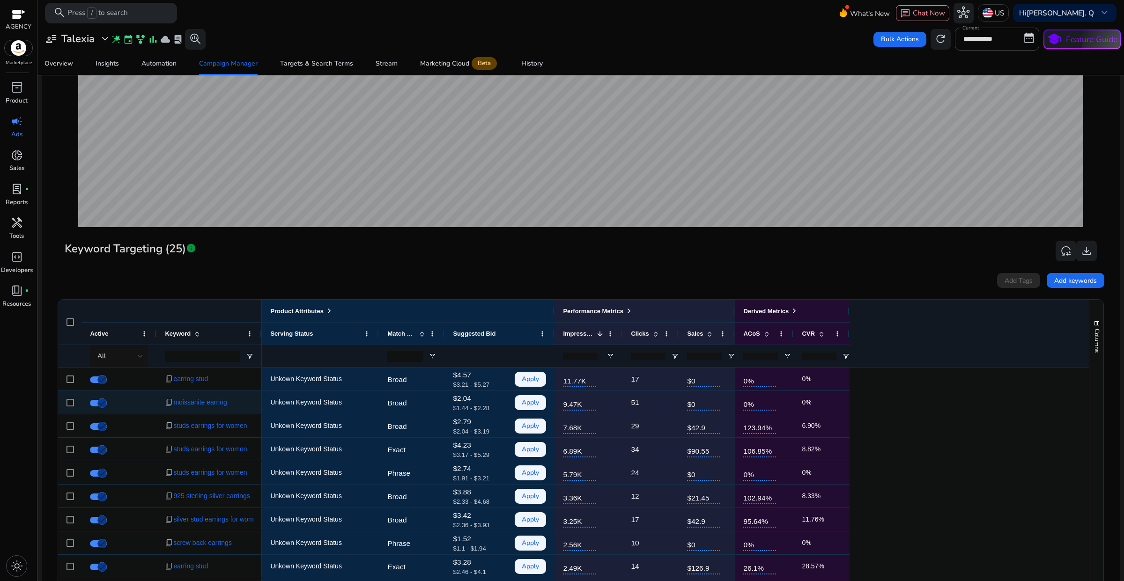
scroll to position [176, 0]
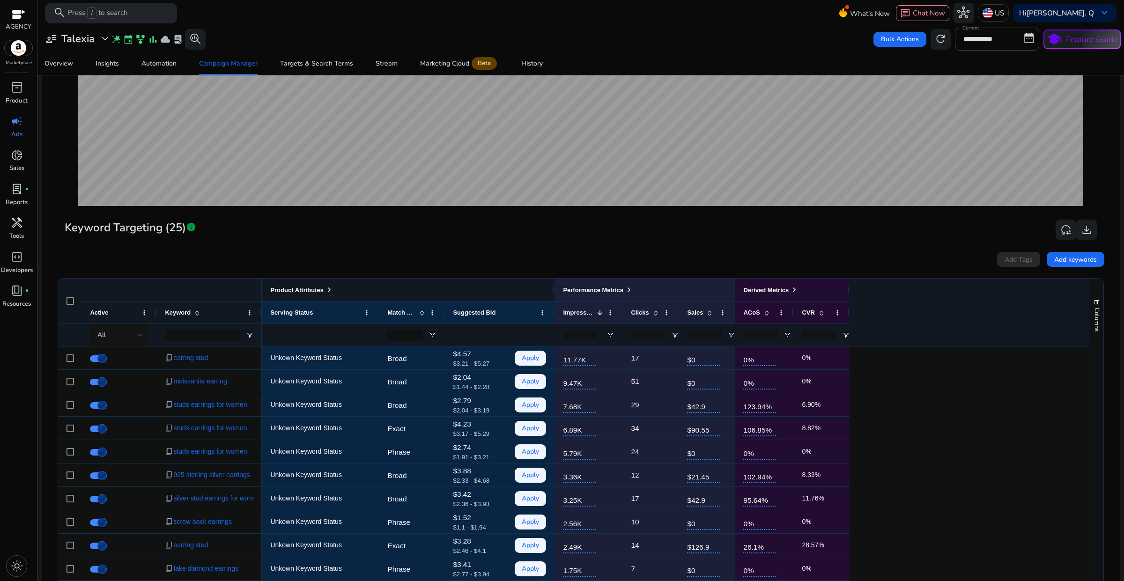
click at [324, 289] on div "Product Attributes" at bounding box center [301, 290] width 63 height 12
click at [328, 289] on span at bounding box center [328, 289] width 7 height 7
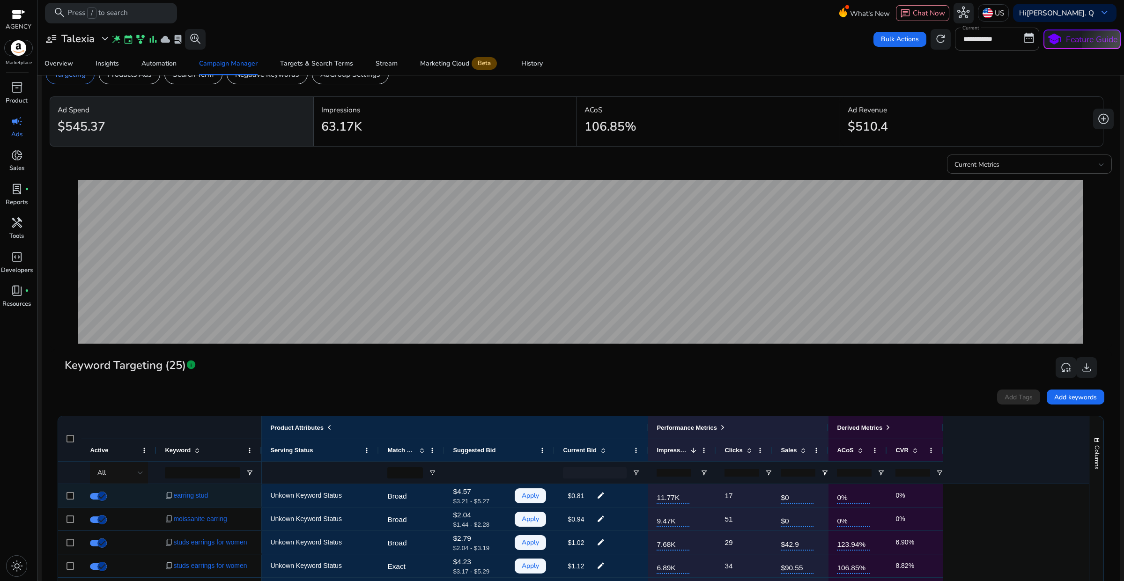
scroll to position [0, 0]
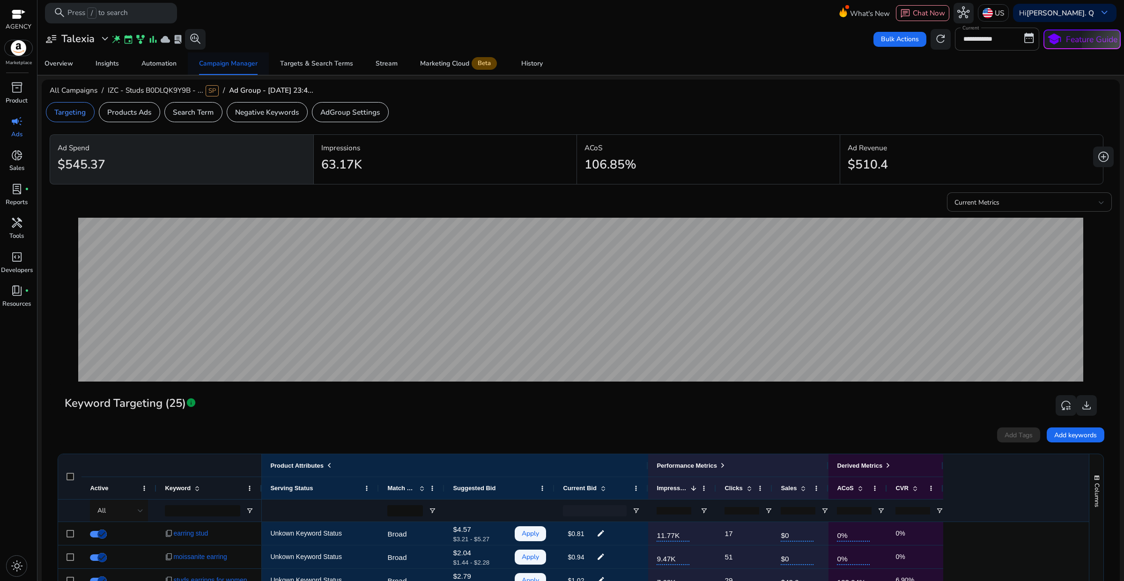
click at [217, 67] on div "Campaign Manager" at bounding box center [228, 63] width 59 height 7
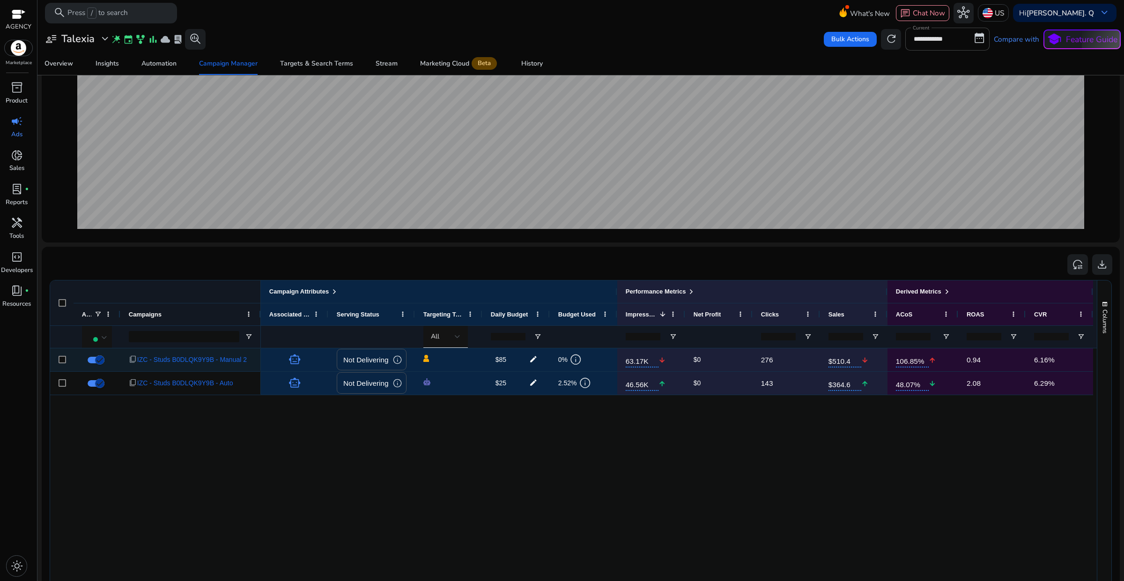
scroll to position [66, 0]
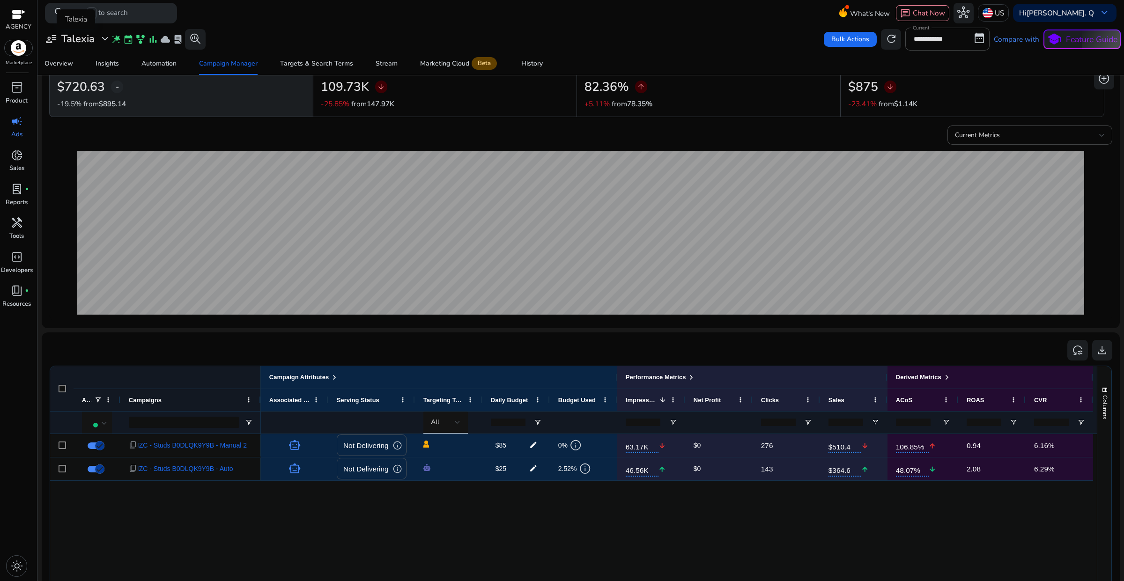
click at [106, 41] on span "expand_more" at bounding box center [105, 39] width 12 height 12
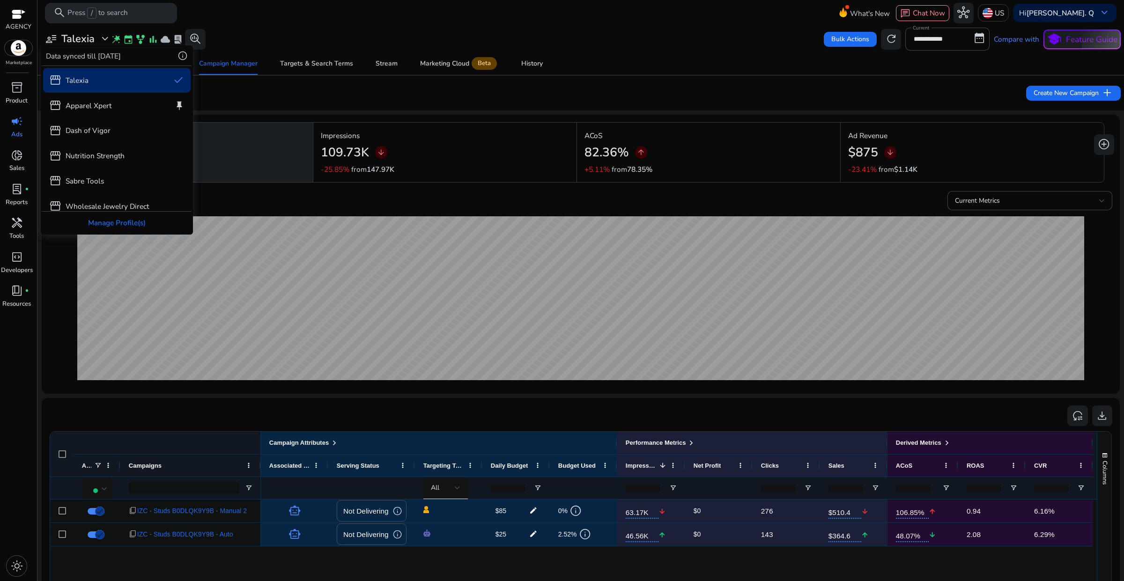
scroll to position [66, 0]
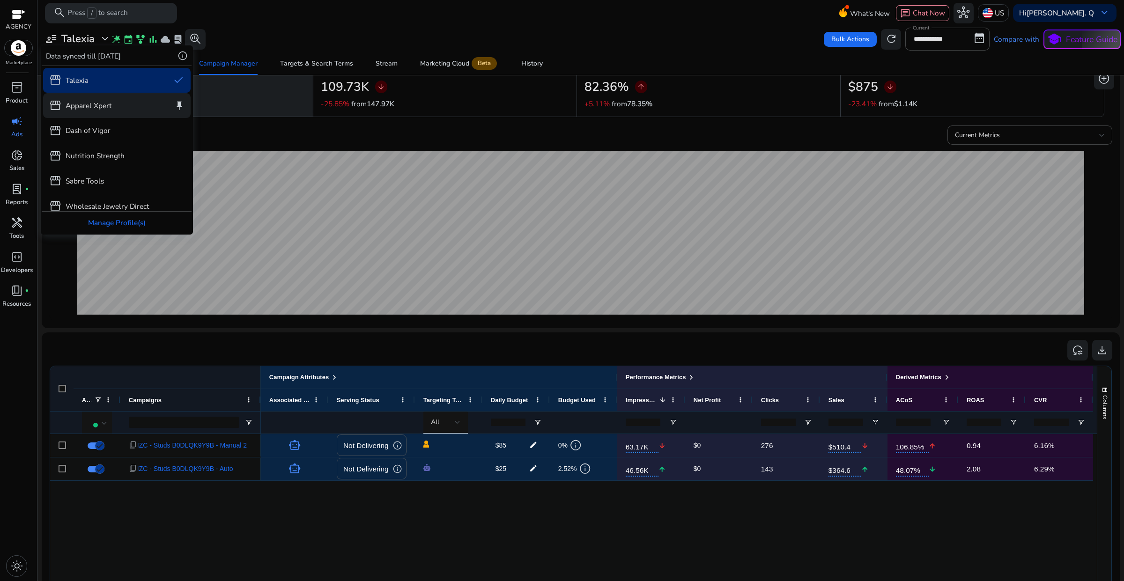
click at [110, 109] on p "Apparel Xpert" at bounding box center [89, 105] width 46 height 11
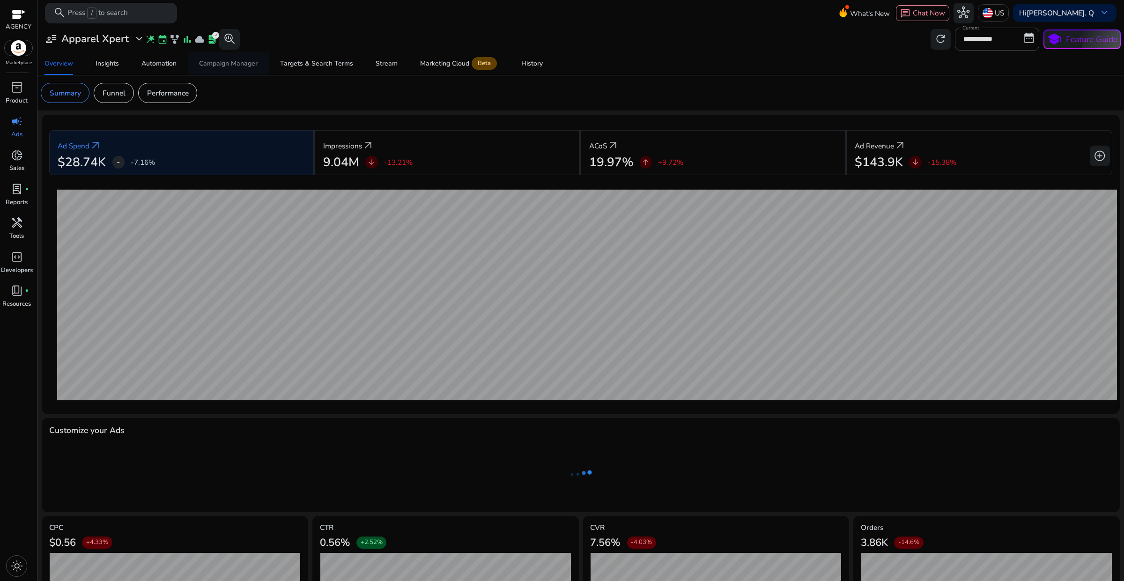
click at [237, 62] on div "Campaign Manager" at bounding box center [228, 63] width 59 height 7
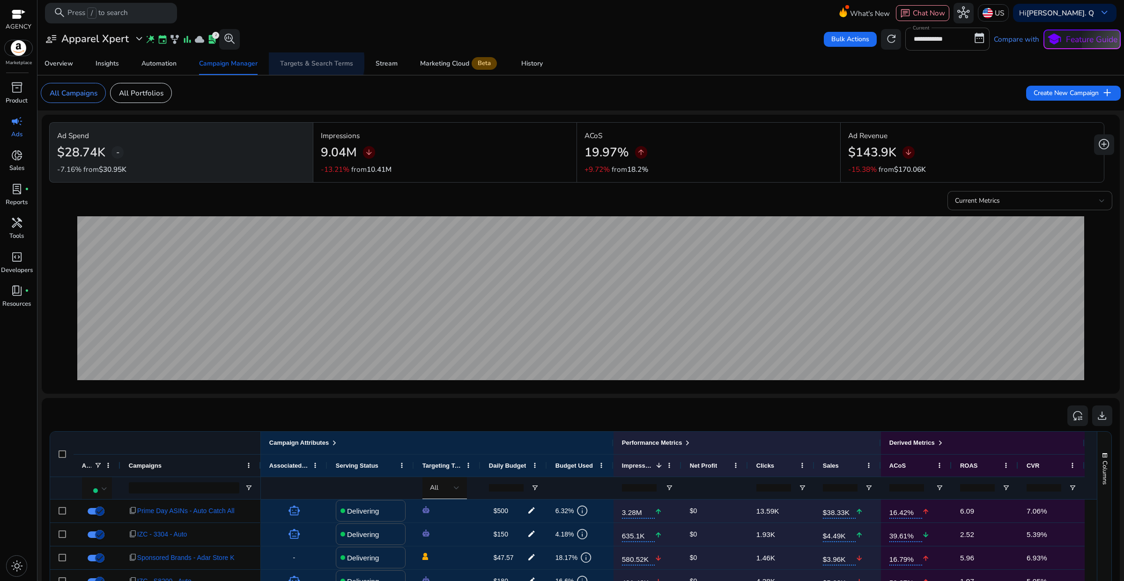
click at [315, 62] on div "Targets & Search Terms" at bounding box center [316, 63] width 73 height 7
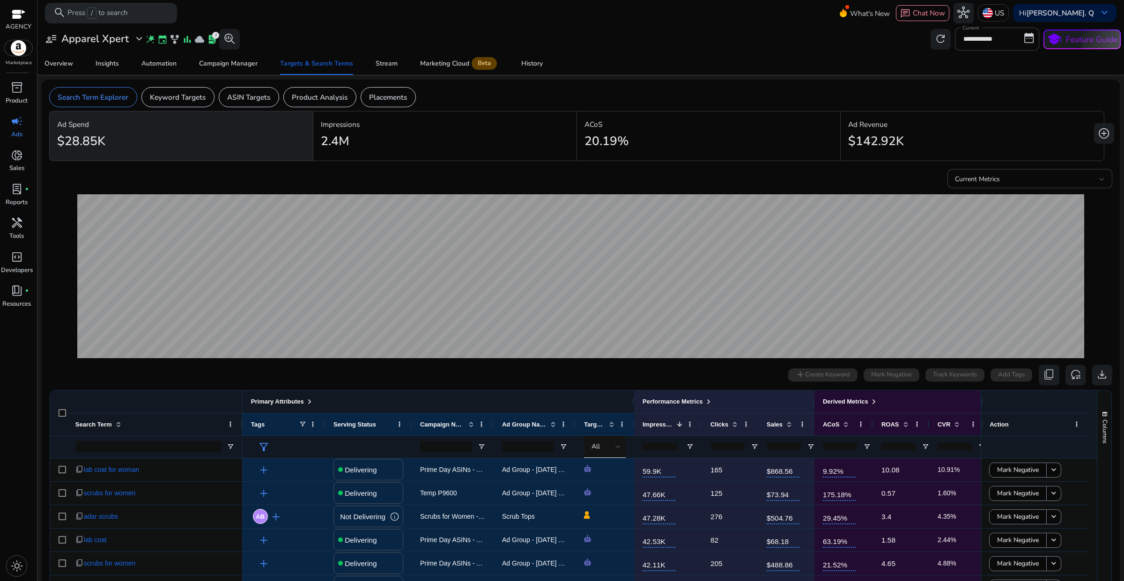
click at [311, 402] on span at bounding box center [309, 401] width 7 height 7
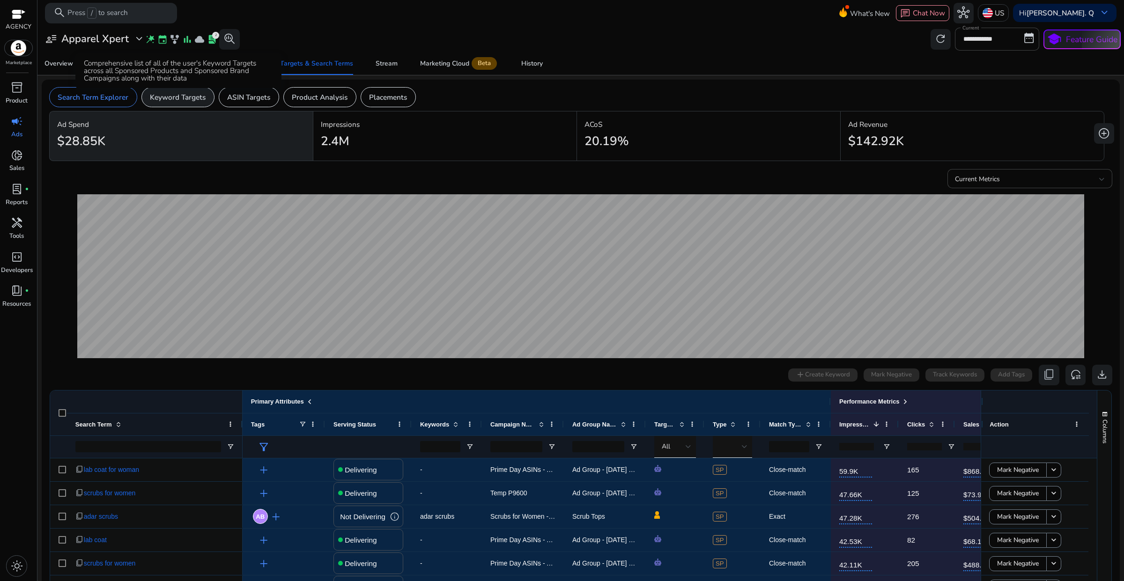
click at [191, 102] on p "Keyword Targets" at bounding box center [178, 97] width 56 height 11
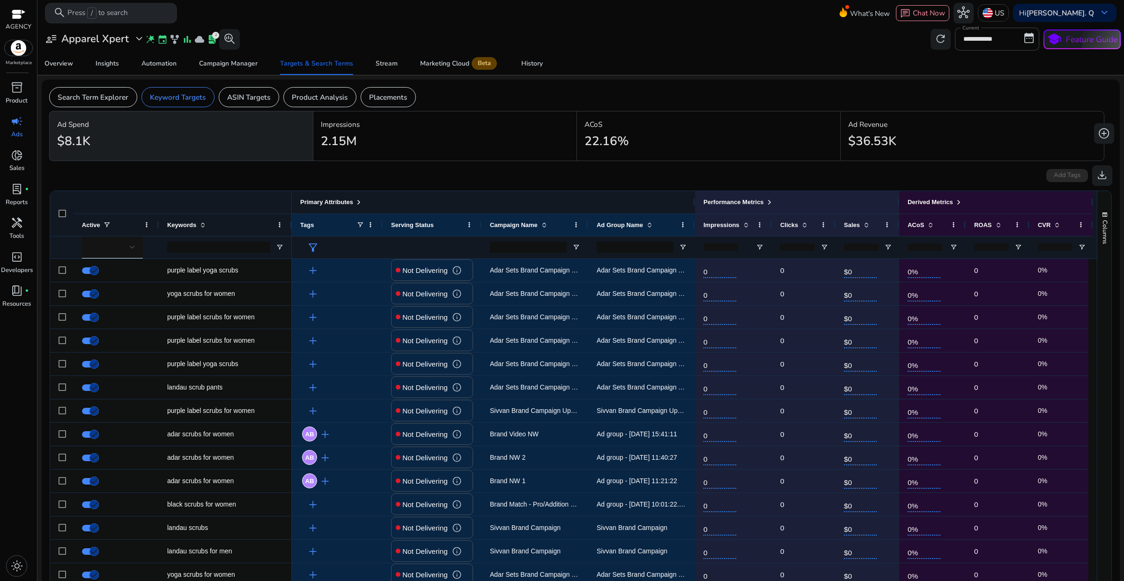
click at [357, 202] on span at bounding box center [358, 202] width 7 height 7
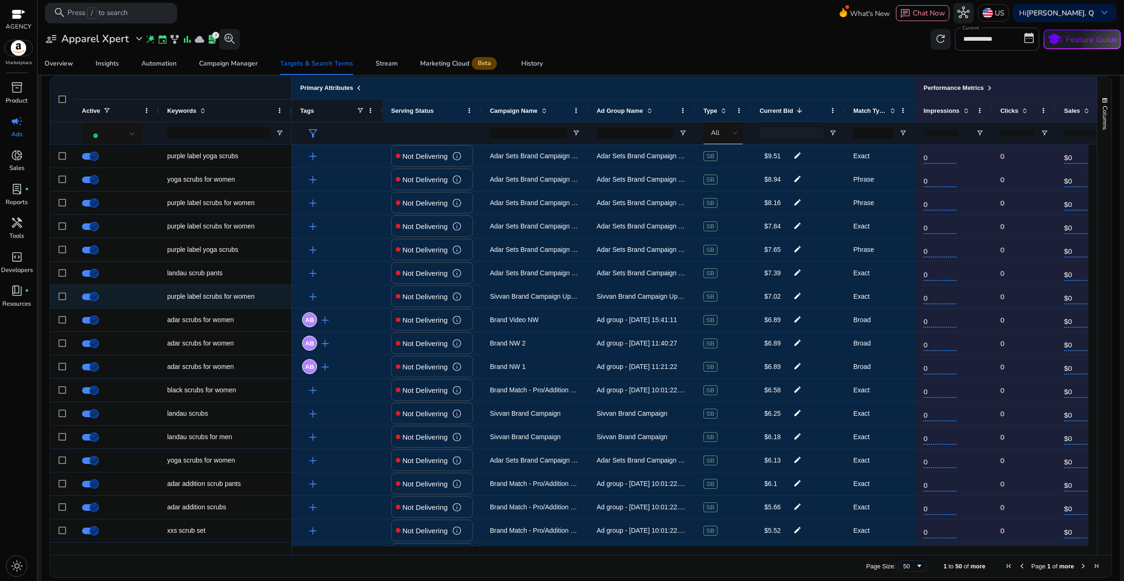
scroll to position [323, 0]
